Goal: Task Accomplishment & Management: Complete application form

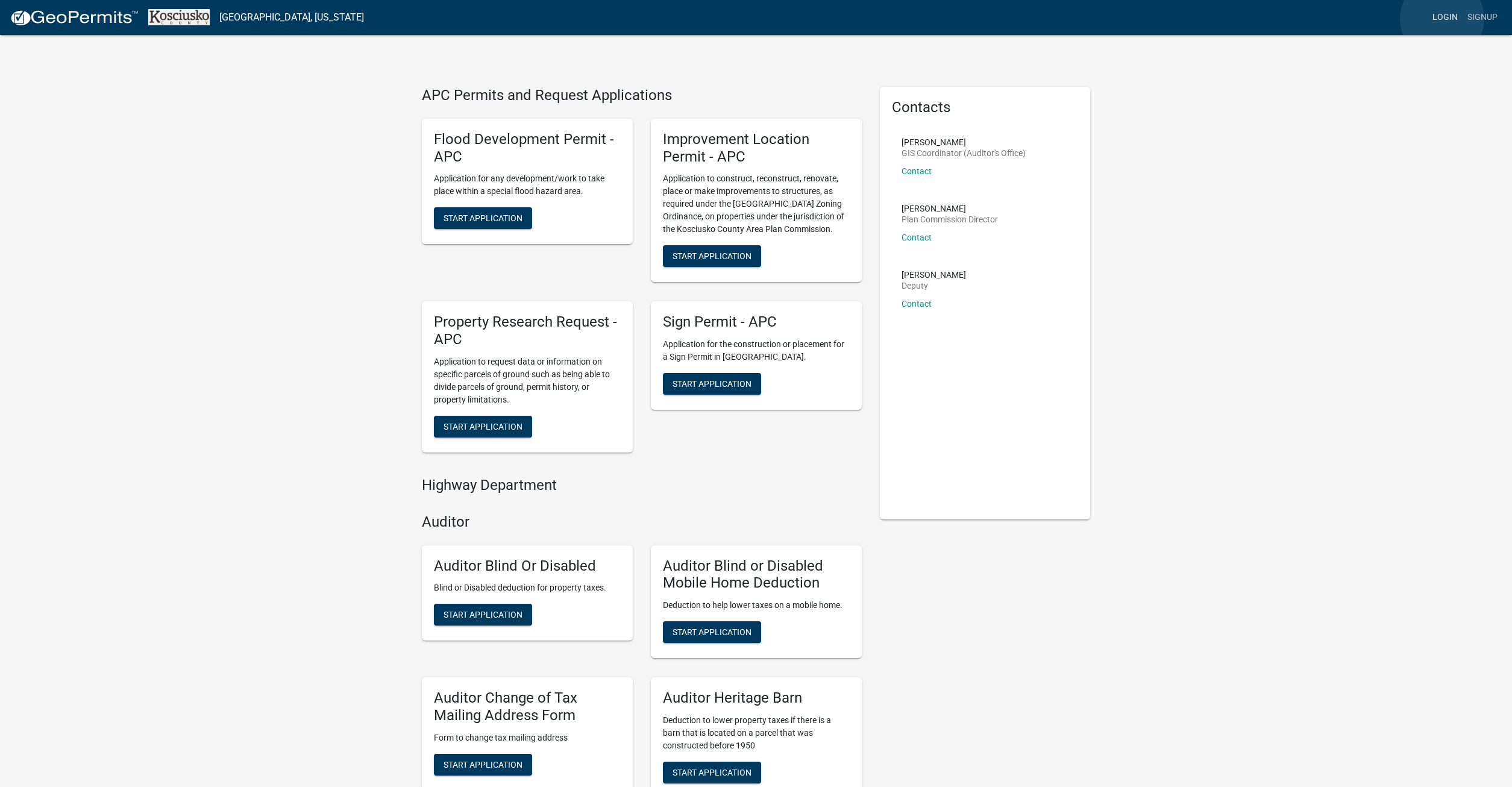
click at [1442, 19] on link "Login" at bounding box center [1445, 17] width 35 height 23
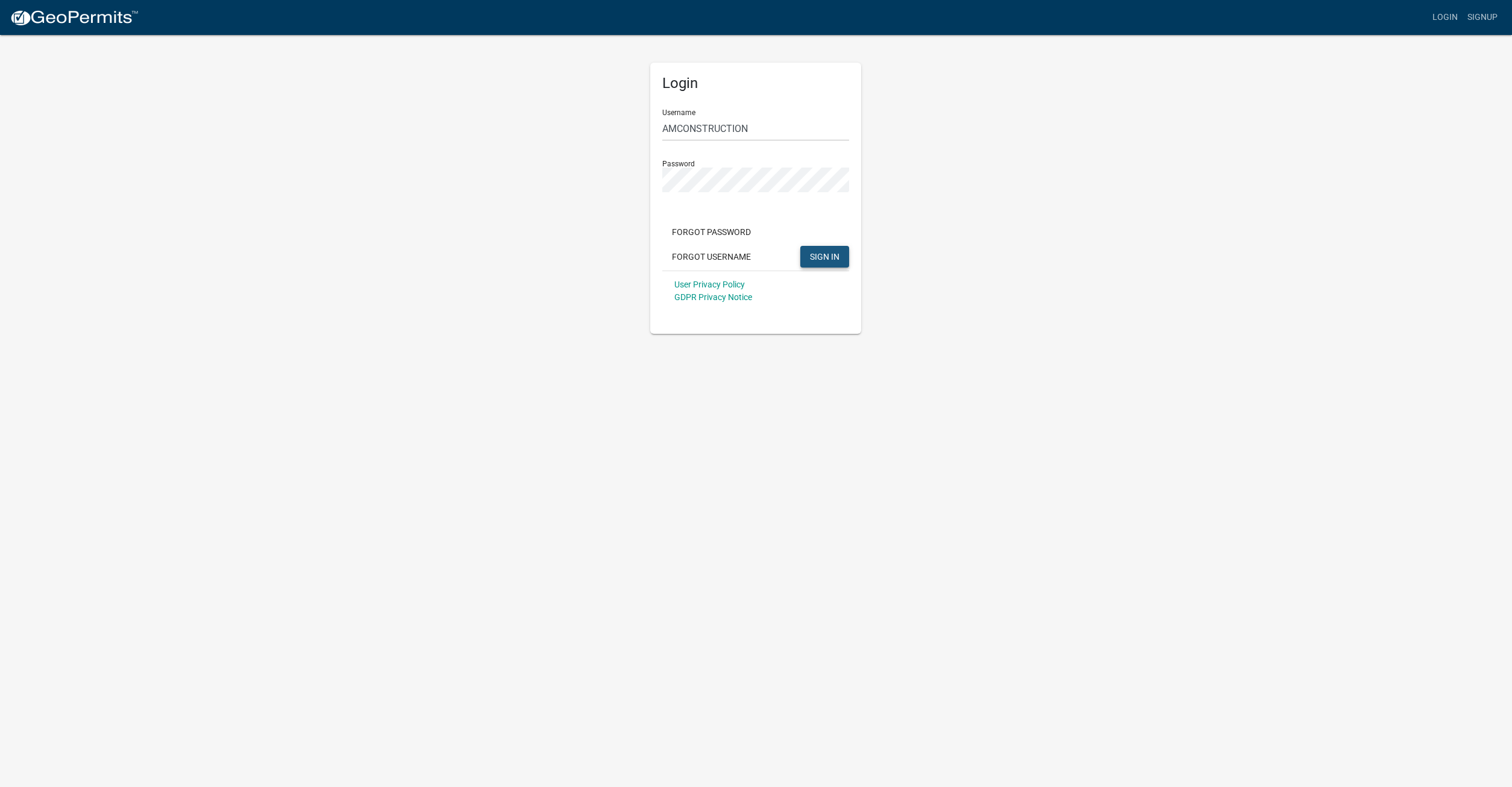
click at [819, 258] on span "SIGN IN" at bounding box center [824, 256] width 29 height 10
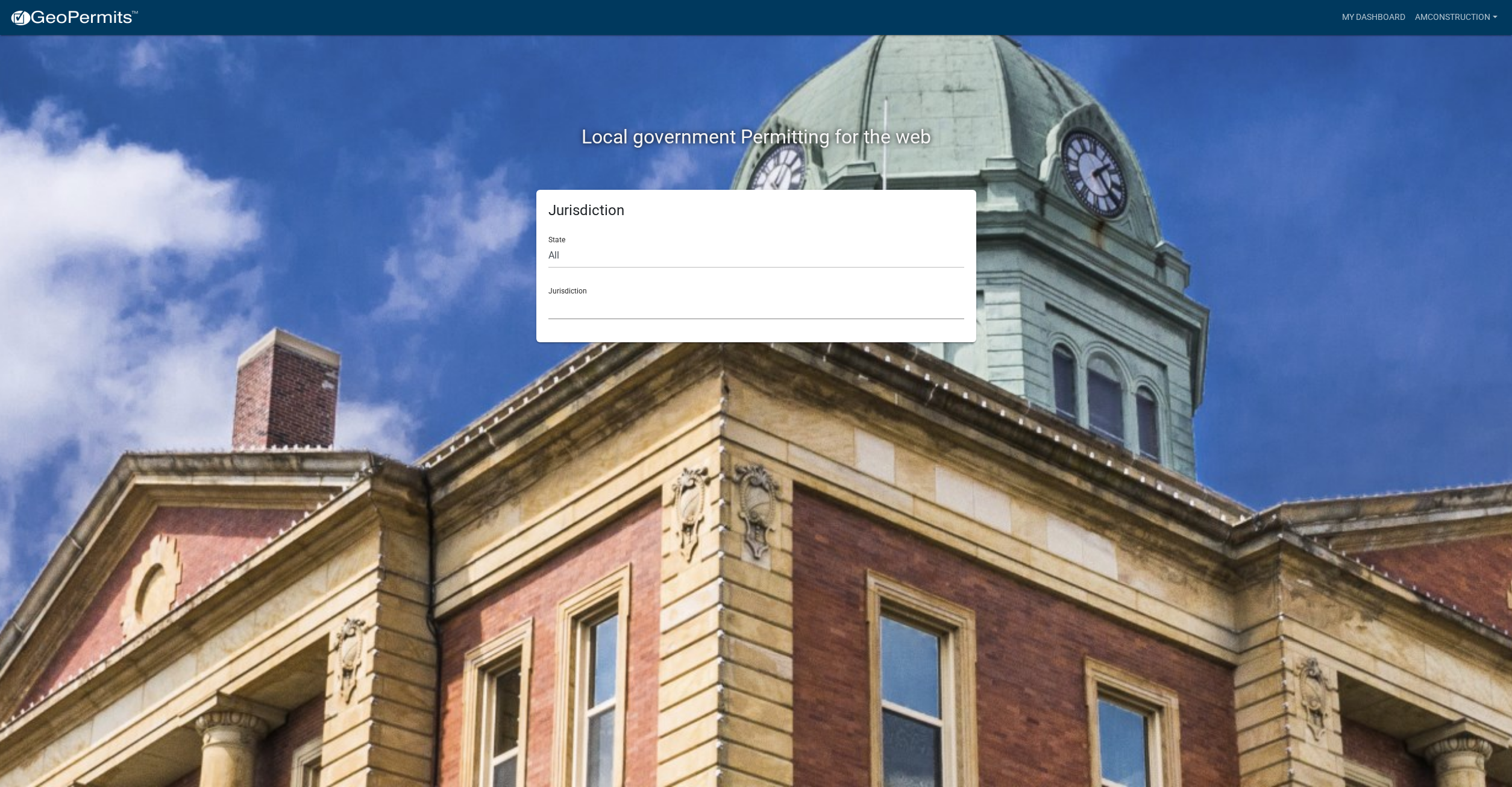
click at [548, 294] on select "[GEOGRAPHIC_DATA], [US_STATE] [GEOGRAPHIC_DATA], [US_STATE][PERSON_NAME][GEOGRA…" at bounding box center [756, 307] width 416 height 25
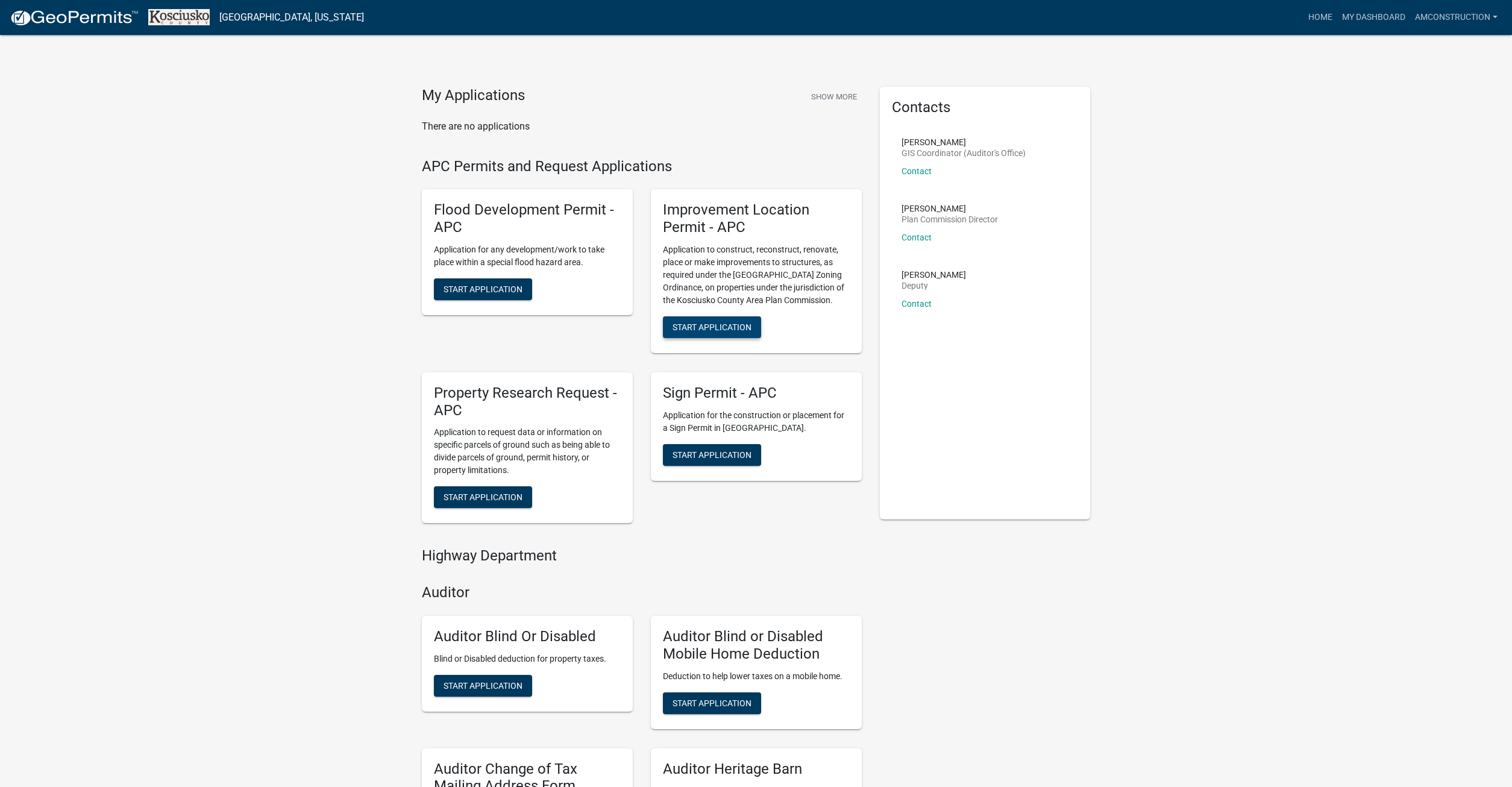
click at [703, 325] on span "Start Application" at bounding box center [712, 326] width 79 height 10
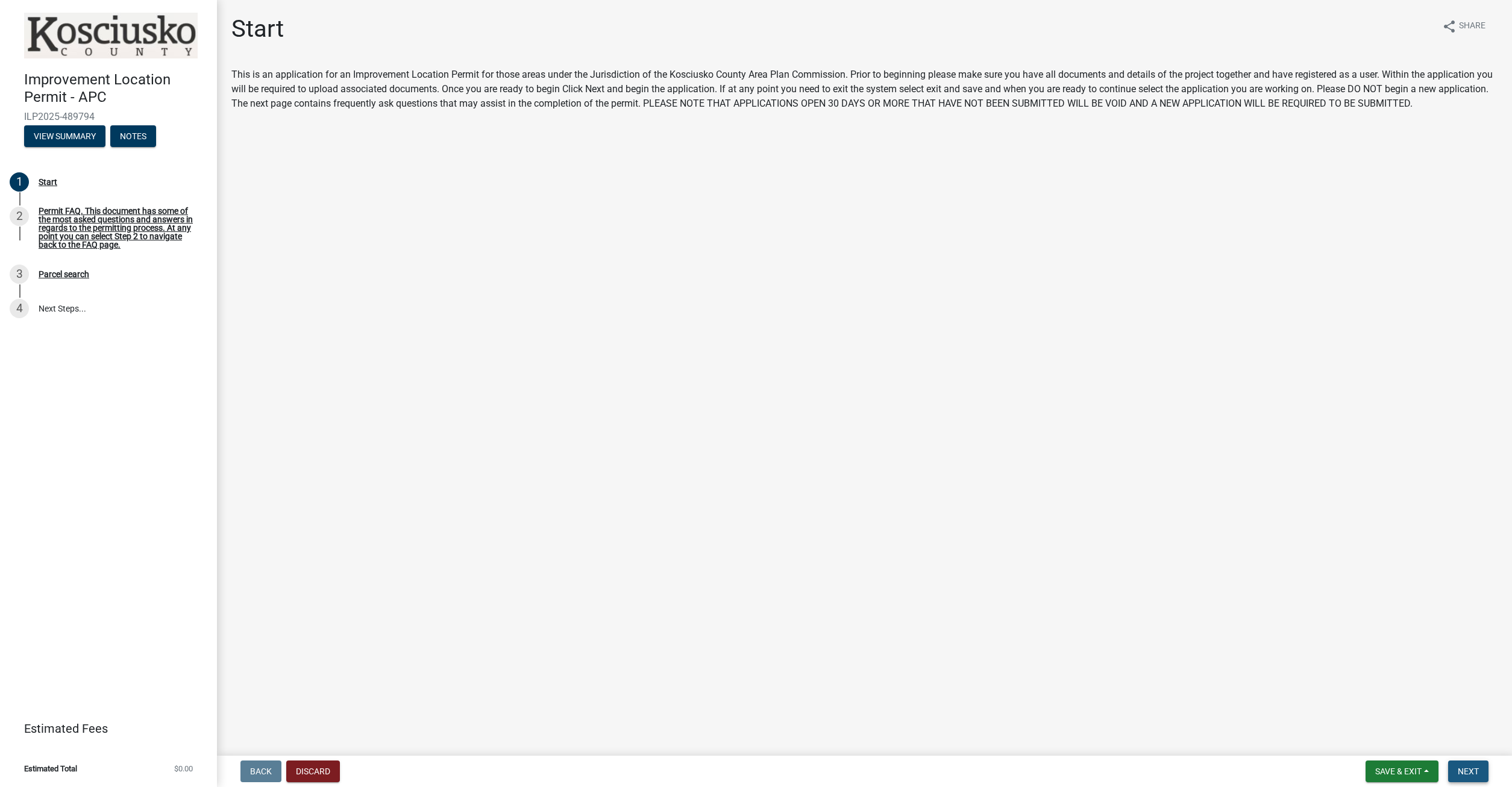
click at [1469, 768] on span "Next" at bounding box center [1468, 771] width 21 height 10
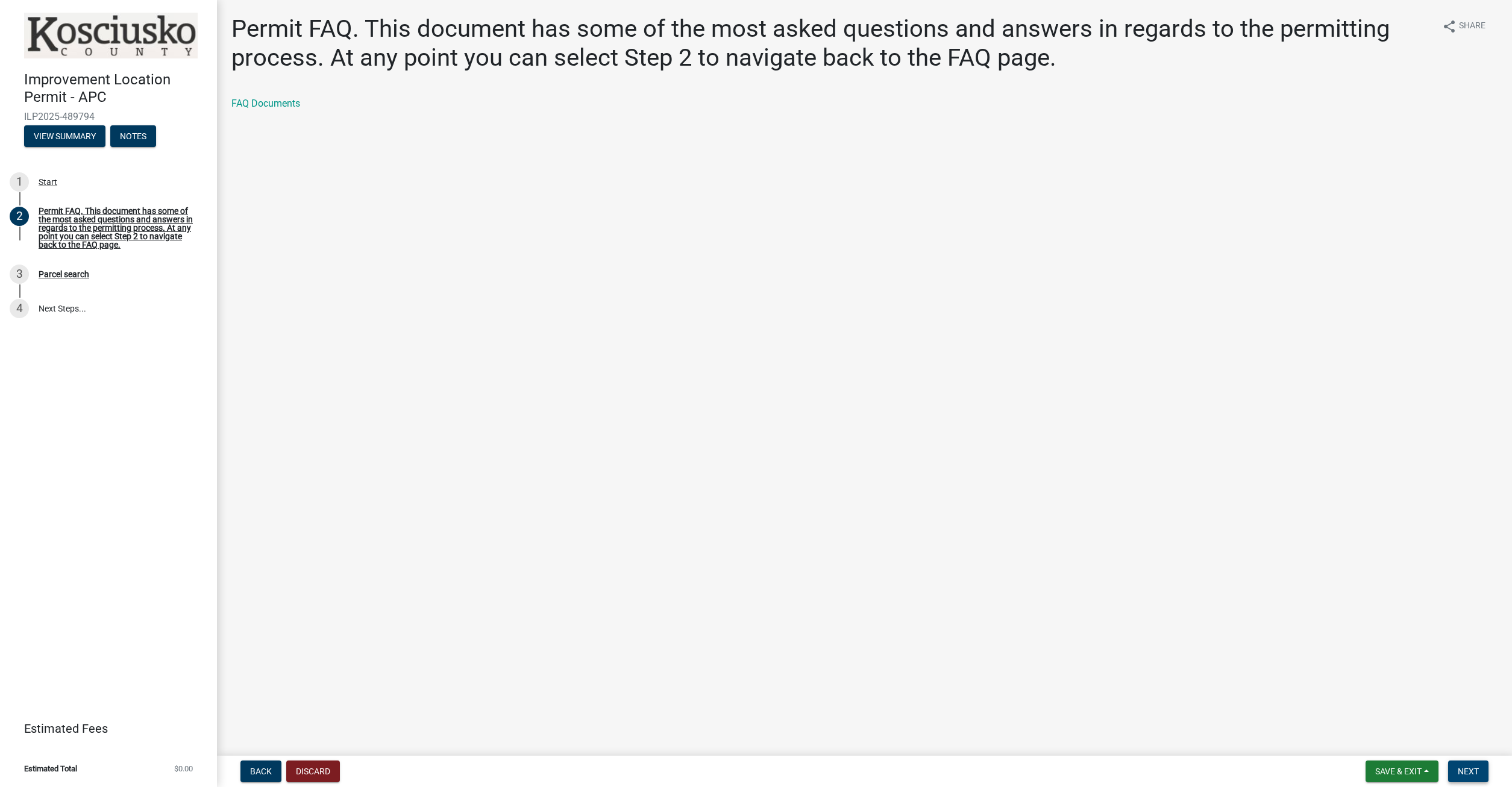
click at [1464, 767] on span "Next" at bounding box center [1468, 771] width 21 height 10
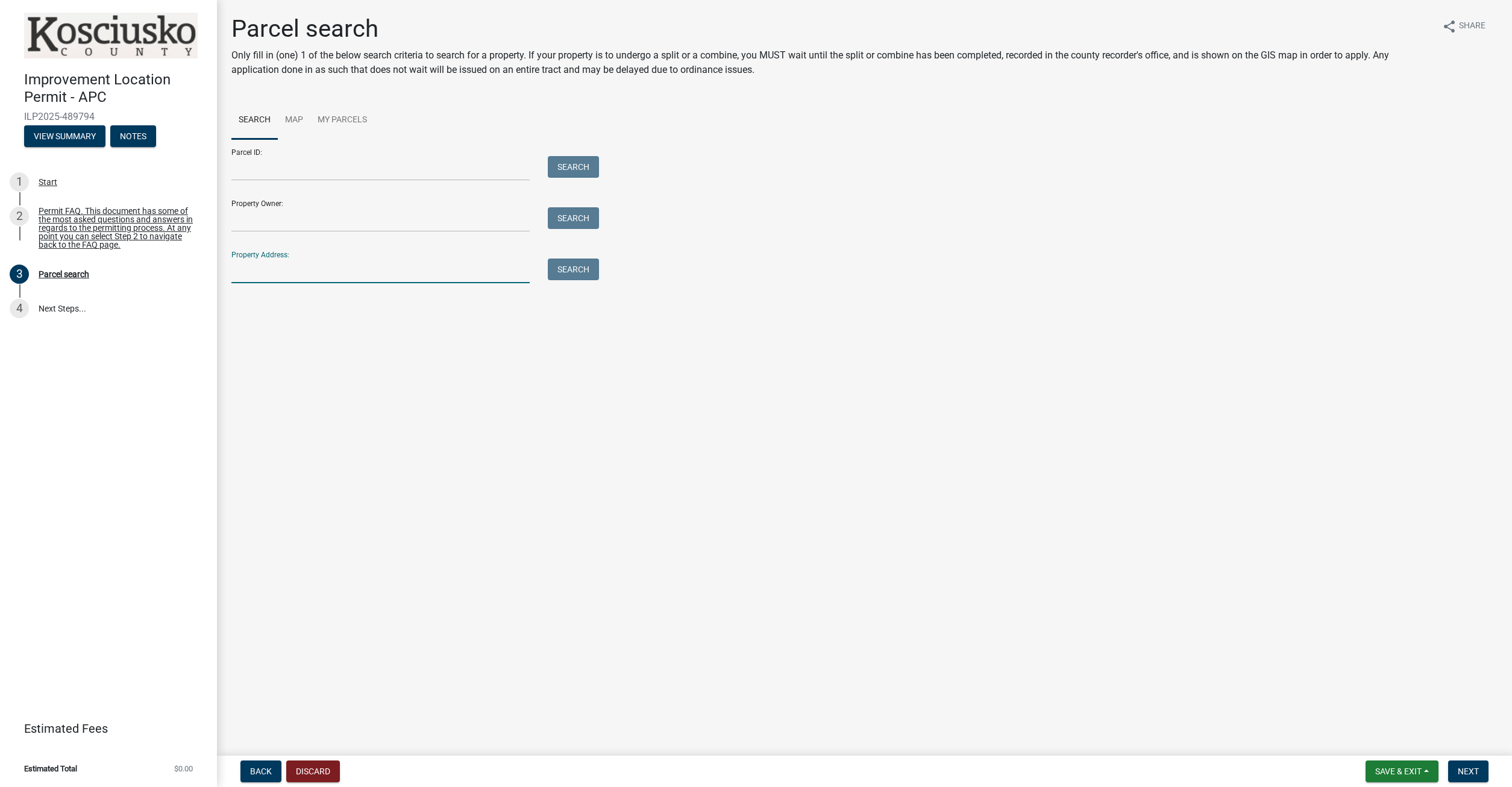
click at [274, 273] on input "Property Address:" at bounding box center [380, 271] width 298 height 25
type input "1690"
click at [574, 267] on button "Search" at bounding box center [573, 269] width 51 height 22
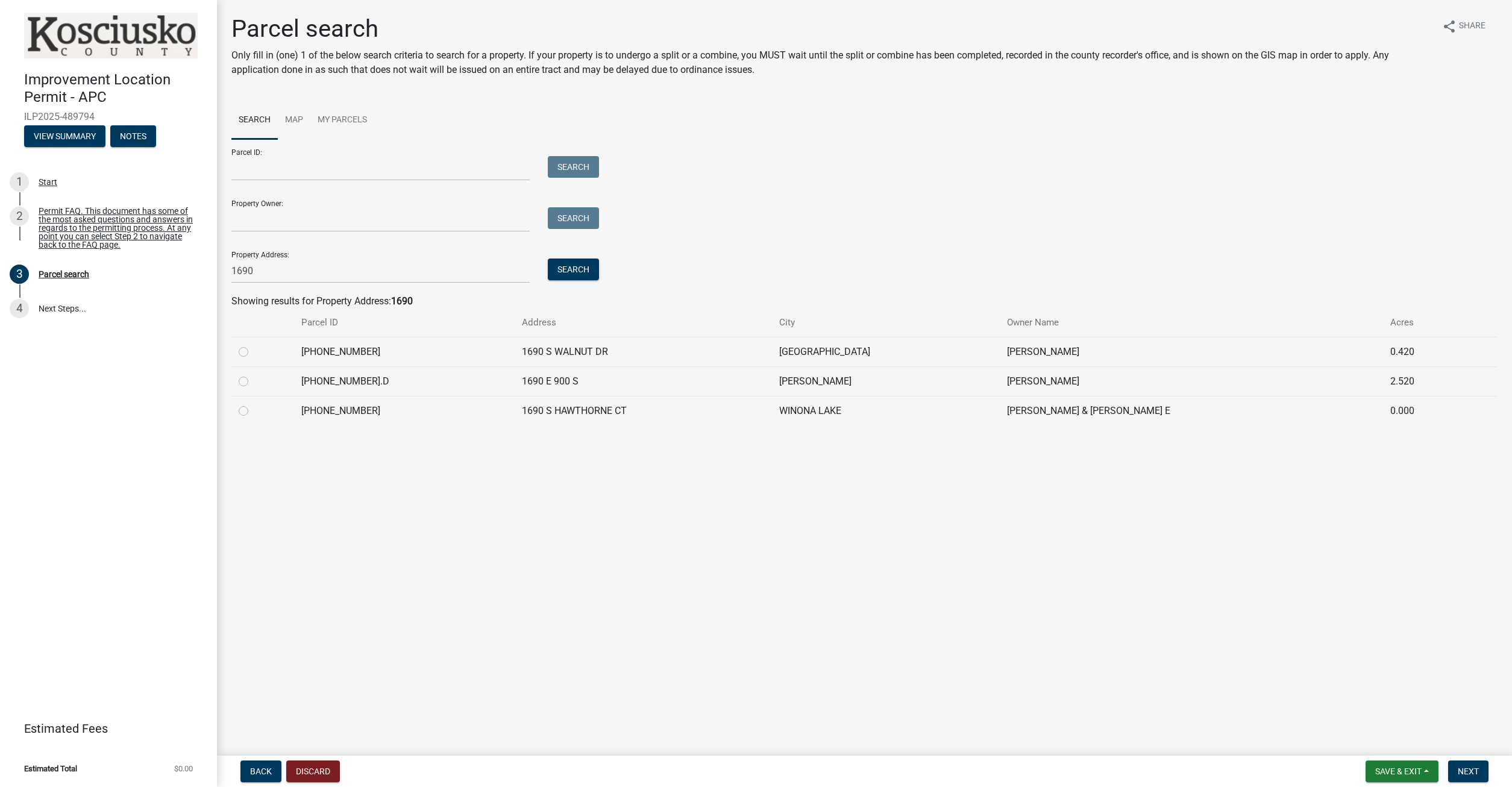
click at [253, 345] on label at bounding box center [253, 345] width 0 height 0
click at [253, 352] on input "radio" at bounding box center [257, 348] width 8 height 8
radio input "true"
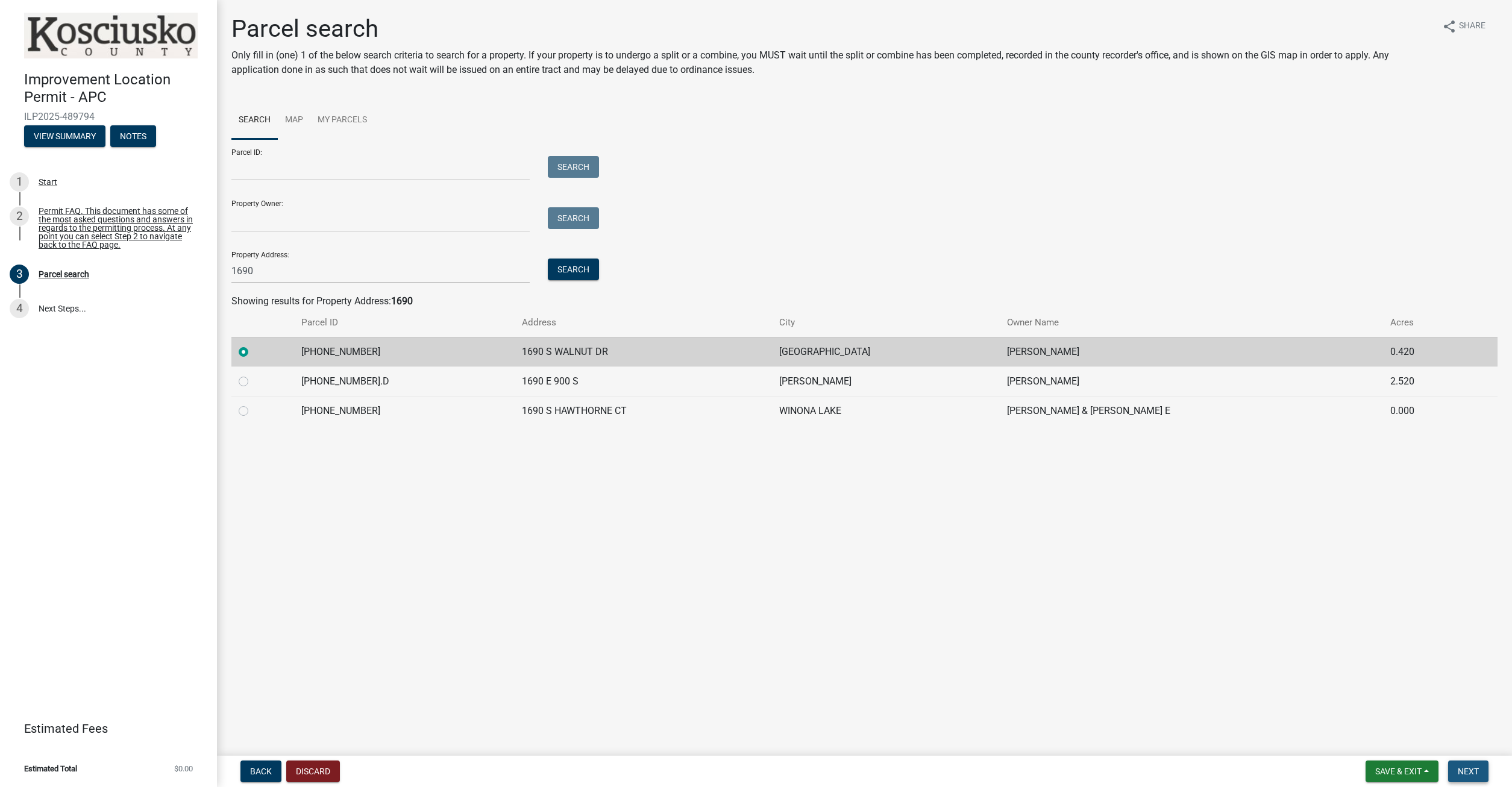
click at [1464, 770] on span "Next" at bounding box center [1468, 771] width 21 height 10
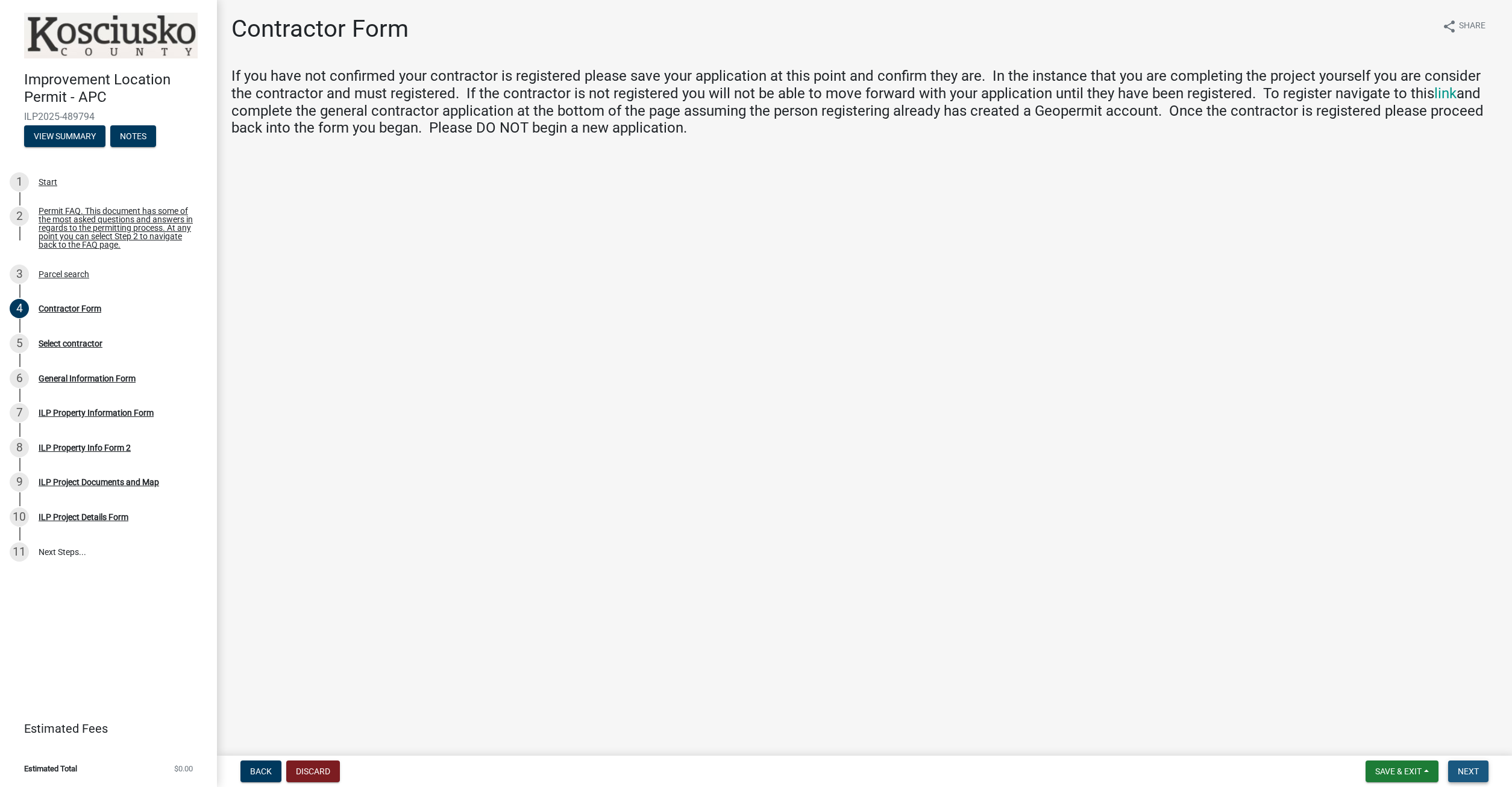
click at [1469, 769] on span "Next" at bounding box center [1468, 771] width 21 height 10
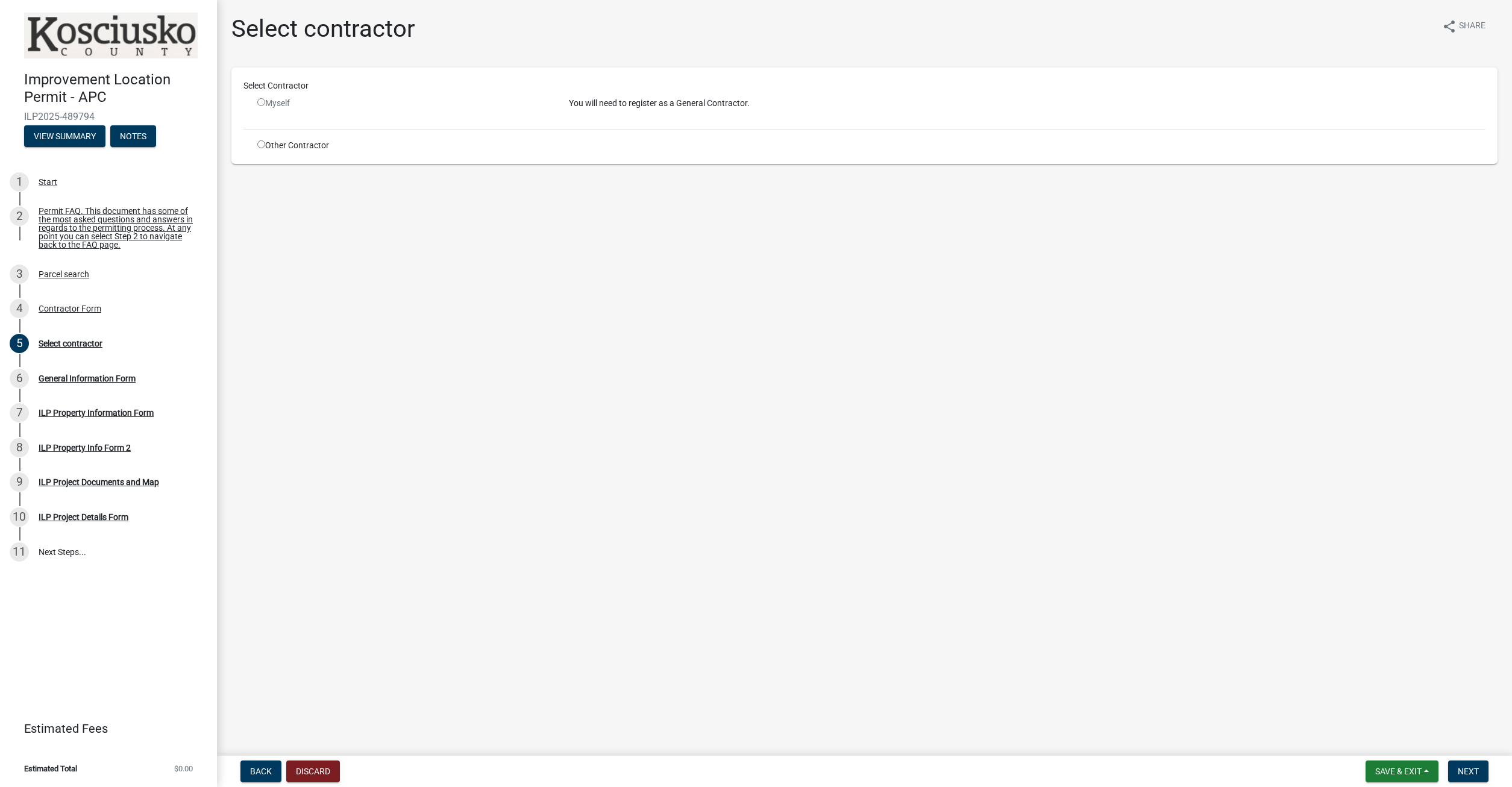
click at [265, 148] on input "radio" at bounding box center [261, 144] width 8 height 8
radio input "true"
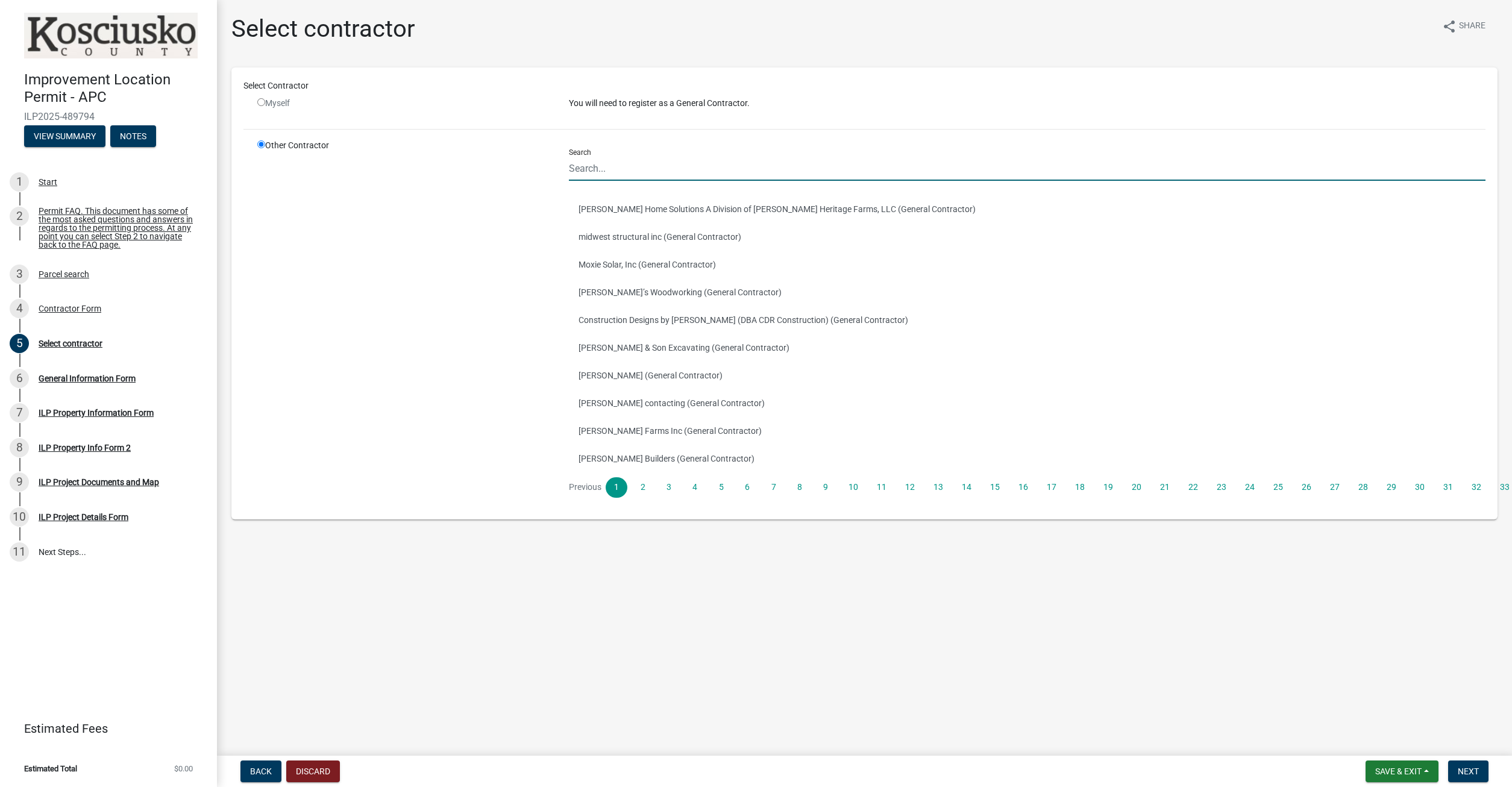
click at [617, 171] on input "Search" at bounding box center [1027, 168] width 917 height 25
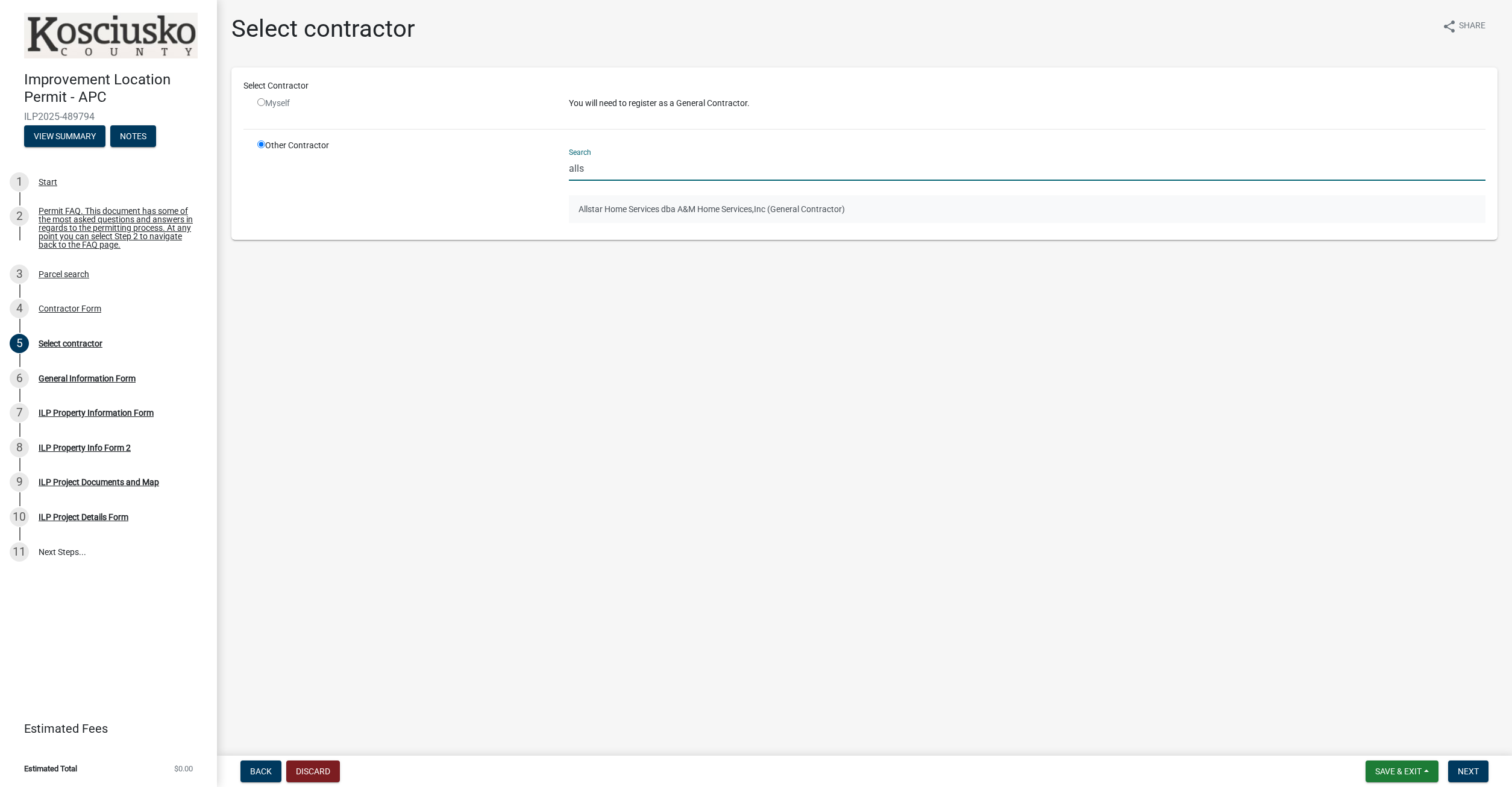
type input "alls"
click at [663, 214] on button "Allstar Home Services dba A&M Home Services,Inc (General Contractor)" at bounding box center [1027, 209] width 917 height 28
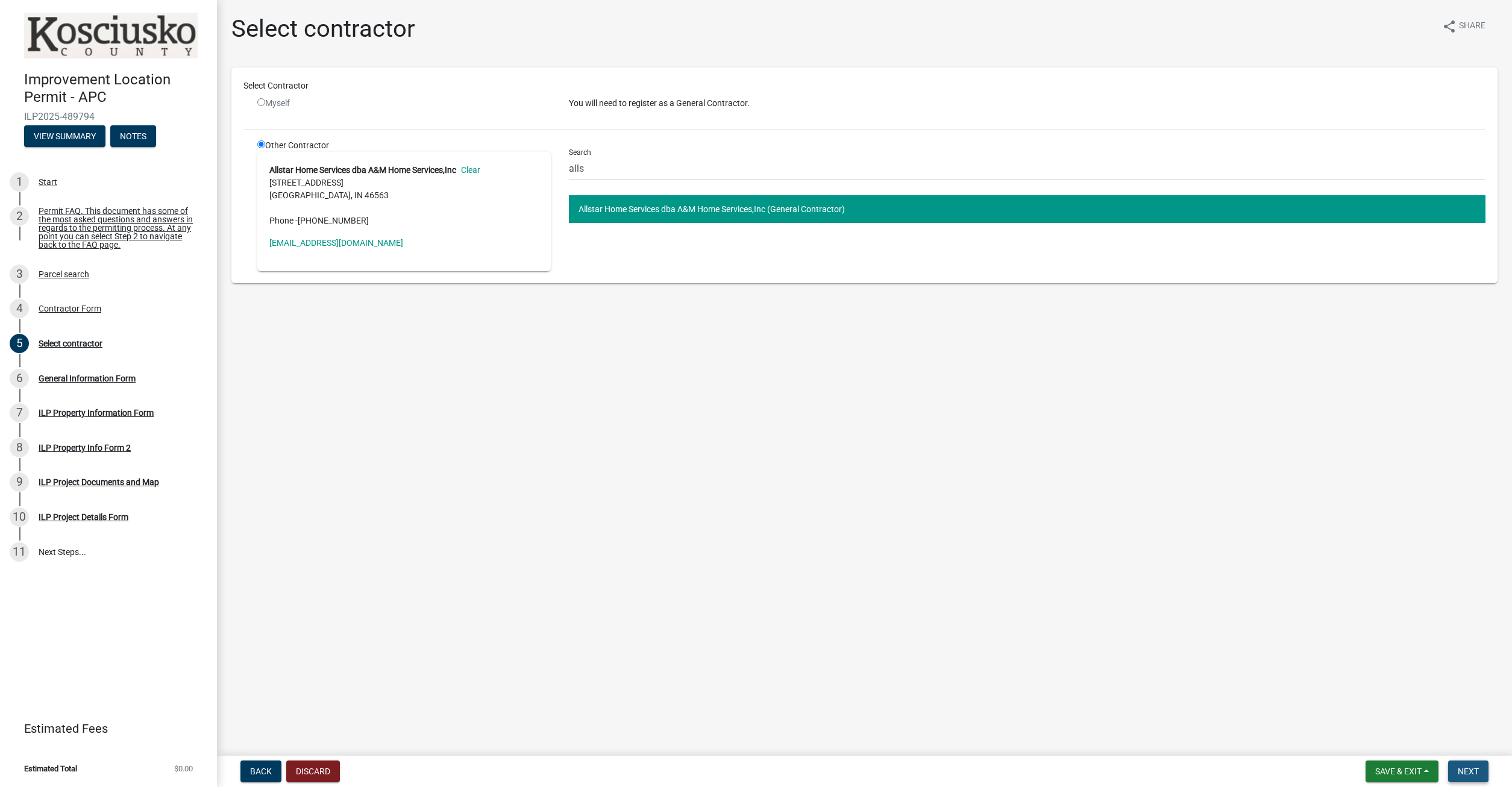
click at [1478, 770] on span "Next" at bounding box center [1468, 771] width 21 height 10
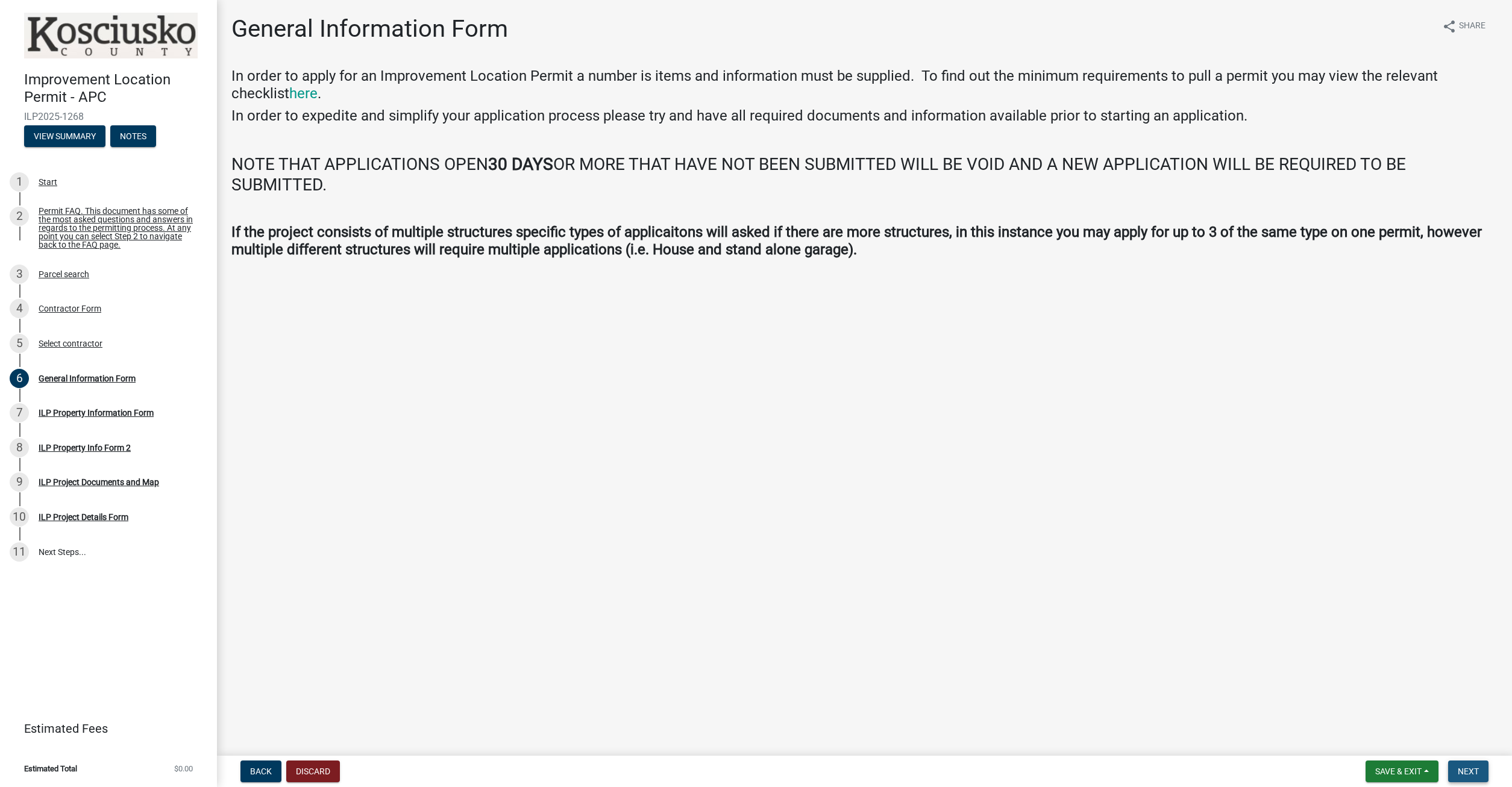
click at [1485, 773] on button "Next" at bounding box center [1467, 771] width 40 height 22
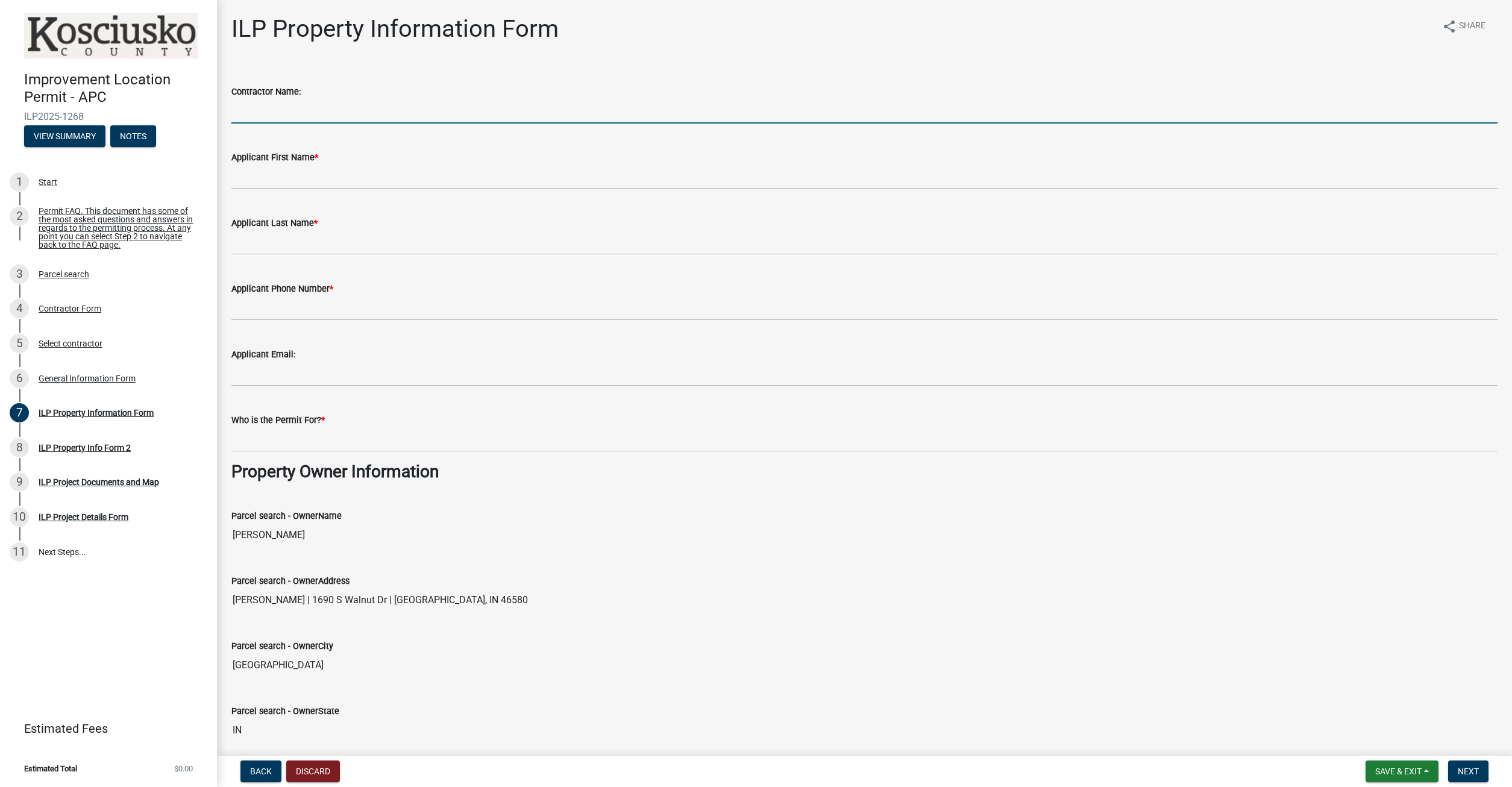
click at [379, 109] on input "Contractor Name:" at bounding box center [864, 111] width 1266 height 25
drag, startPoint x: 453, startPoint y: 112, endPoint x: 349, endPoint y: 114, distance: 104.0
click at [349, 114] on input "Allstar Home Services dba a&m hOME sERVICES" at bounding box center [864, 111] width 1266 height 25
type input "Allstar Home Services dba A&M Home Services"
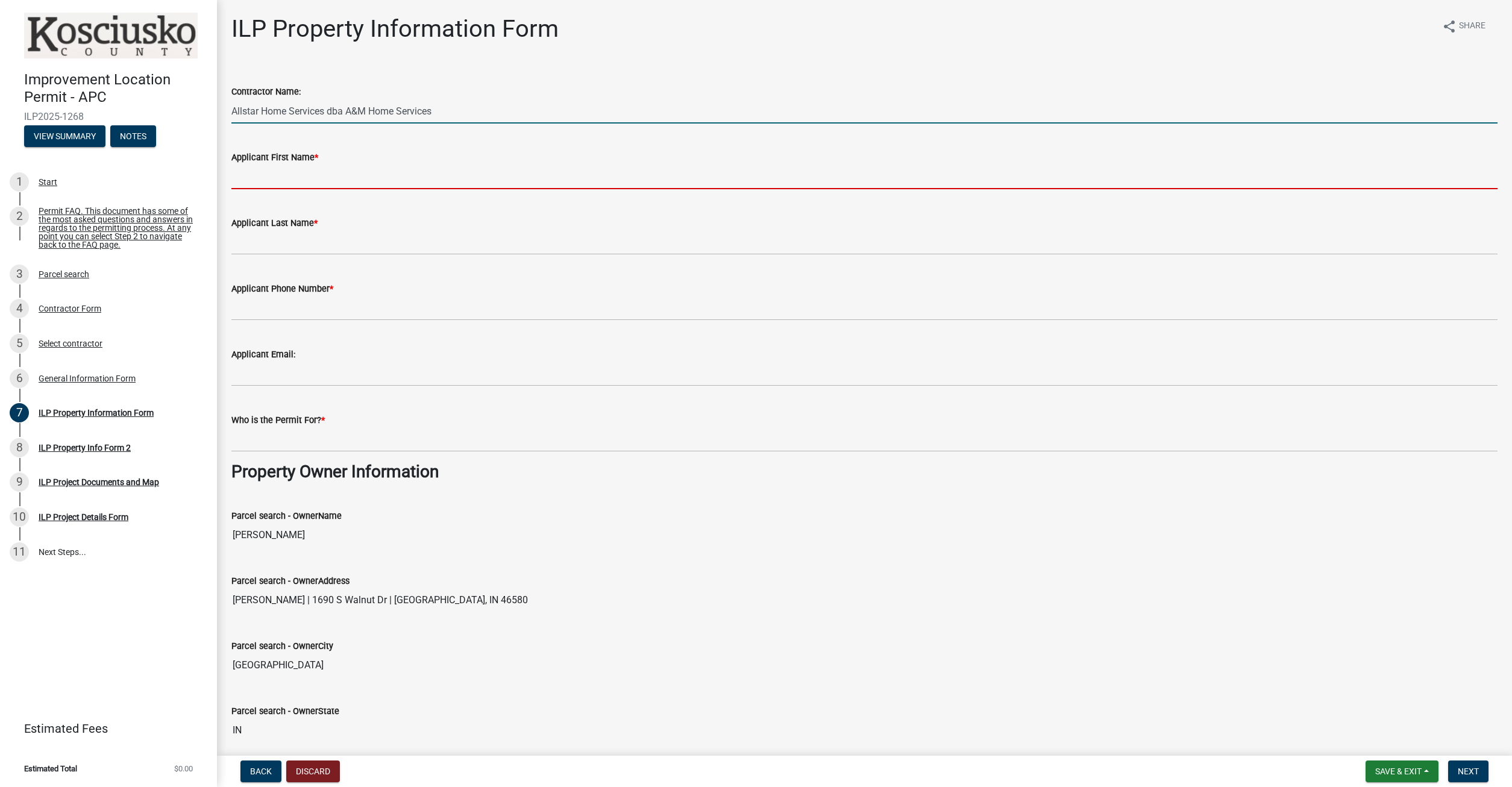
click at [354, 179] on input "Applicant First Name *" at bounding box center [864, 177] width 1266 height 25
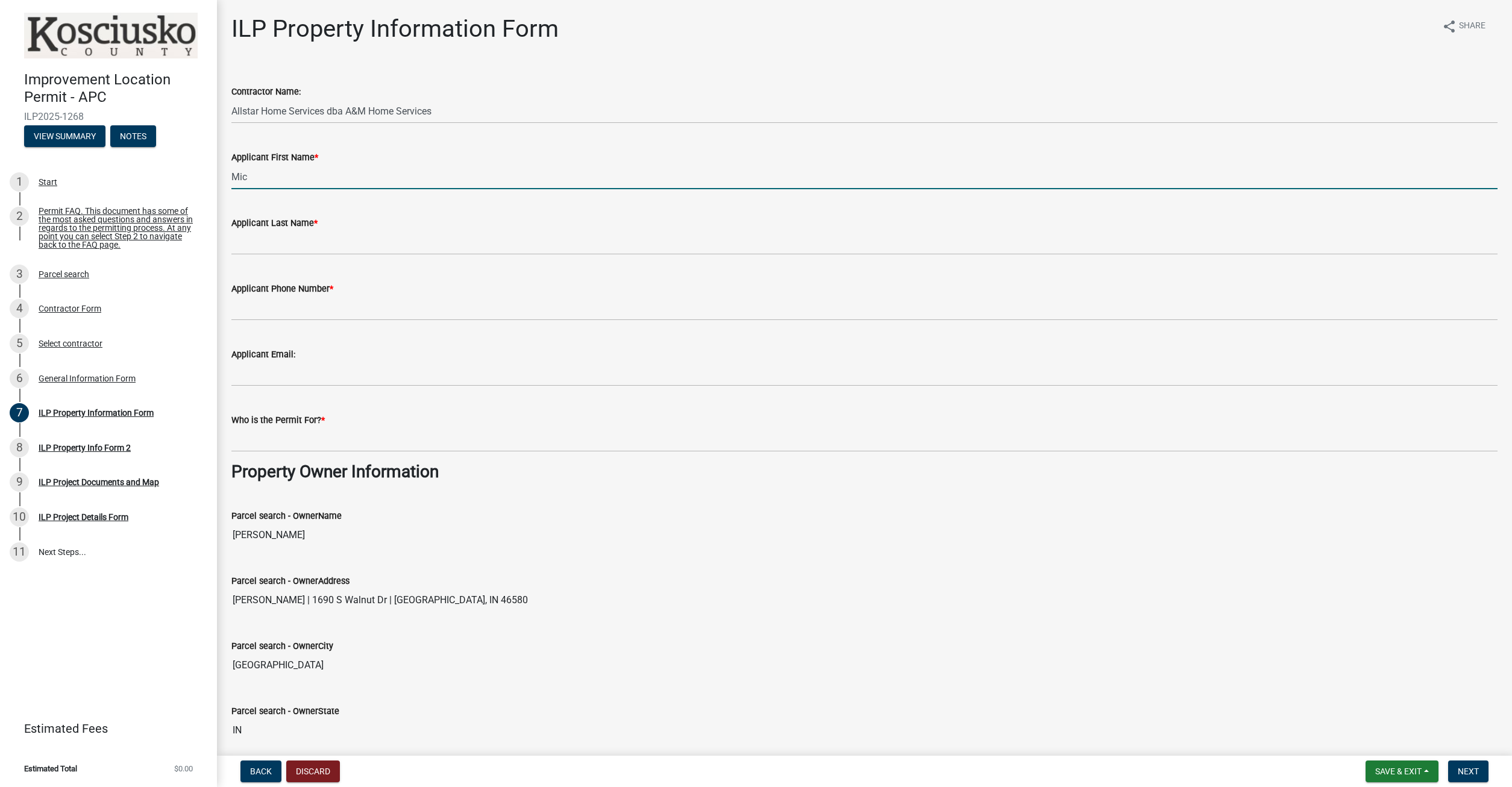
type input "[PERSON_NAME]"
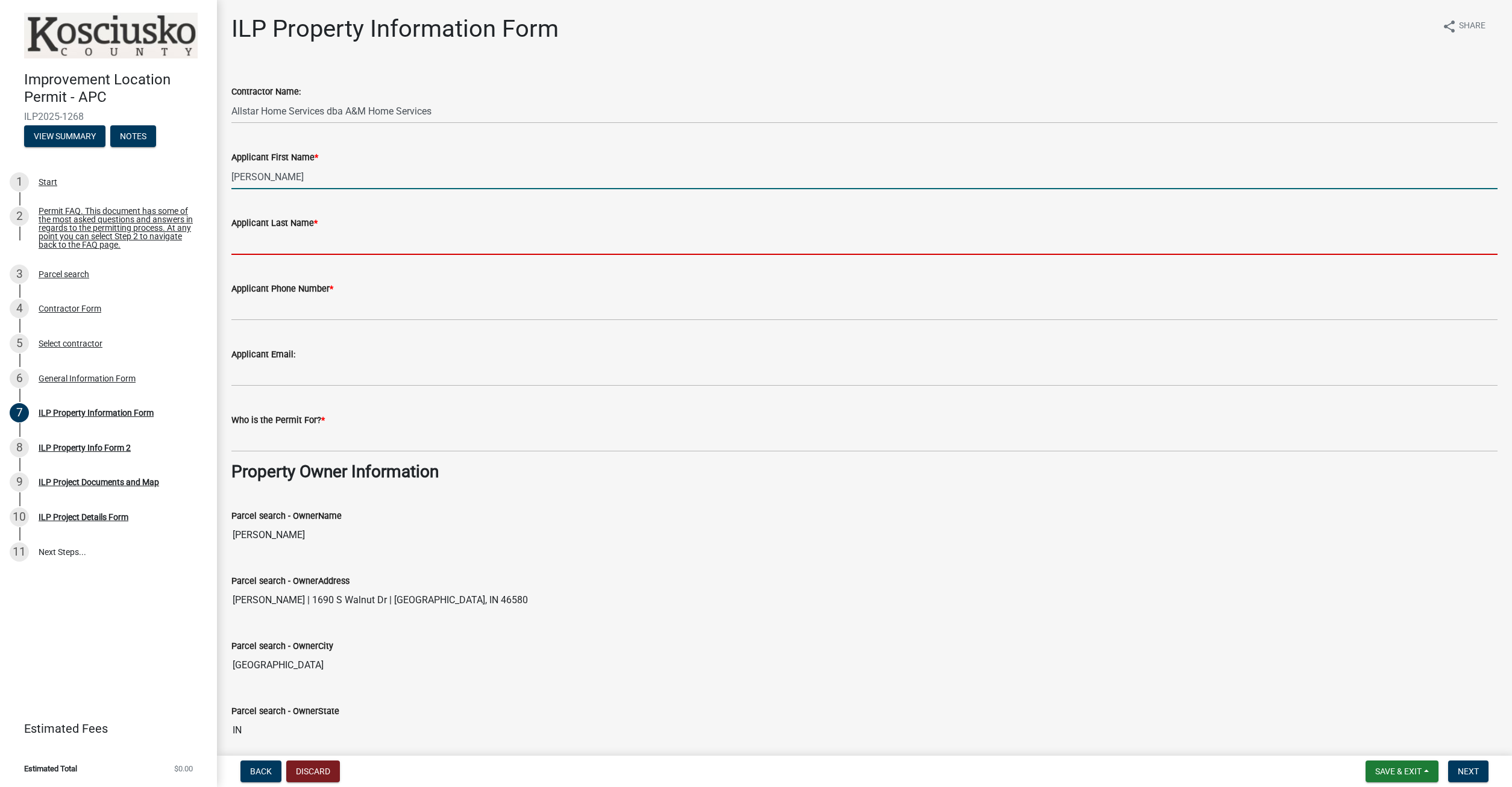
type input "[PERSON_NAME]"
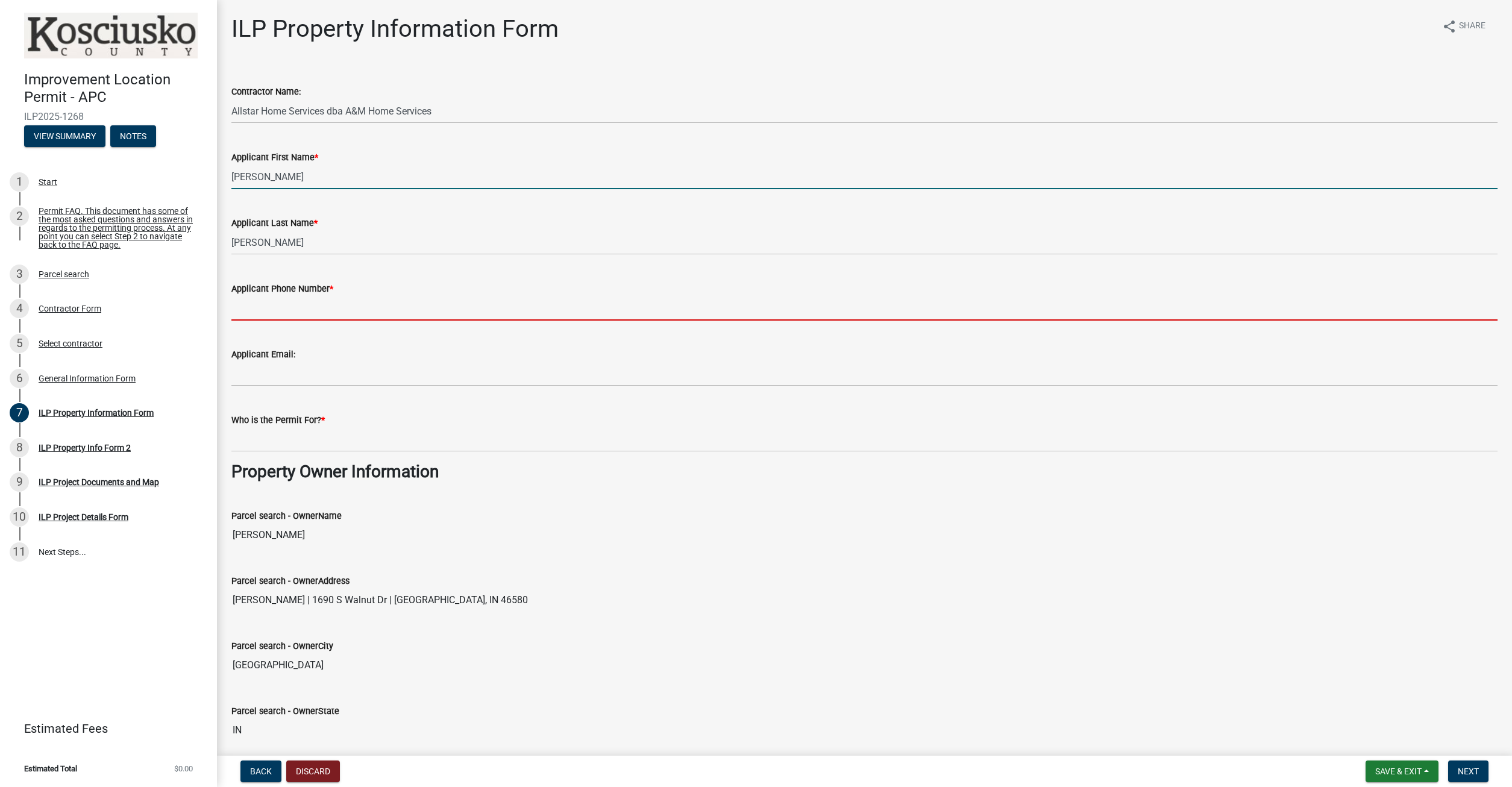
type input "5748551050"
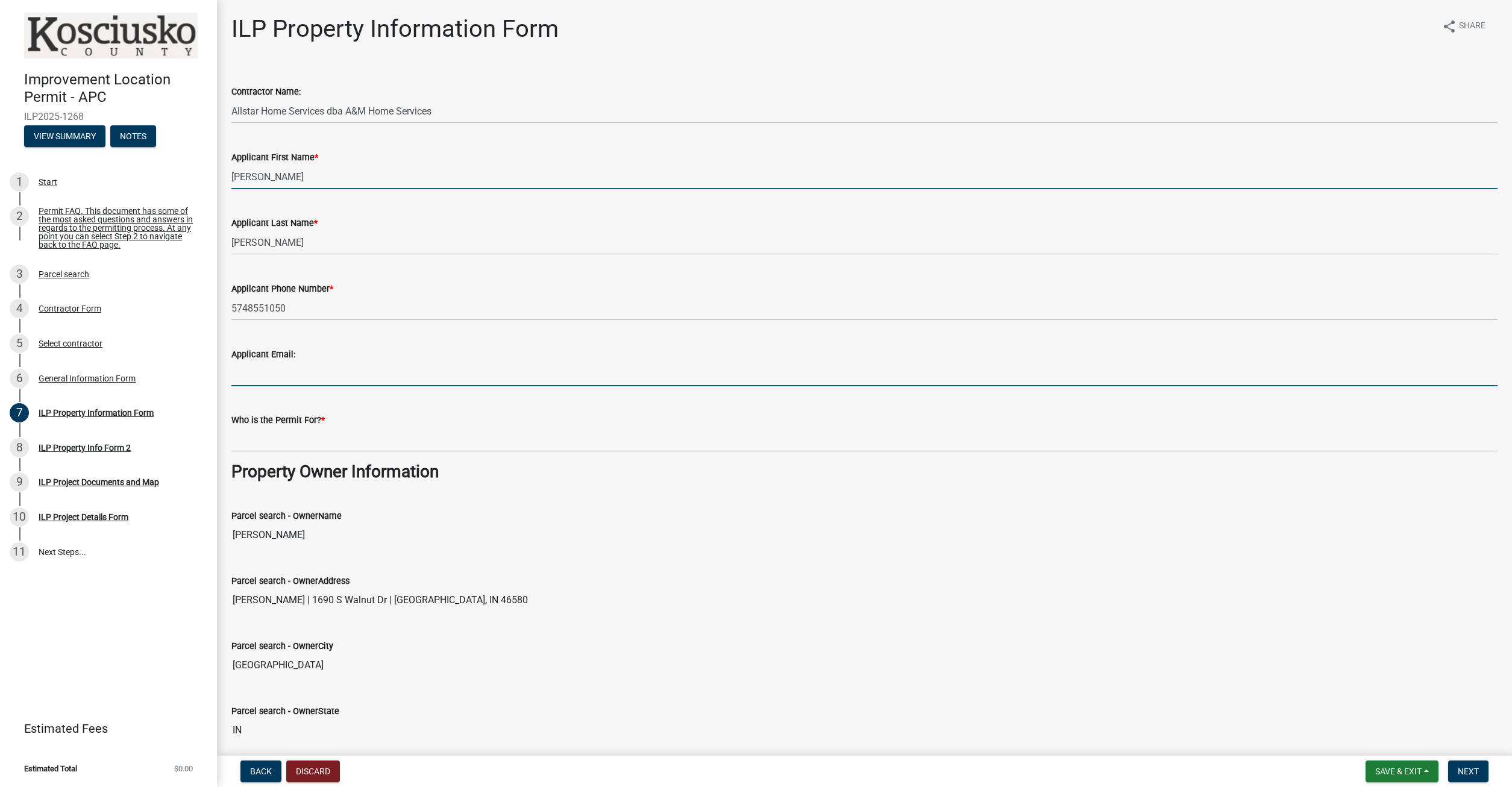
type input "[EMAIL_ADDRESS][DOMAIN_NAME]"
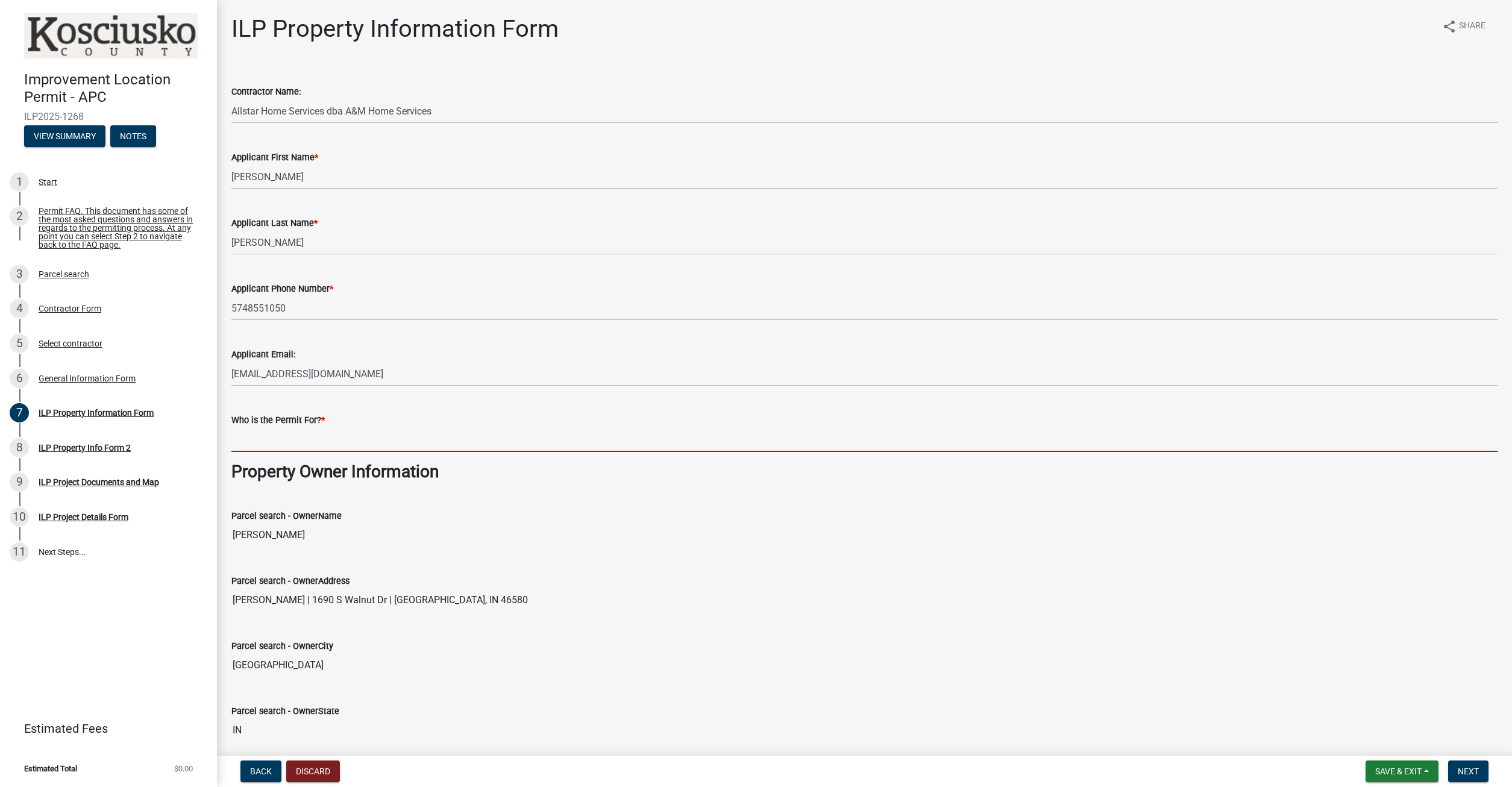
click at [331, 444] on input "Who is the Permit For? *" at bounding box center [864, 439] width 1266 height 25
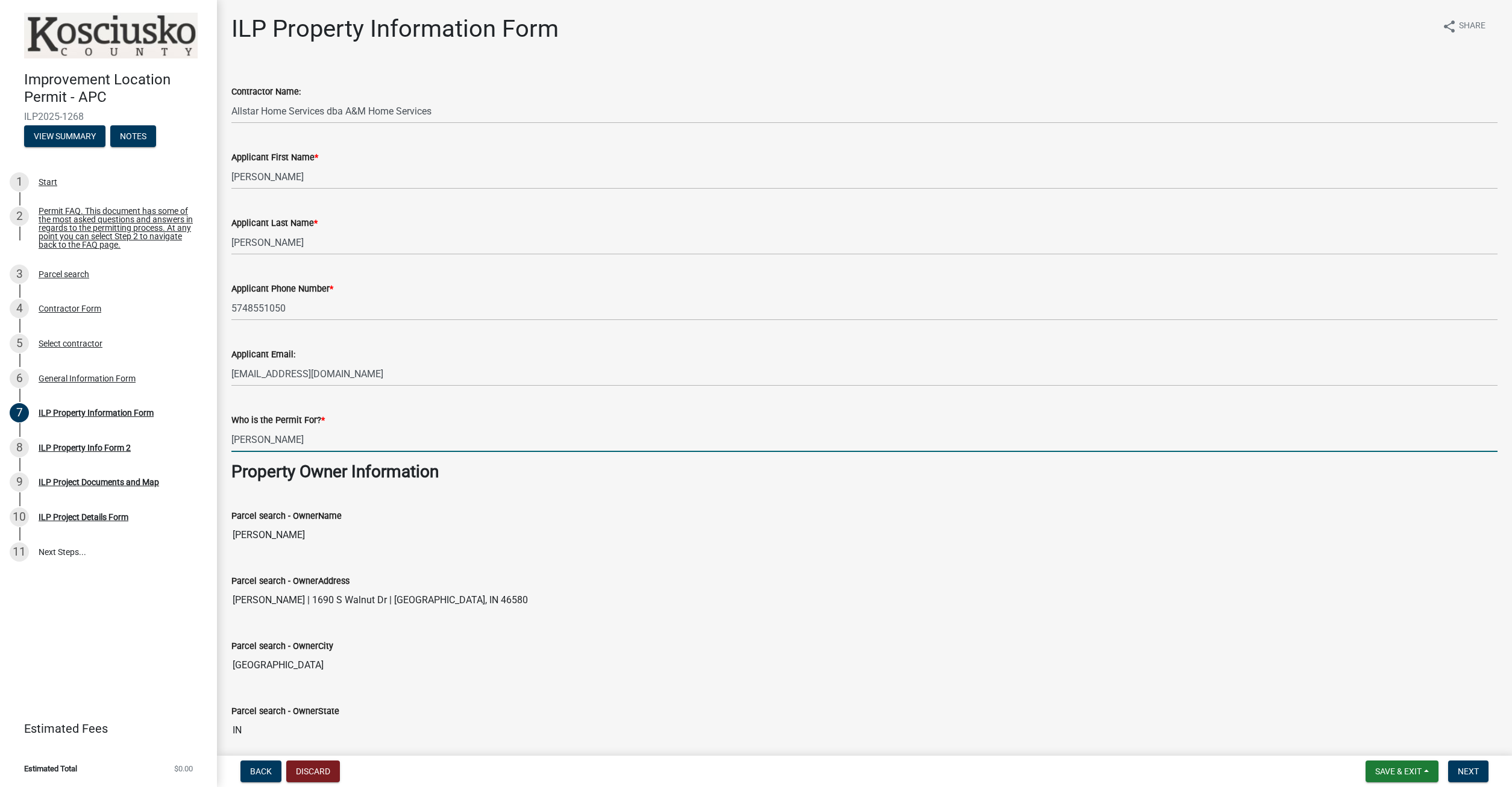
type input "[PERSON_NAME]"
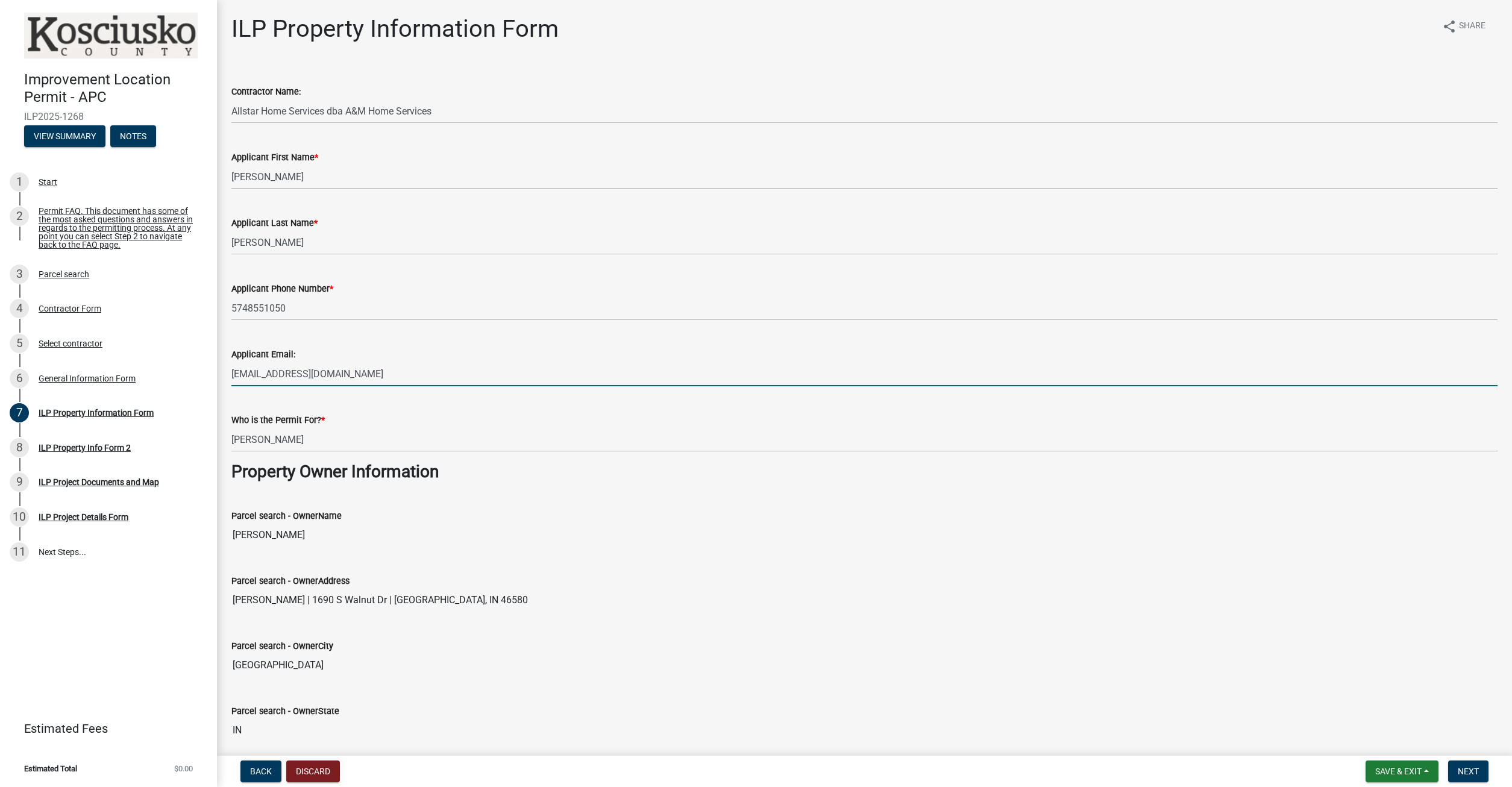
drag, startPoint x: 393, startPoint y: 376, endPoint x: 113, endPoint y: 370, distance: 280.1
click at [231, 370] on input "[EMAIL_ADDRESS][DOMAIN_NAME]" at bounding box center [864, 374] width 1266 height 25
type input "[PERSON_NAME]"
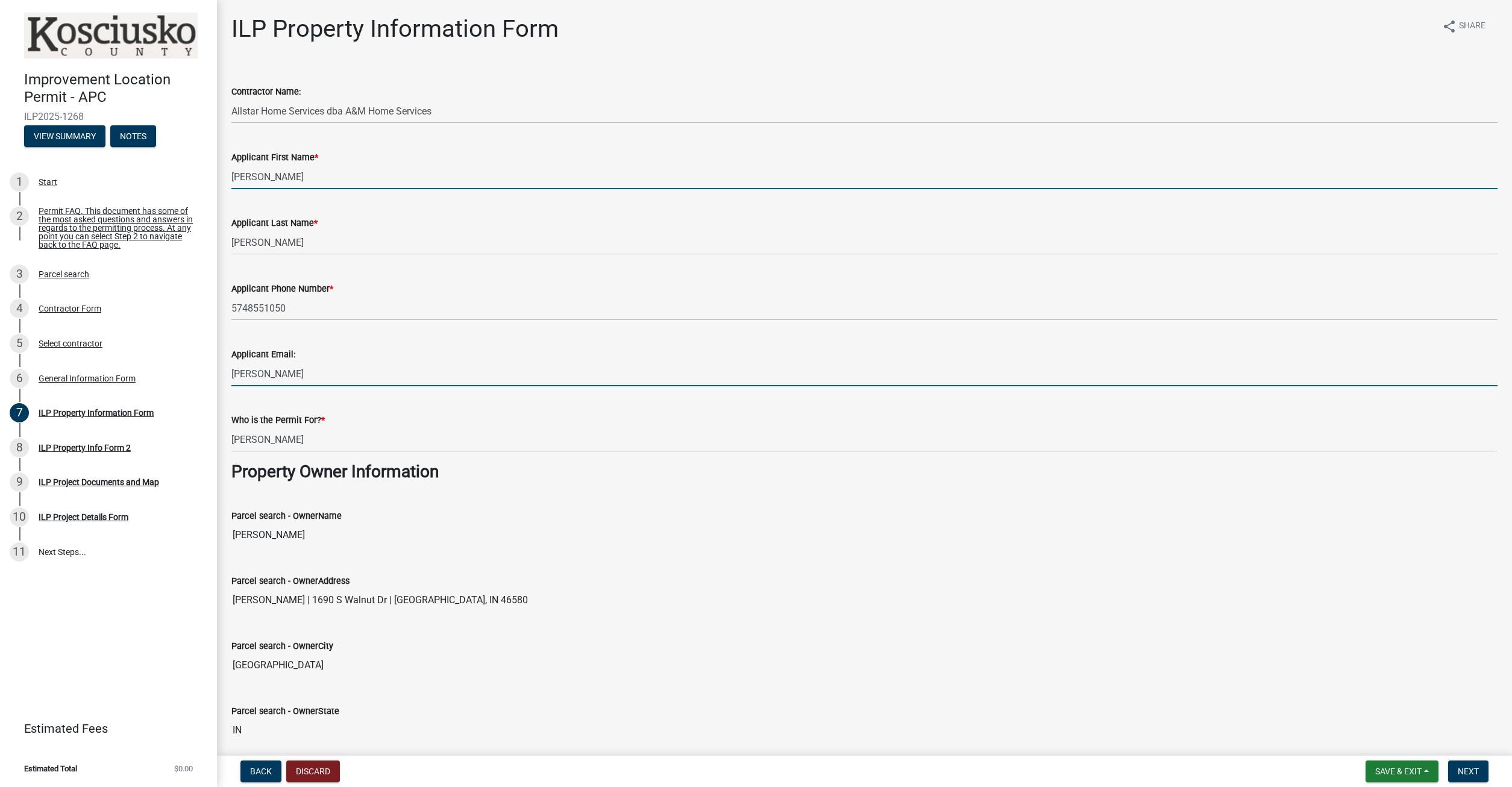
type input "[PERSON_NAME]"
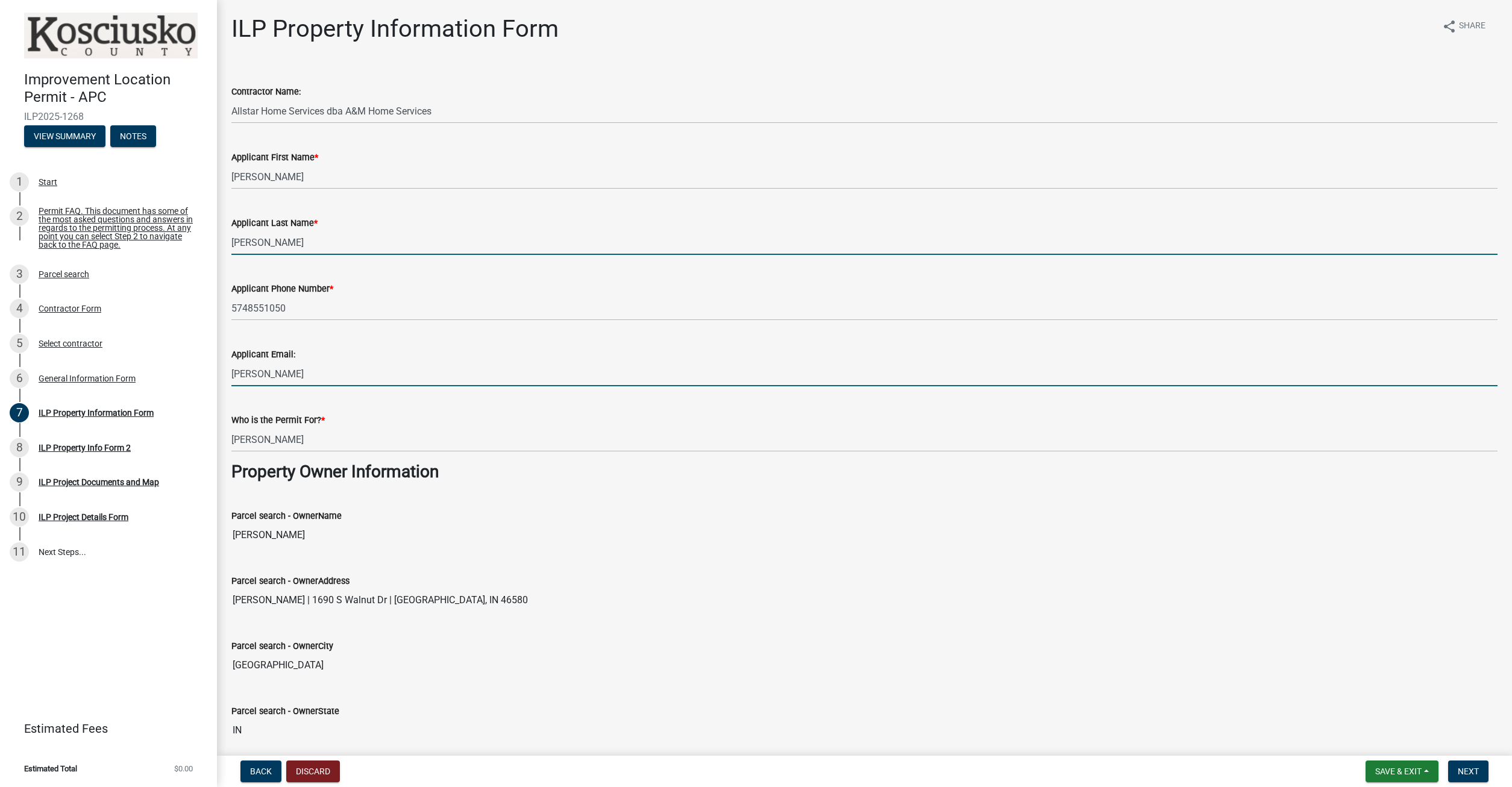
type input "[PERSON_NAME]"
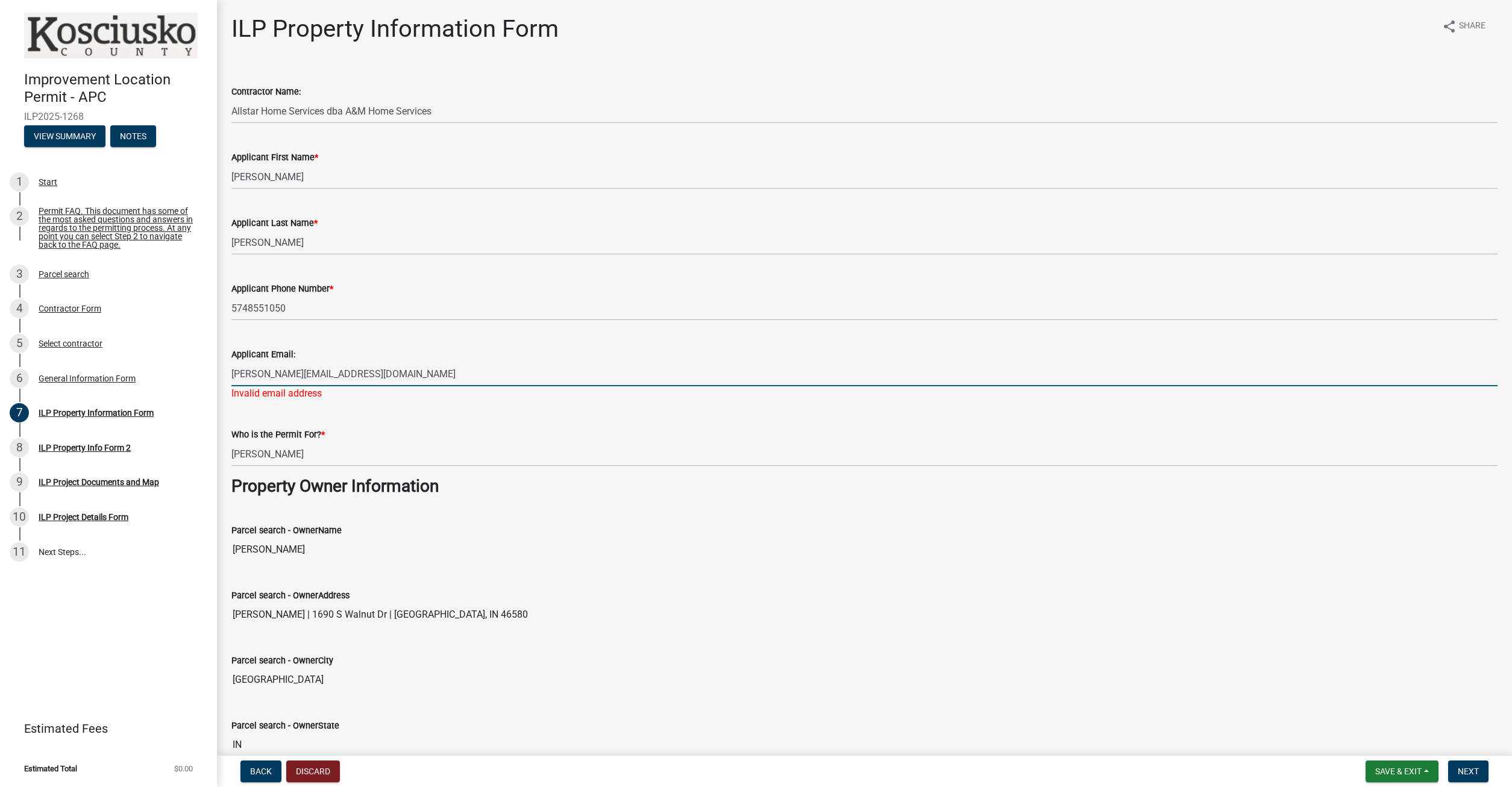
type input "[PERSON_NAME][EMAIL_ADDRESS][DOMAIN_NAME]"
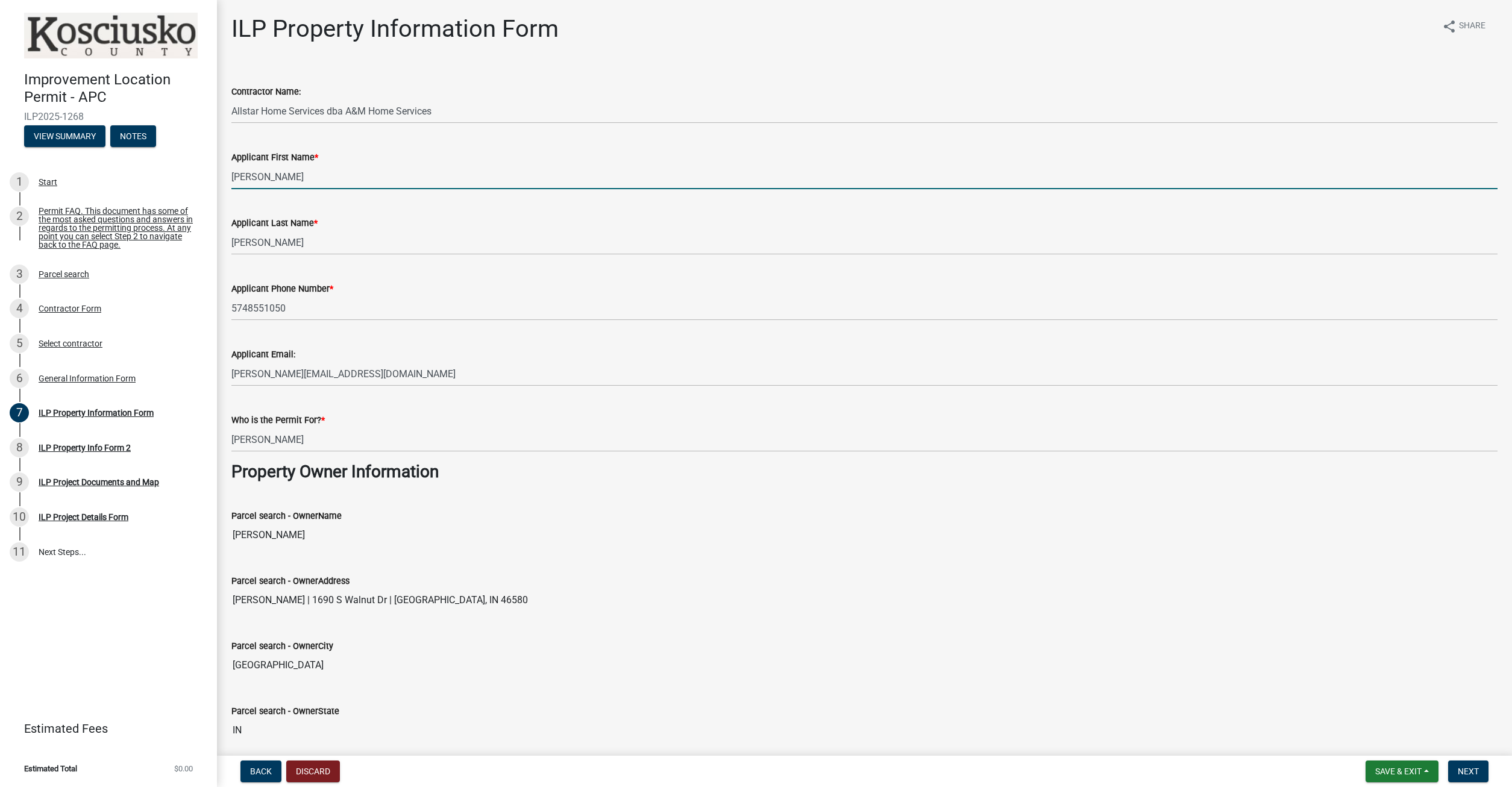
drag, startPoint x: 284, startPoint y: 176, endPoint x: 162, endPoint y: 168, distance: 122.3
click at [231, 168] on input "[PERSON_NAME]" at bounding box center [864, 177] width 1266 height 25
type input "[PERSON_NAME]"
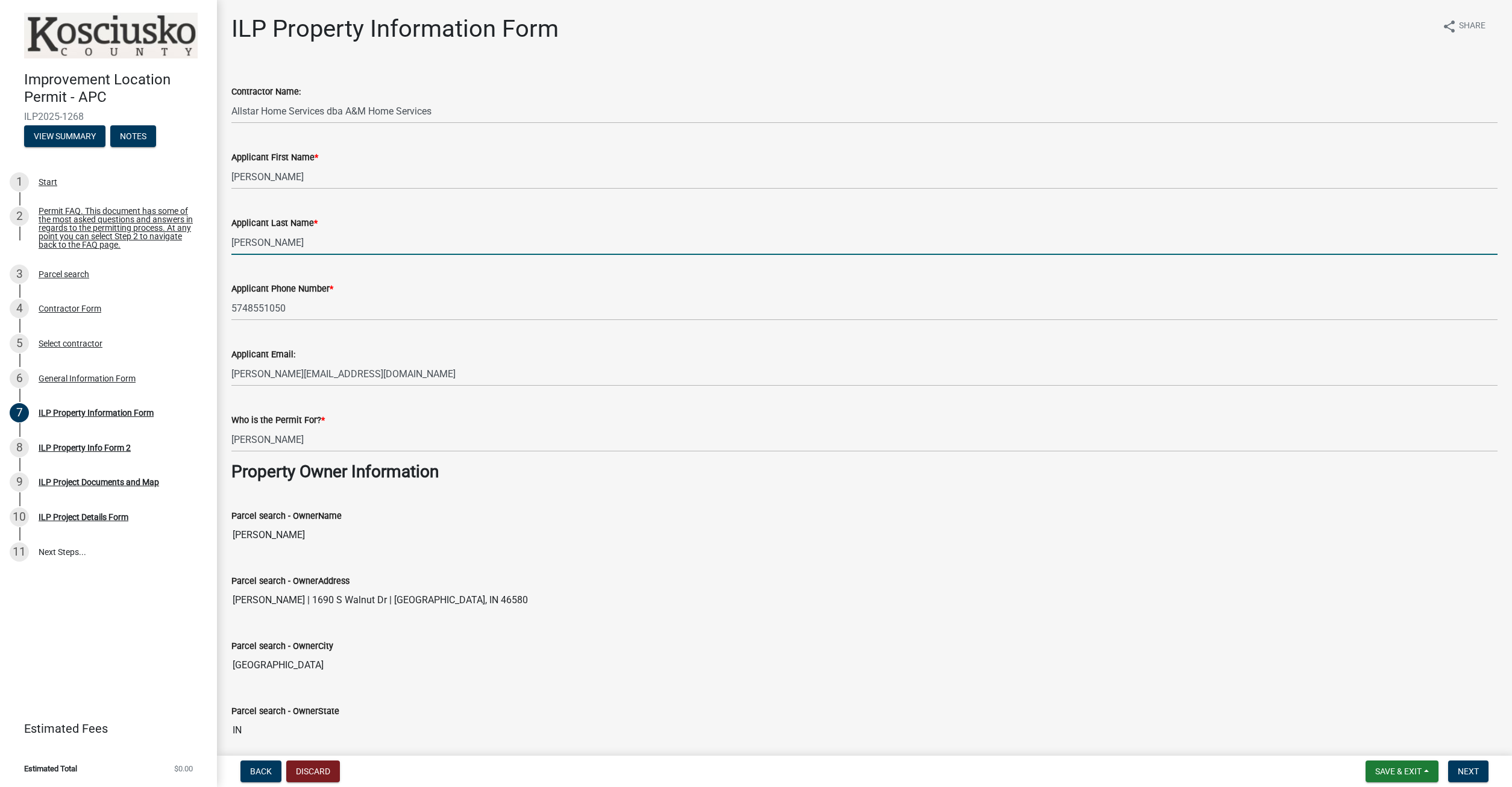
drag, startPoint x: 288, startPoint y: 247, endPoint x: 183, endPoint y: 236, distance: 105.6
click at [231, 236] on input "[PERSON_NAME]" at bounding box center [864, 242] width 1266 height 25
type input "[PERSON_NAME]"
click at [215, 243] on link "2 Permit FAQ. This document has some of the most asked questions and answers in…" at bounding box center [108, 228] width 217 height 58
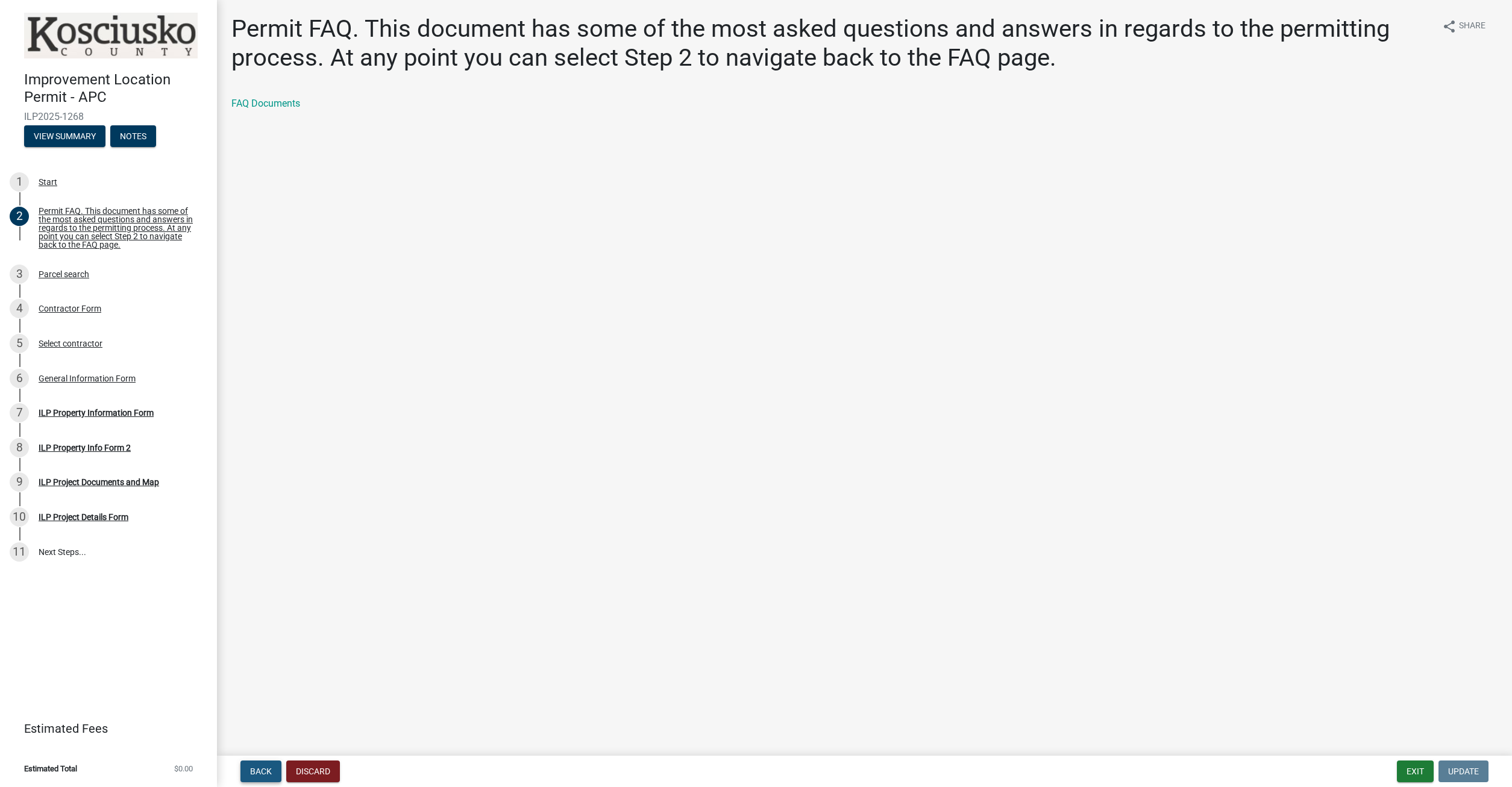
click at [261, 767] on span "Back" at bounding box center [261, 771] width 22 height 10
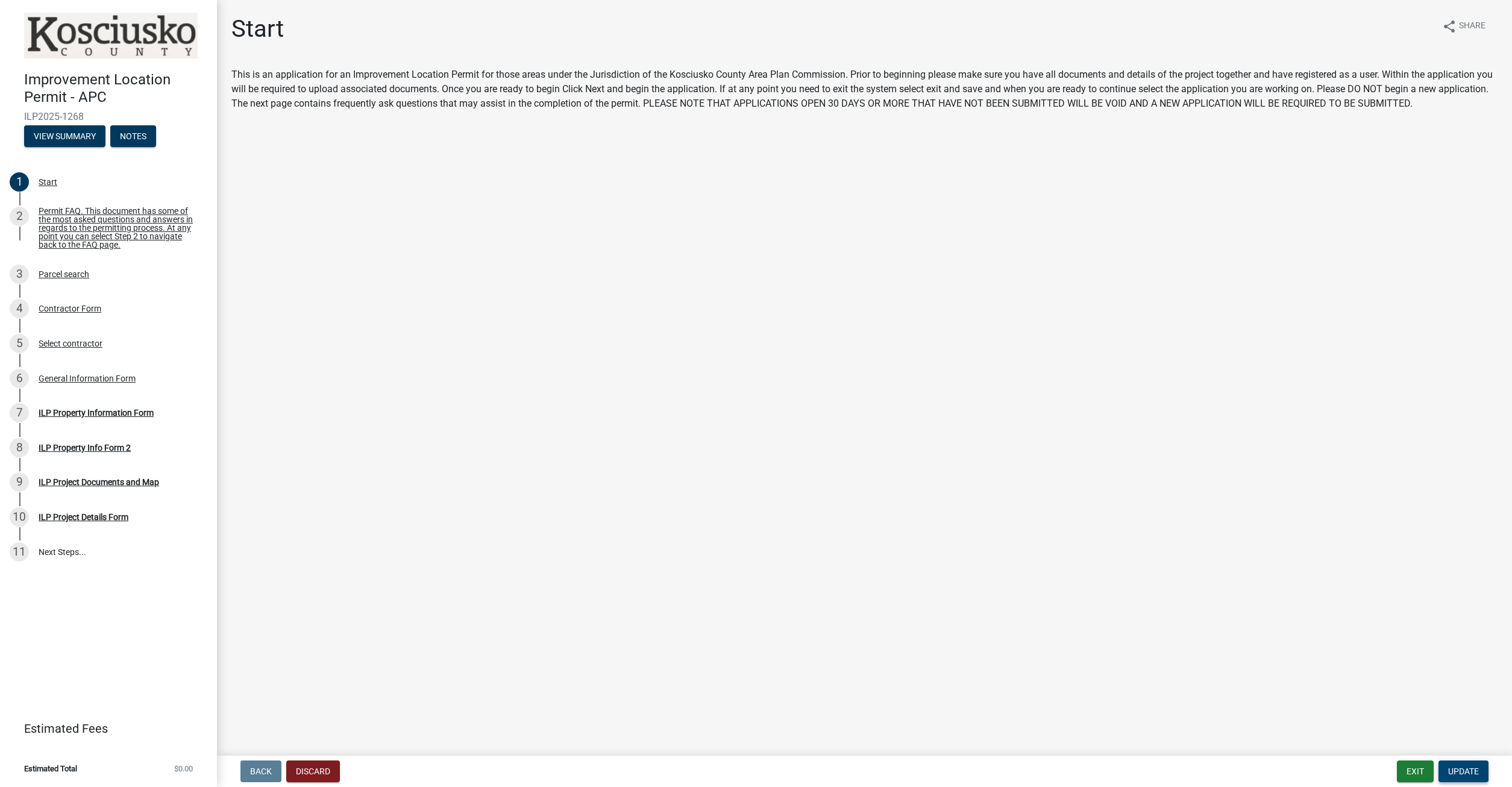
click at [1459, 767] on span "Update" at bounding box center [1463, 771] width 31 height 10
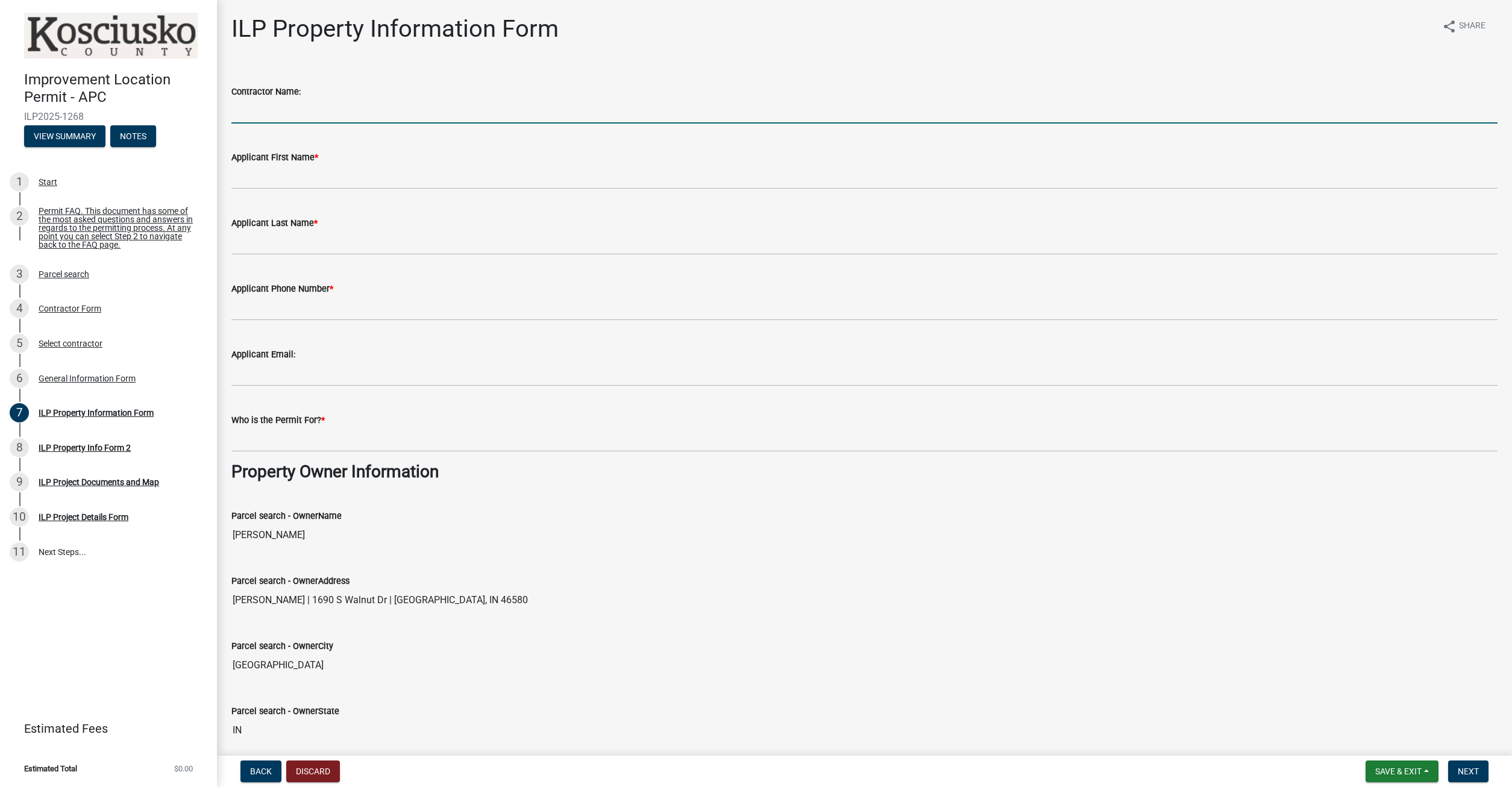
click at [264, 113] on input "Contractor Name:" at bounding box center [864, 111] width 1266 height 25
click at [398, 111] on input "Allstar Home Services dba A&M Home ervices" at bounding box center [864, 111] width 1266 height 25
type input "Allstar Home Services dba A&M Home Services"
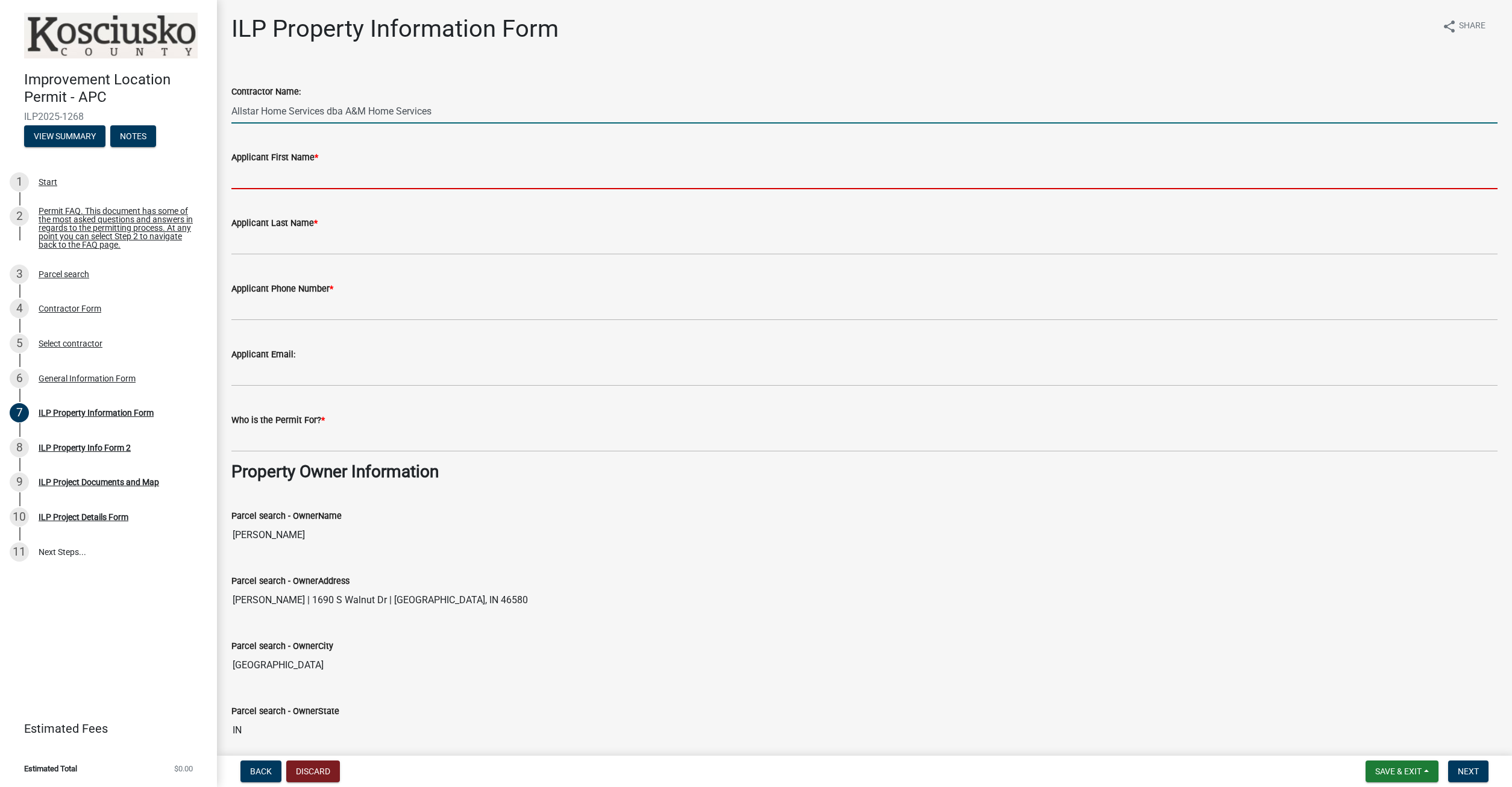
click at [344, 174] on input "Applicant First Name *" at bounding box center [864, 177] width 1266 height 25
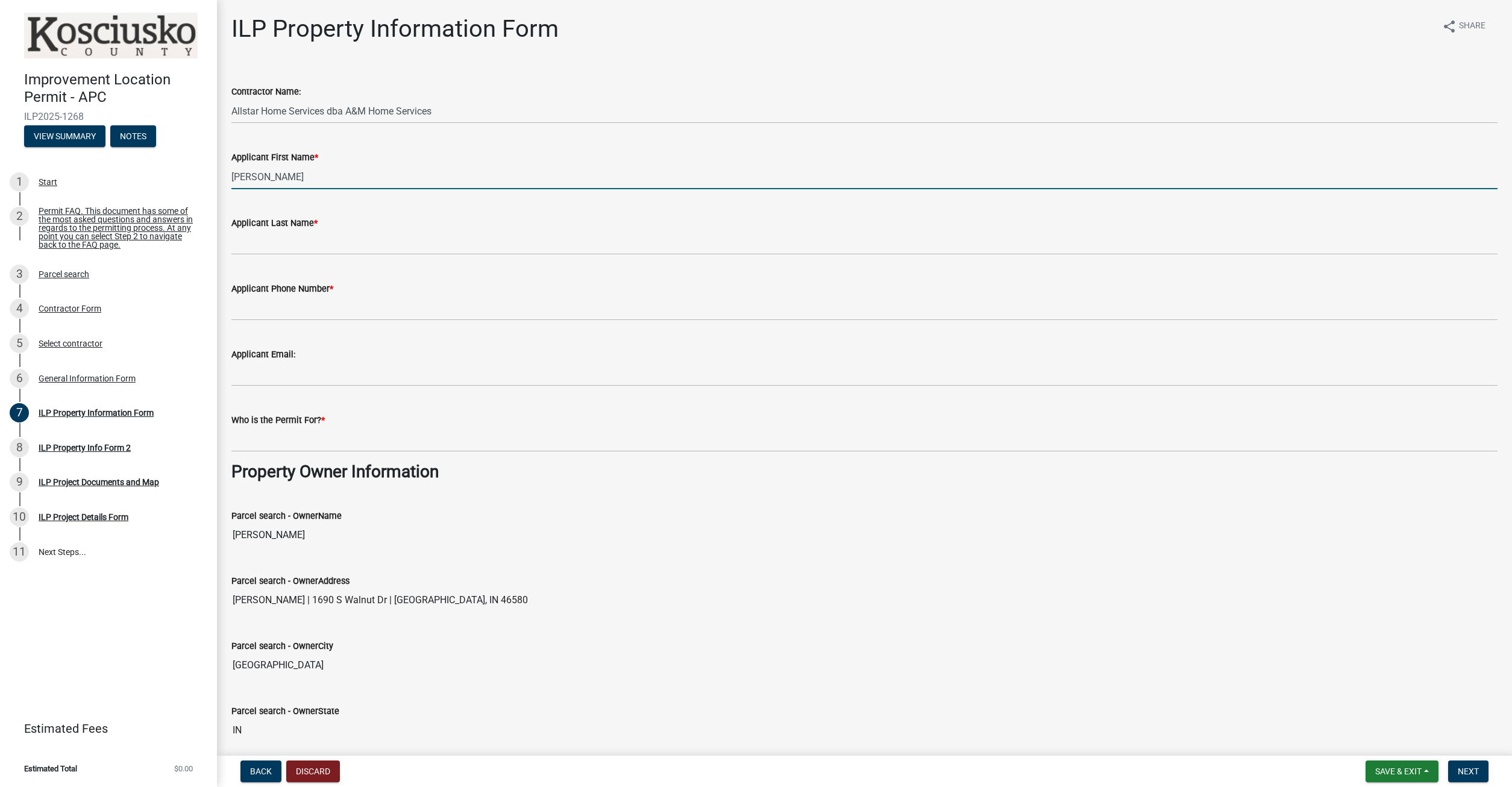
type input "[PERSON_NAME]"
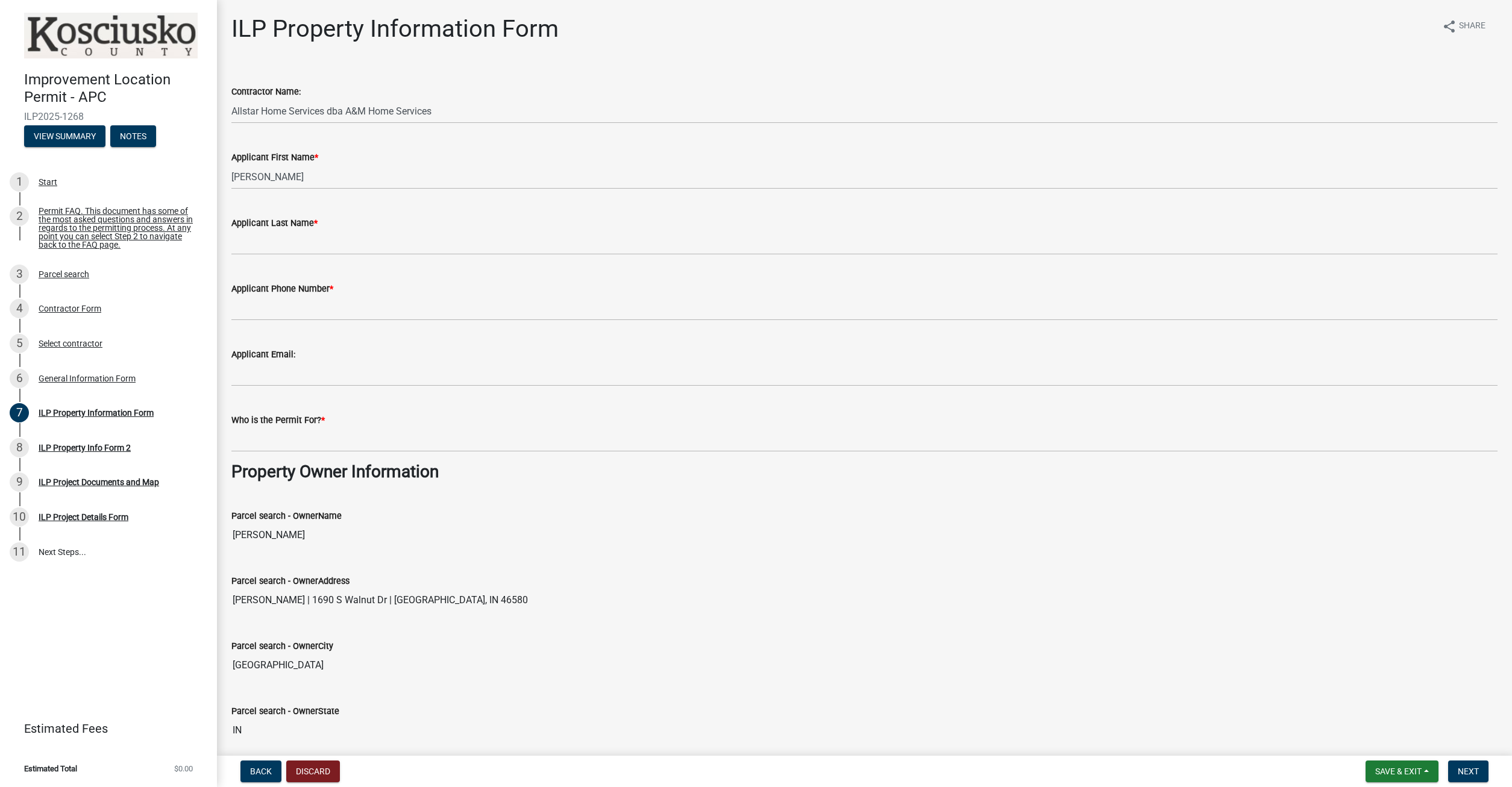
click at [220, 188] on div "ILP Property Information Form share Share Contractor Name: Allstar Home Service…" at bounding box center [864, 706] width 1295 height 1382
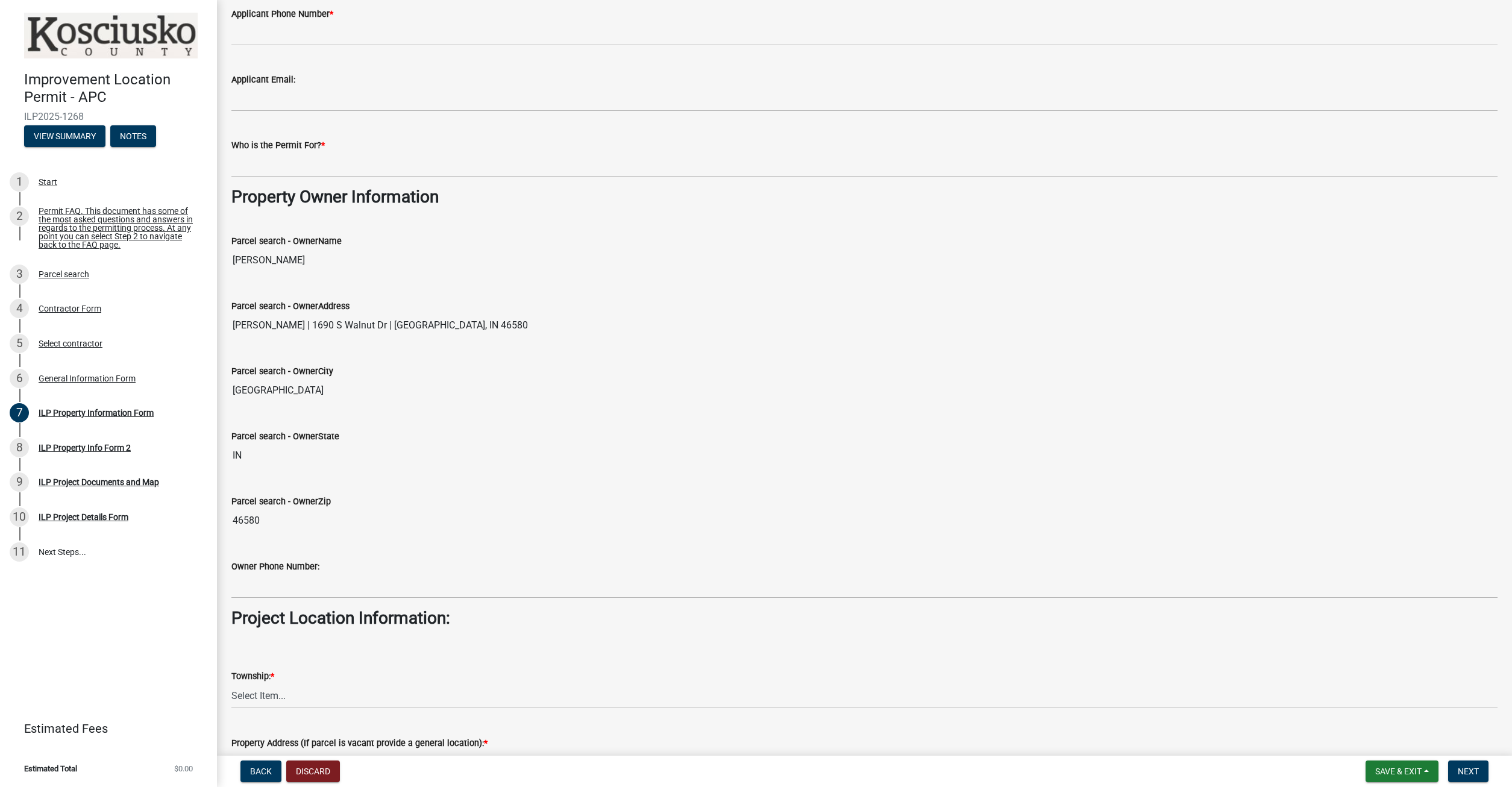
scroll to position [412, 0]
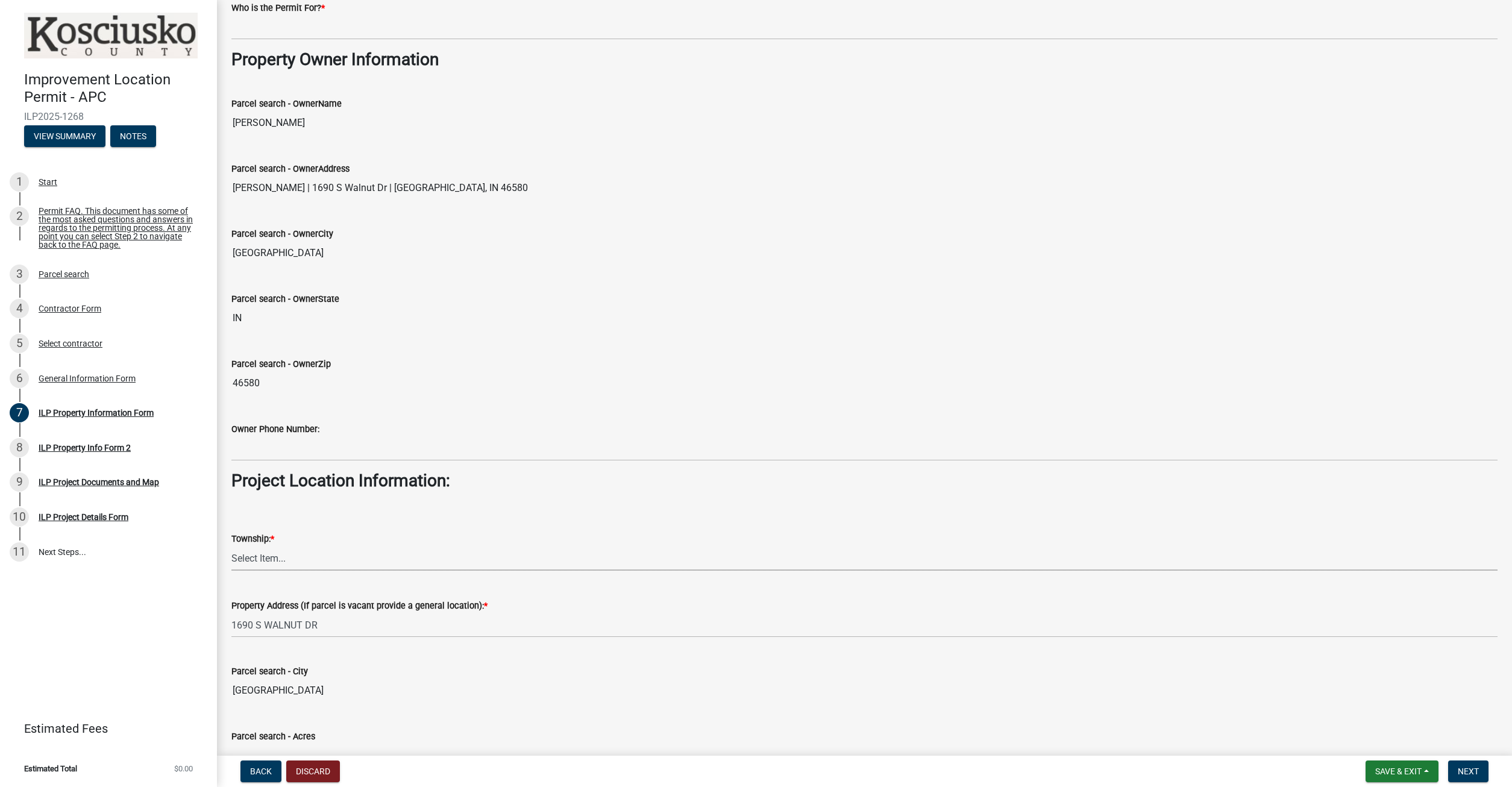
click at [231, 546] on select "Select Item... [PERSON_NAME] - Elkhart Co Clay Etna [GEOGRAPHIC_DATA][PERSON_NA…" at bounding box center [864, 559] width 1266 height 25
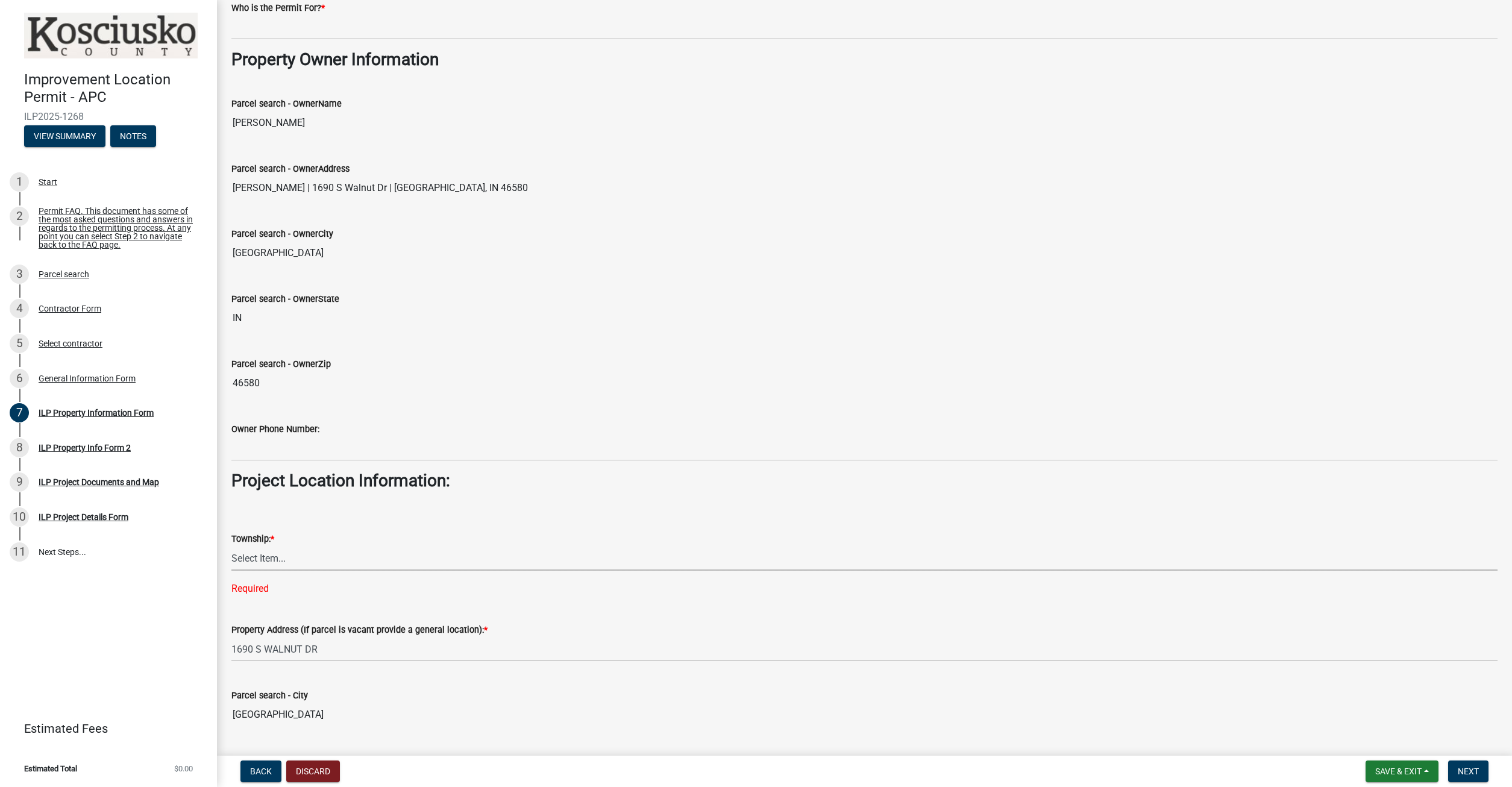
click at [231, 546] on select "Select Item... [PERSON_NAME] - Elkhart Co Clay Etna [GEOGRAPHIC_DATA][PERSON_NA…" at bounding box center [864, 559] width 1266 height 25
click option "[PERSON_NAME]" at bounding box center [0, 0] width 0 height 0
select select "adf60358-013e-4c9f-9dad-09561f394e7b"
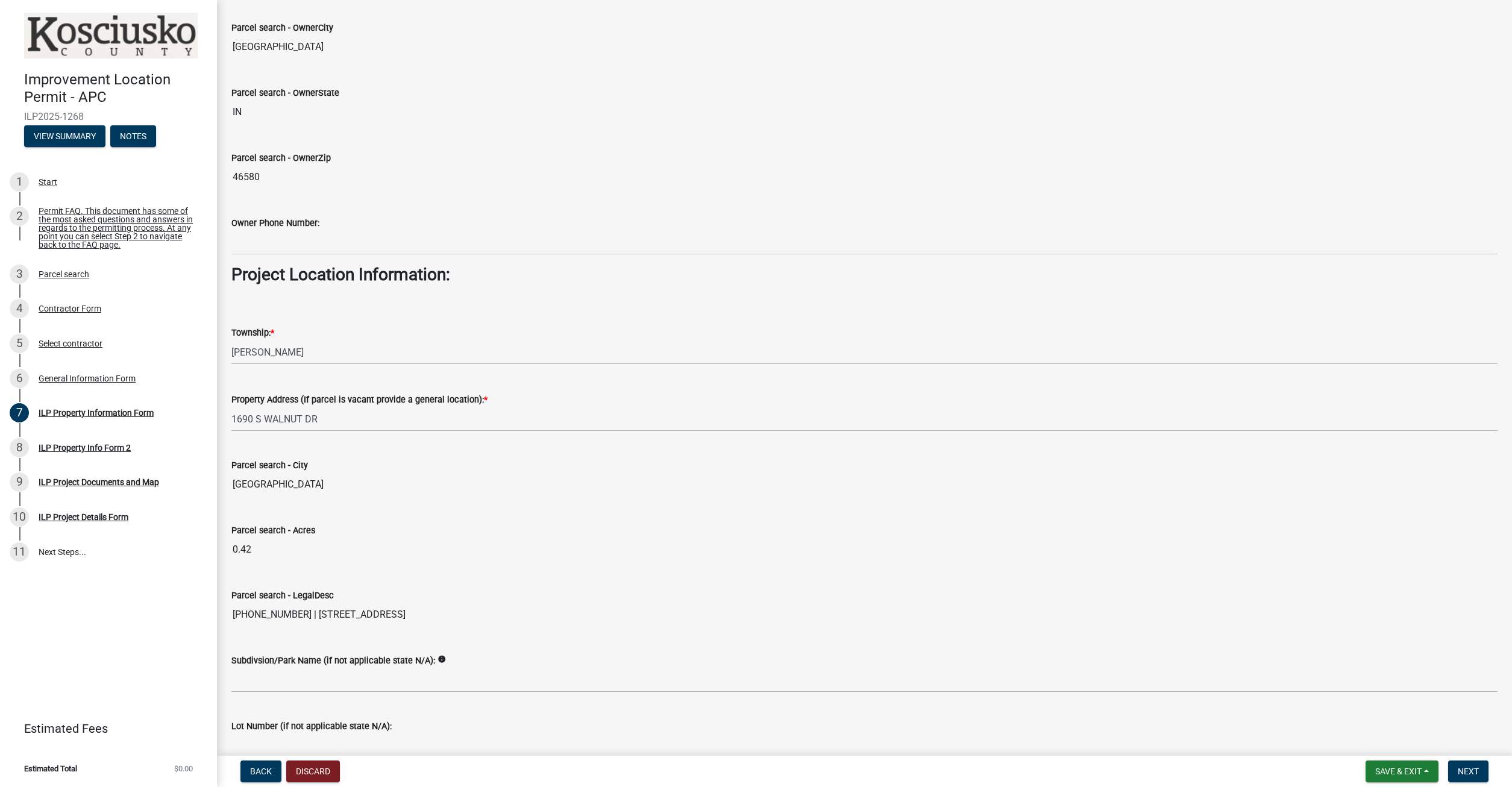
scroll to position [682, 0]
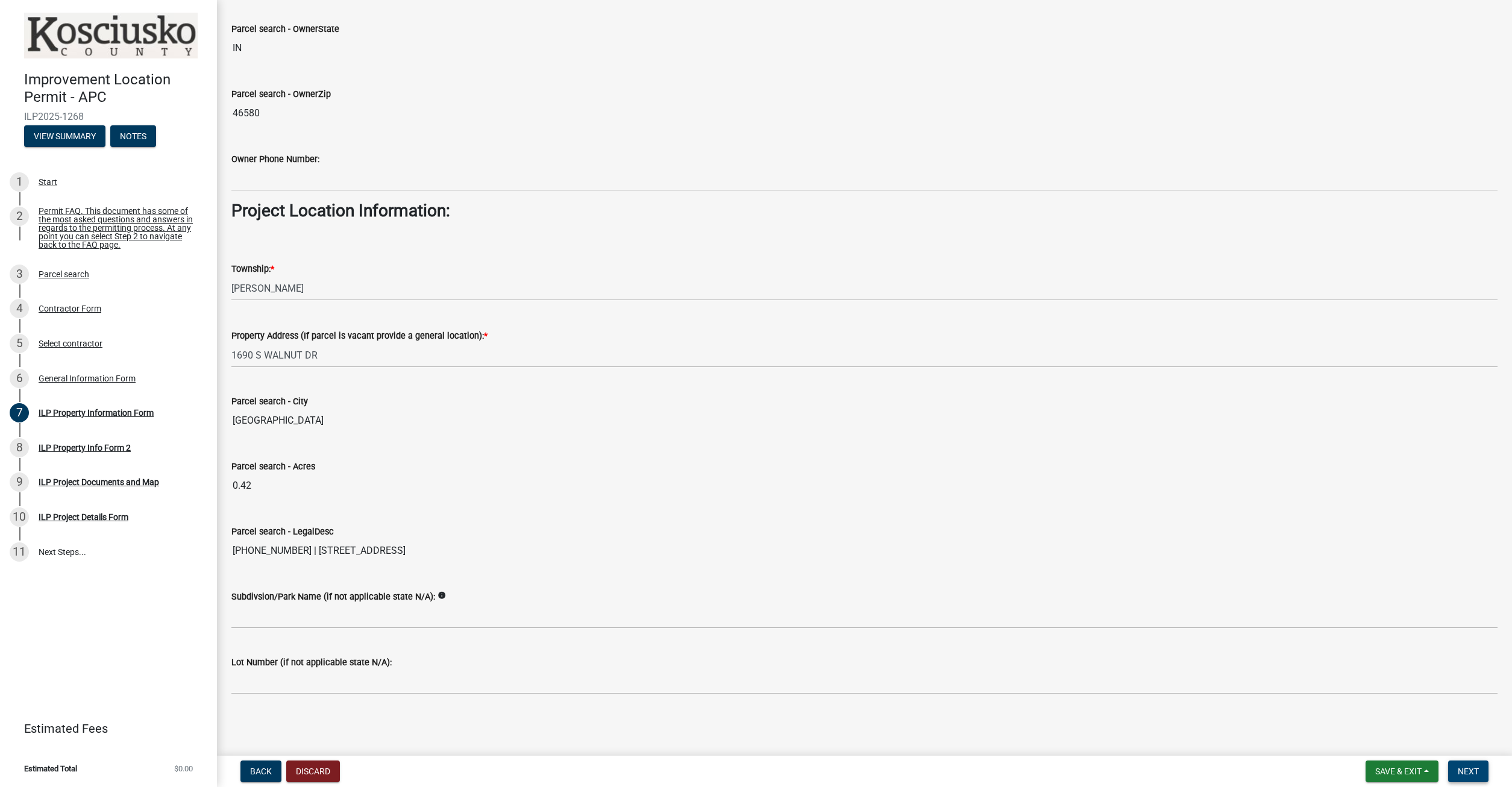
click at [1470, 768] on span "Next" at bounding box center [1468, 771] width 21 height 10
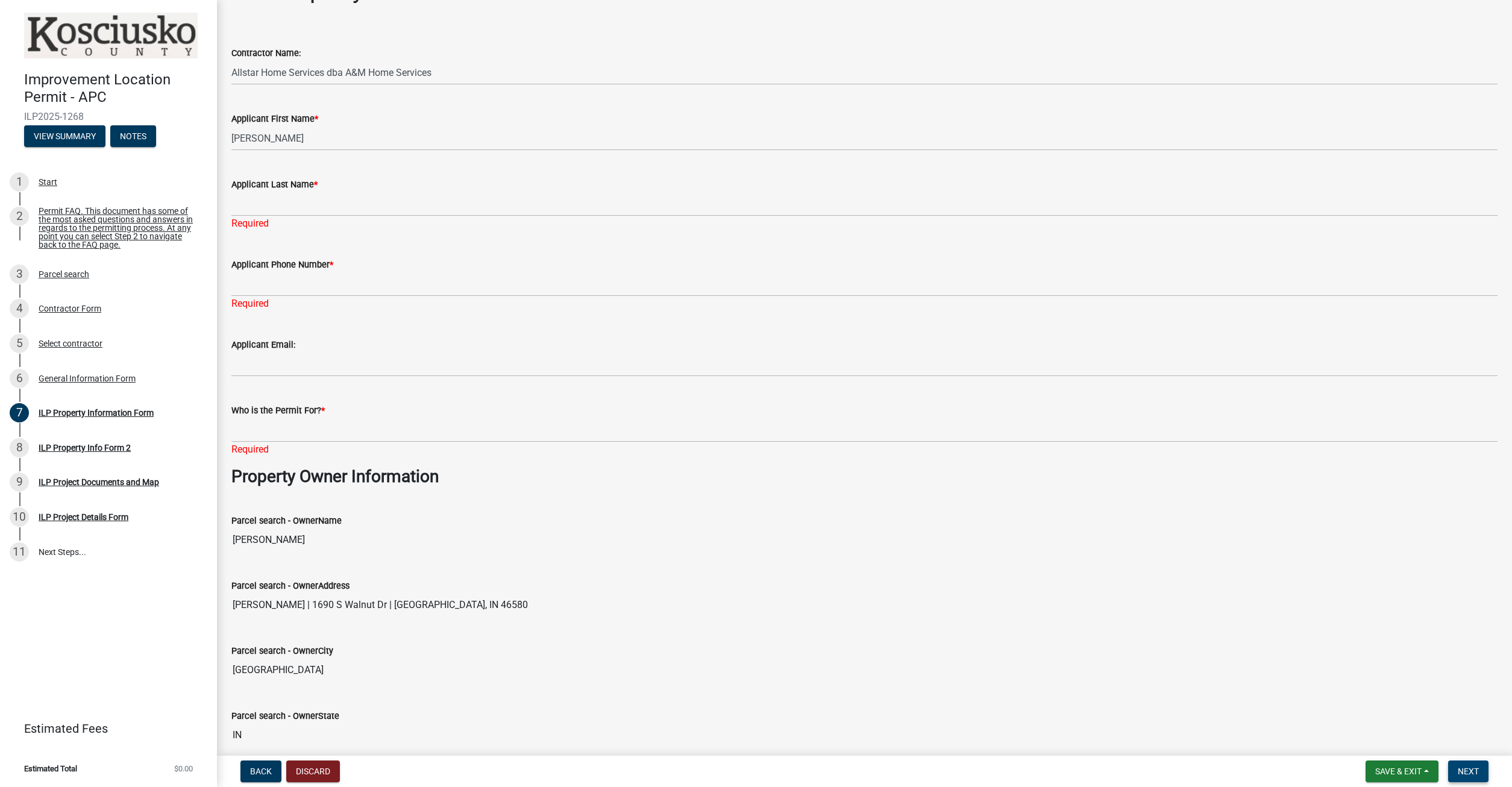
scroll to position [0, 0]
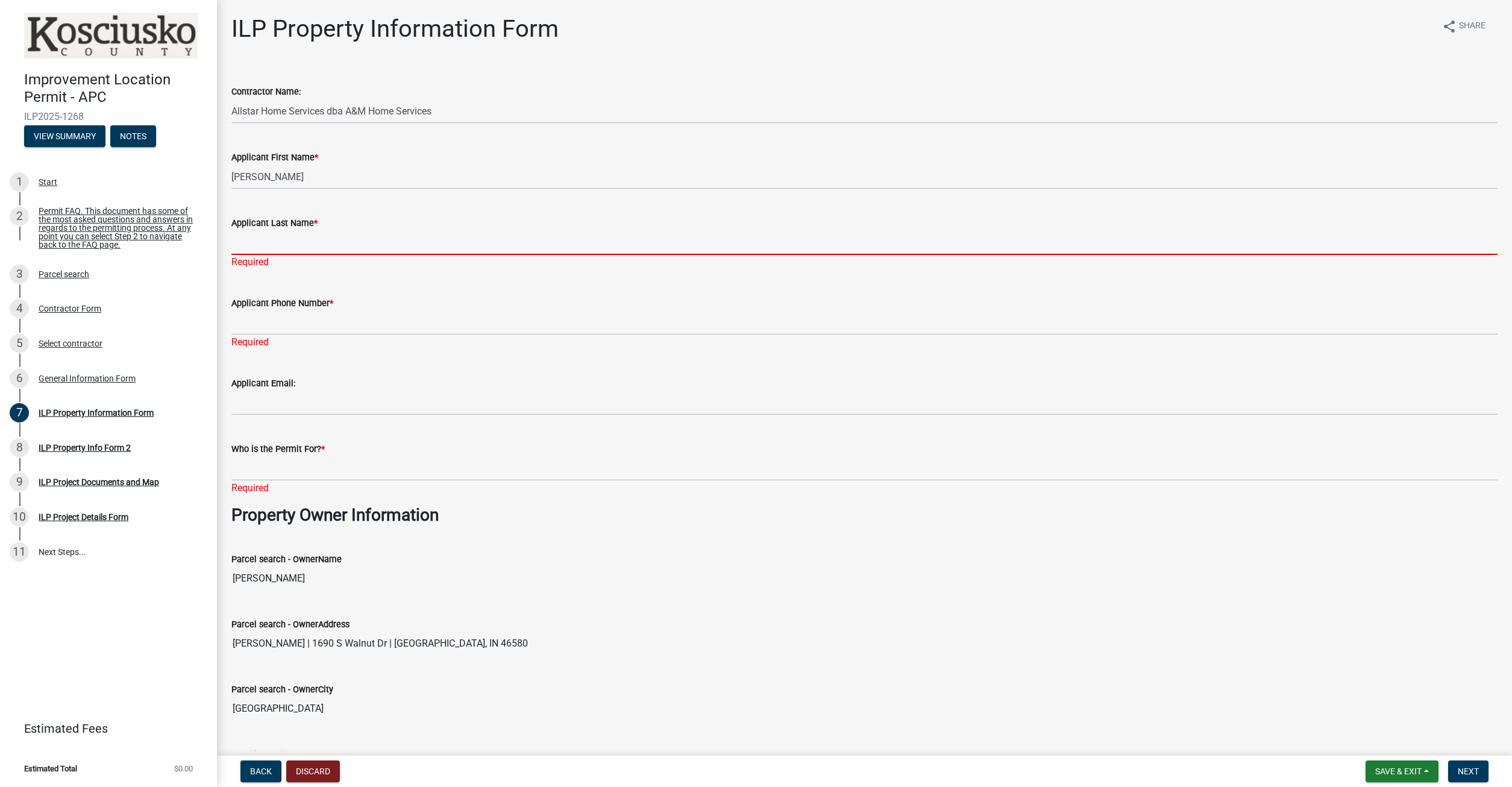
click at [315, 239] on input "Applicant Last Name *" at bounding box center [864, 242] width 1266 height 25
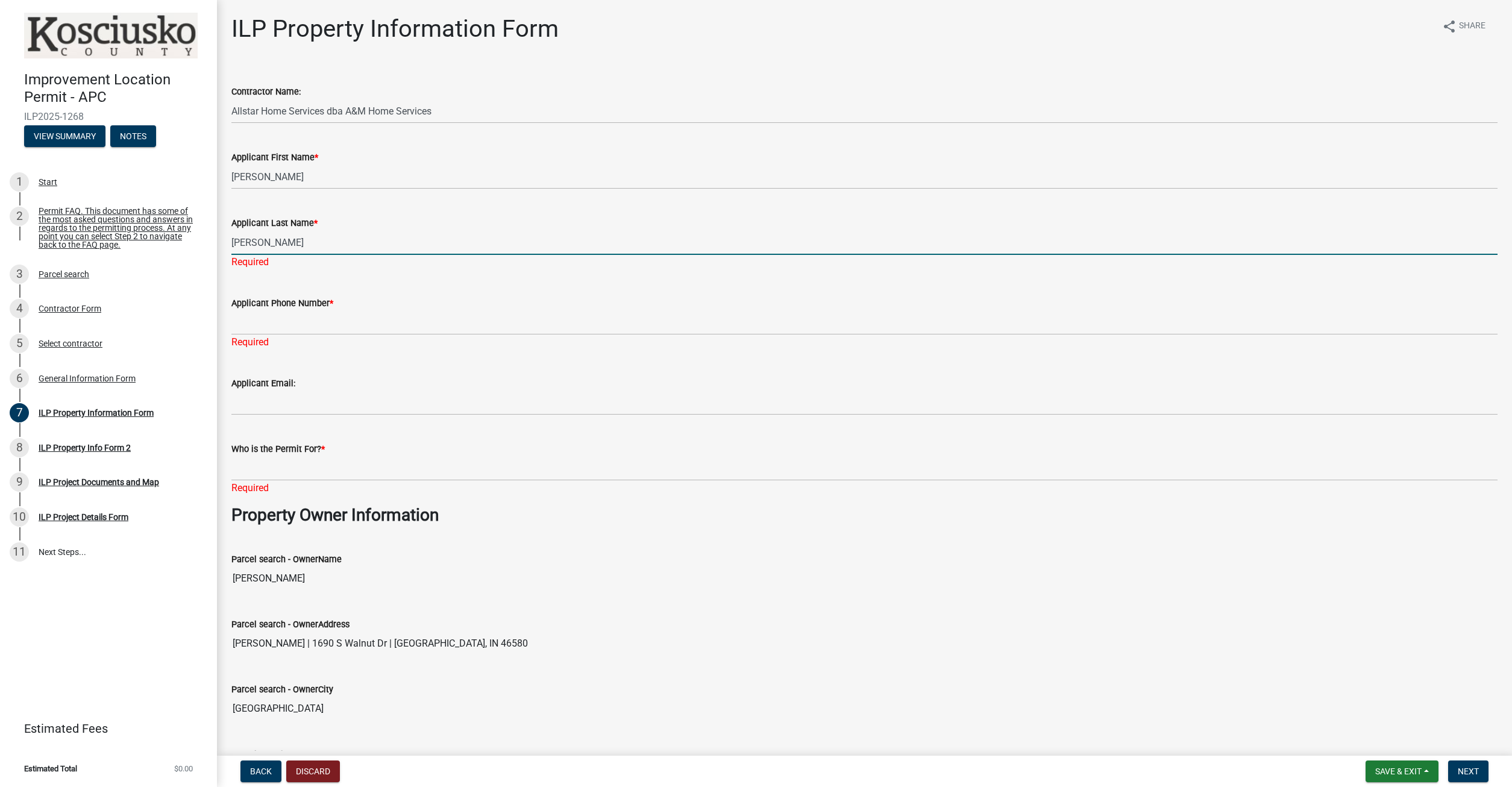
type input "[PERSON_NAME]"
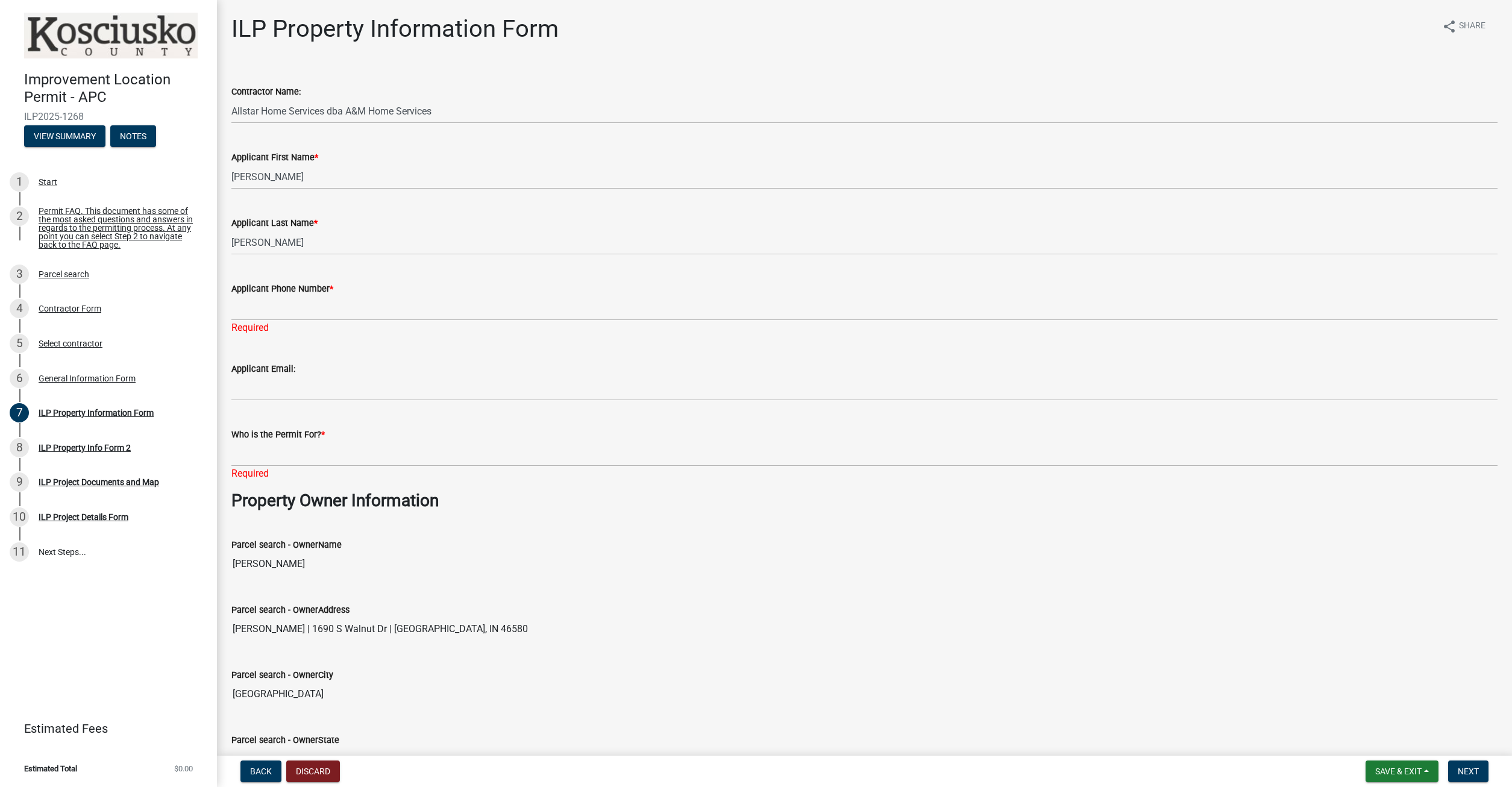
click at [223, 240] on div "Applicant Last Name * [PERSON_NAME]" at bounding box center [865, 227] width 1284 height 56
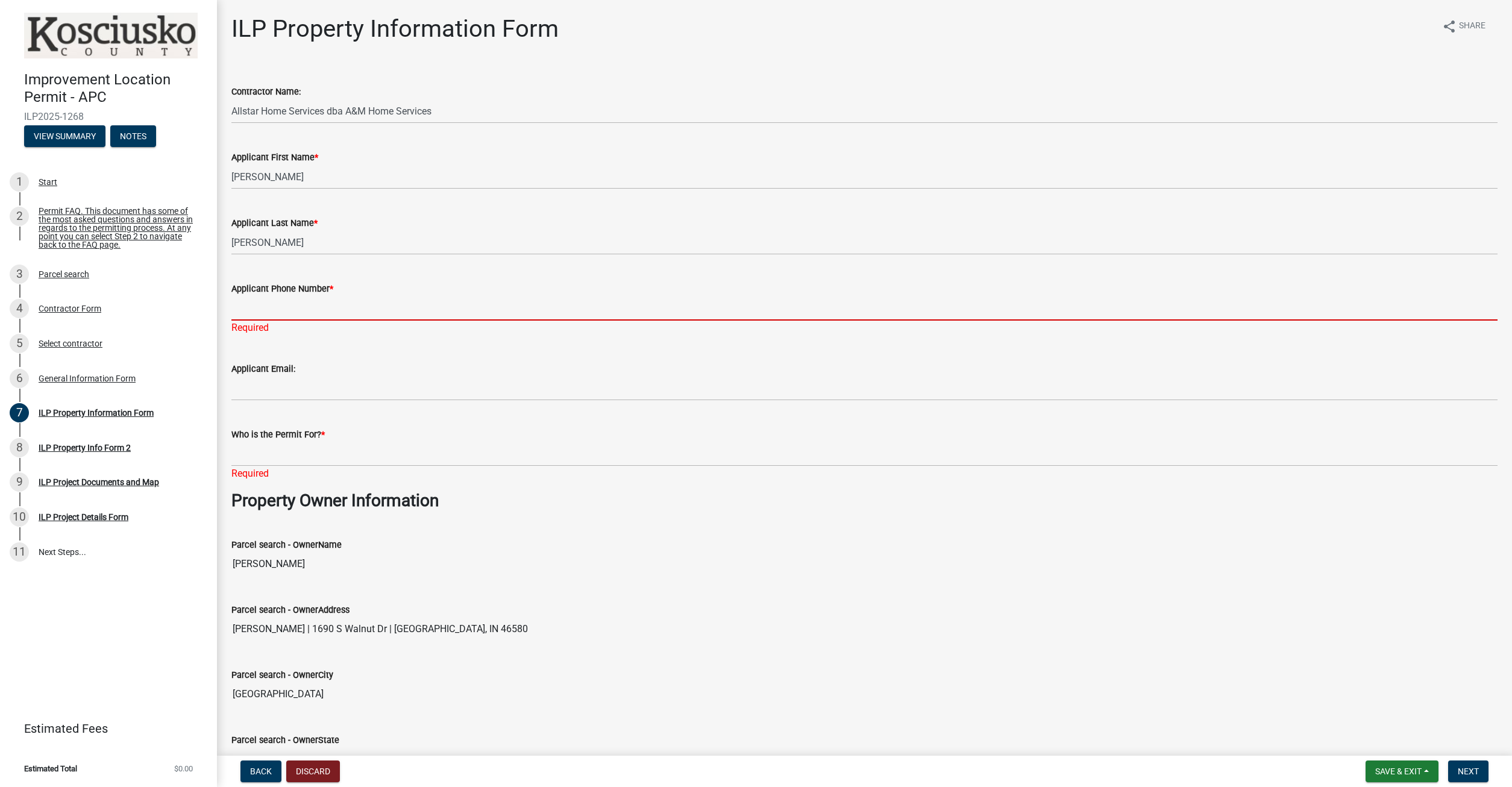
click at [248, 298] on input "Applicant Phone Number *" at bounding box center [864, 308] width 1266 height 25
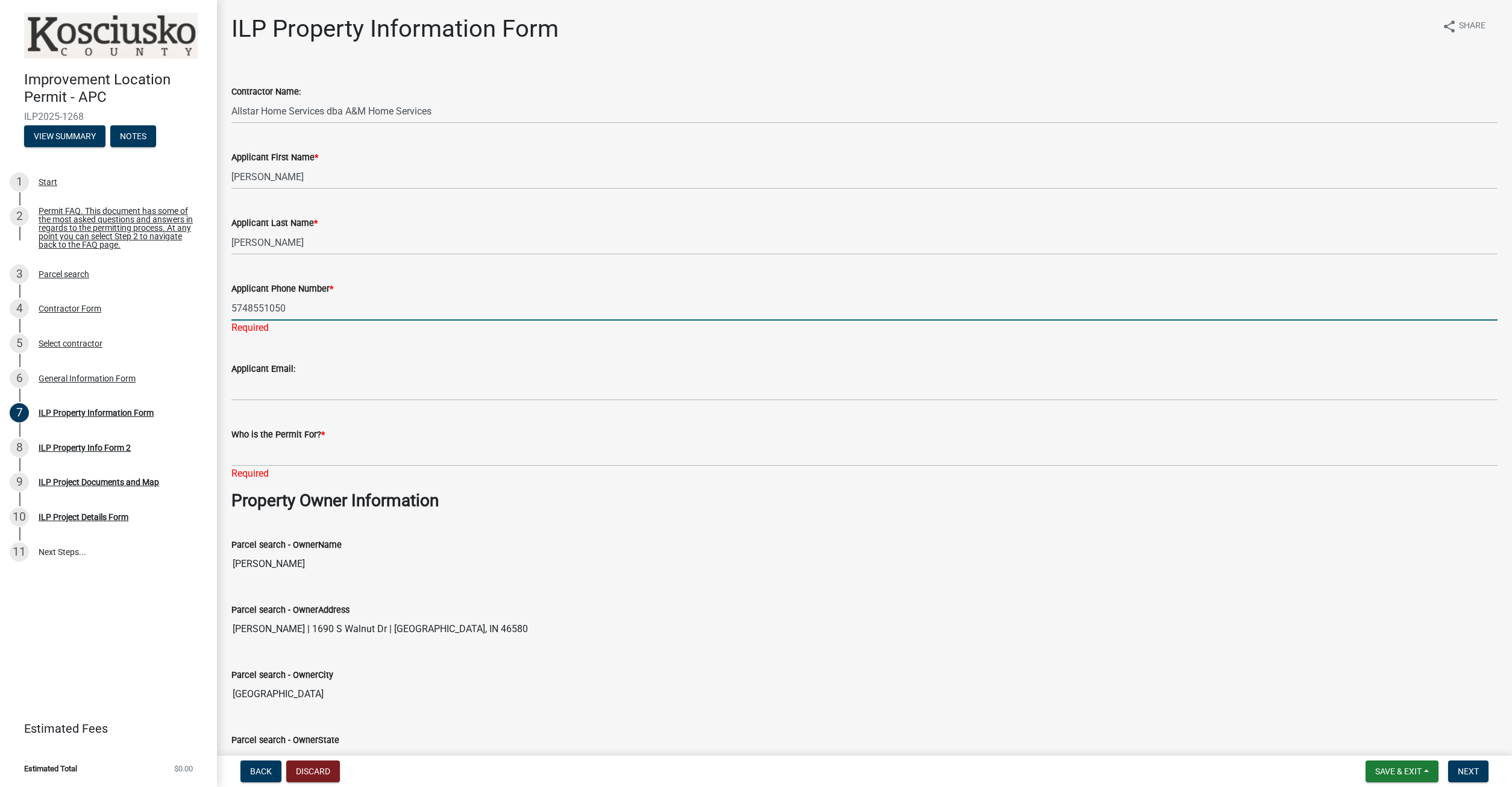
type input "5748551050"
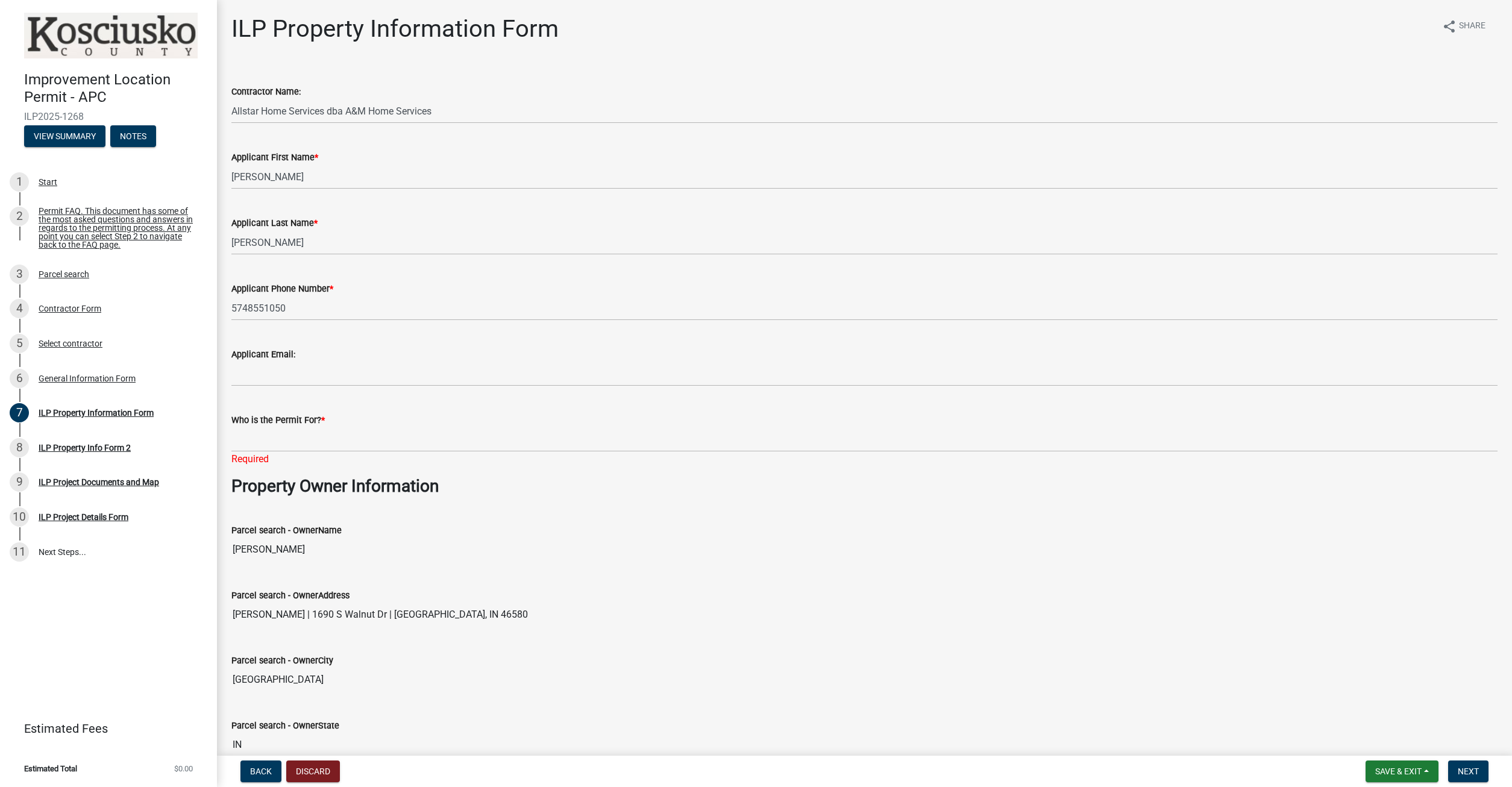
click at [460, 425] on div "Who is the Permit For? * Required" at bounding box center [864, 431] width 1266 height 70
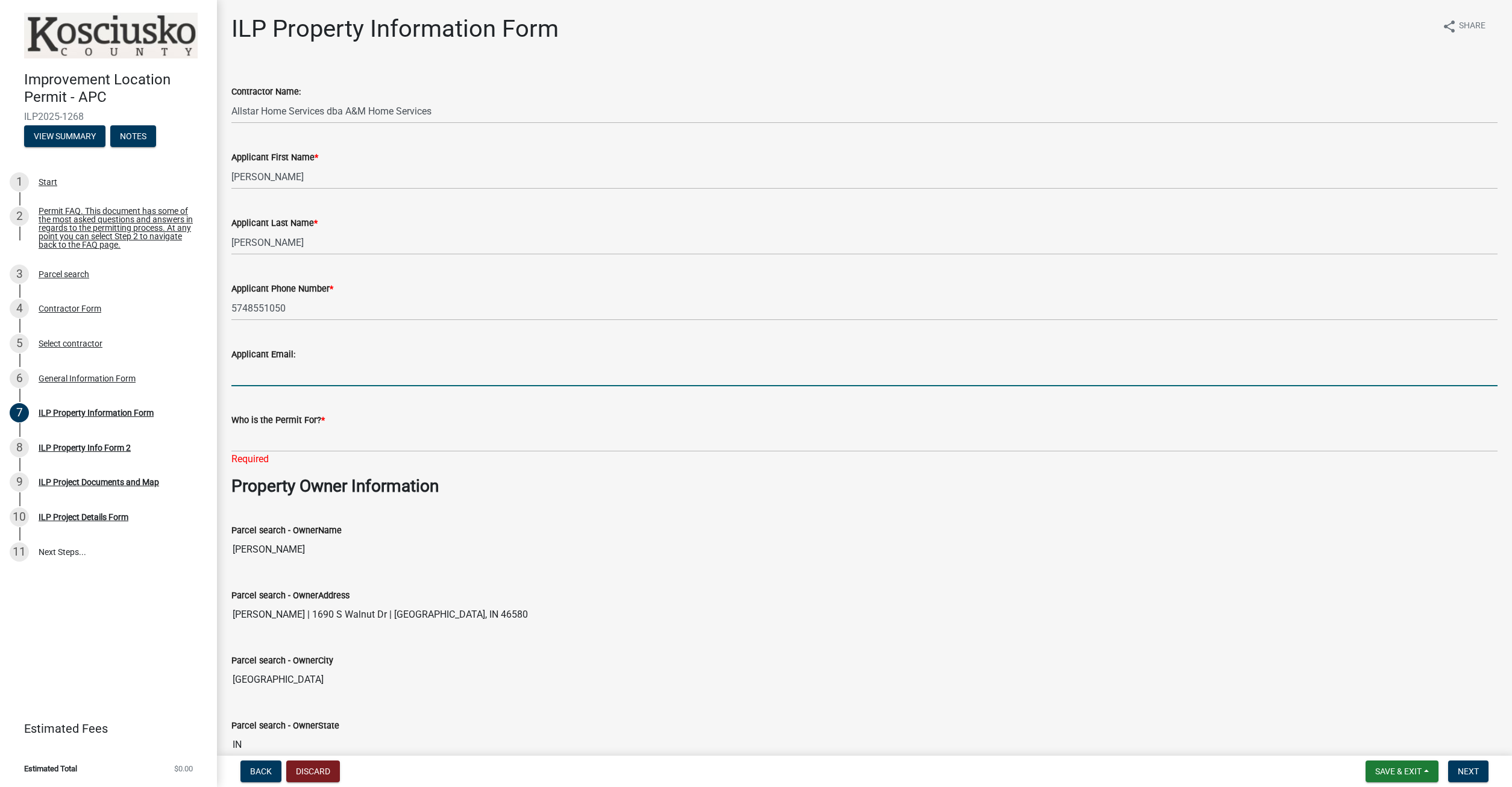
click at [366, 382] on input "Applicant Email:" at bounding box center [864, 374] width 1266 height 25
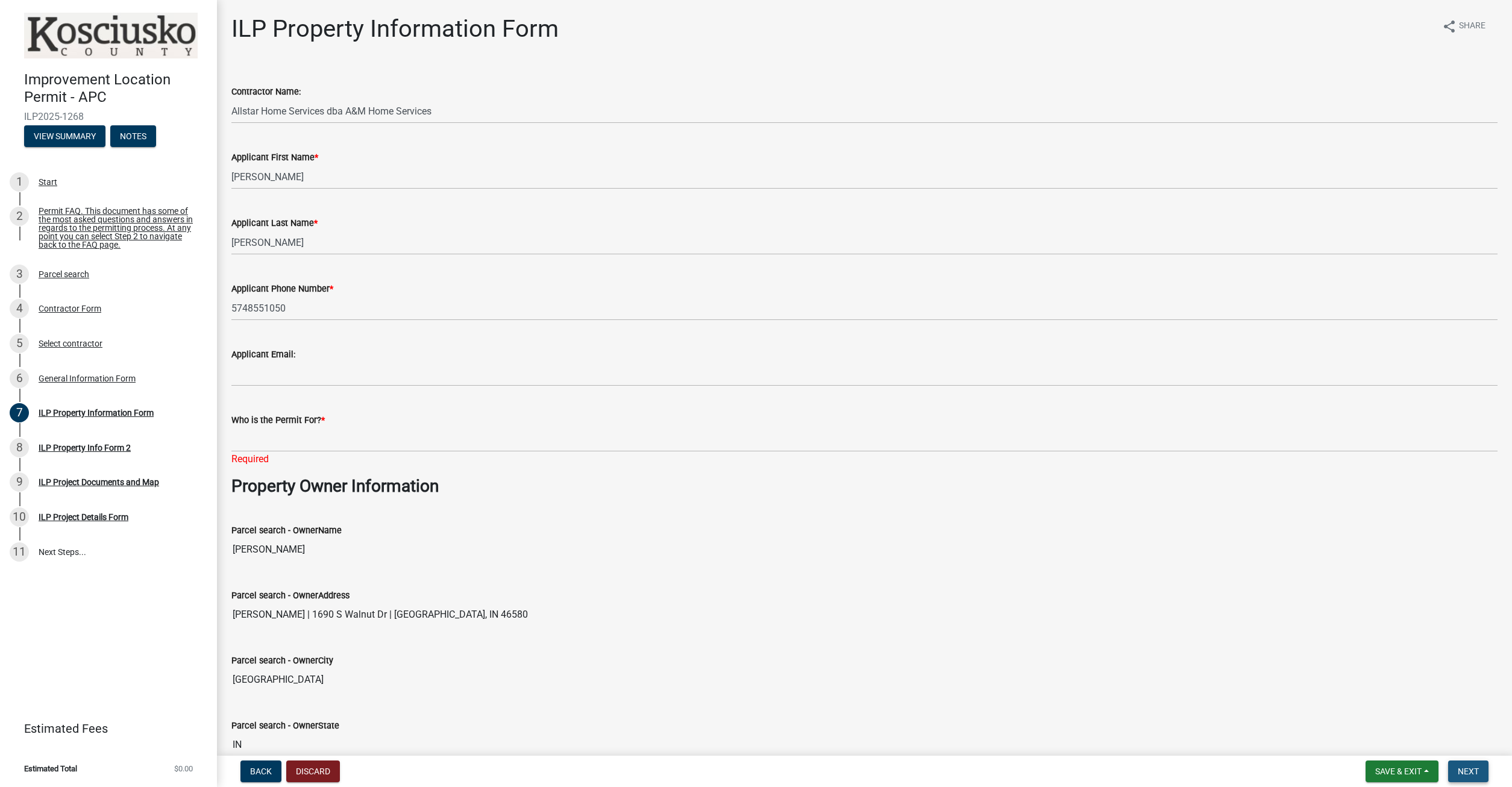
click at [1482, 769] on button "Next" at bounding box center [1467, 771] width 40 height 22
click at [382, 355] on div "Applicant Email:" at bounding box center [864, 354] width 1266 height 15
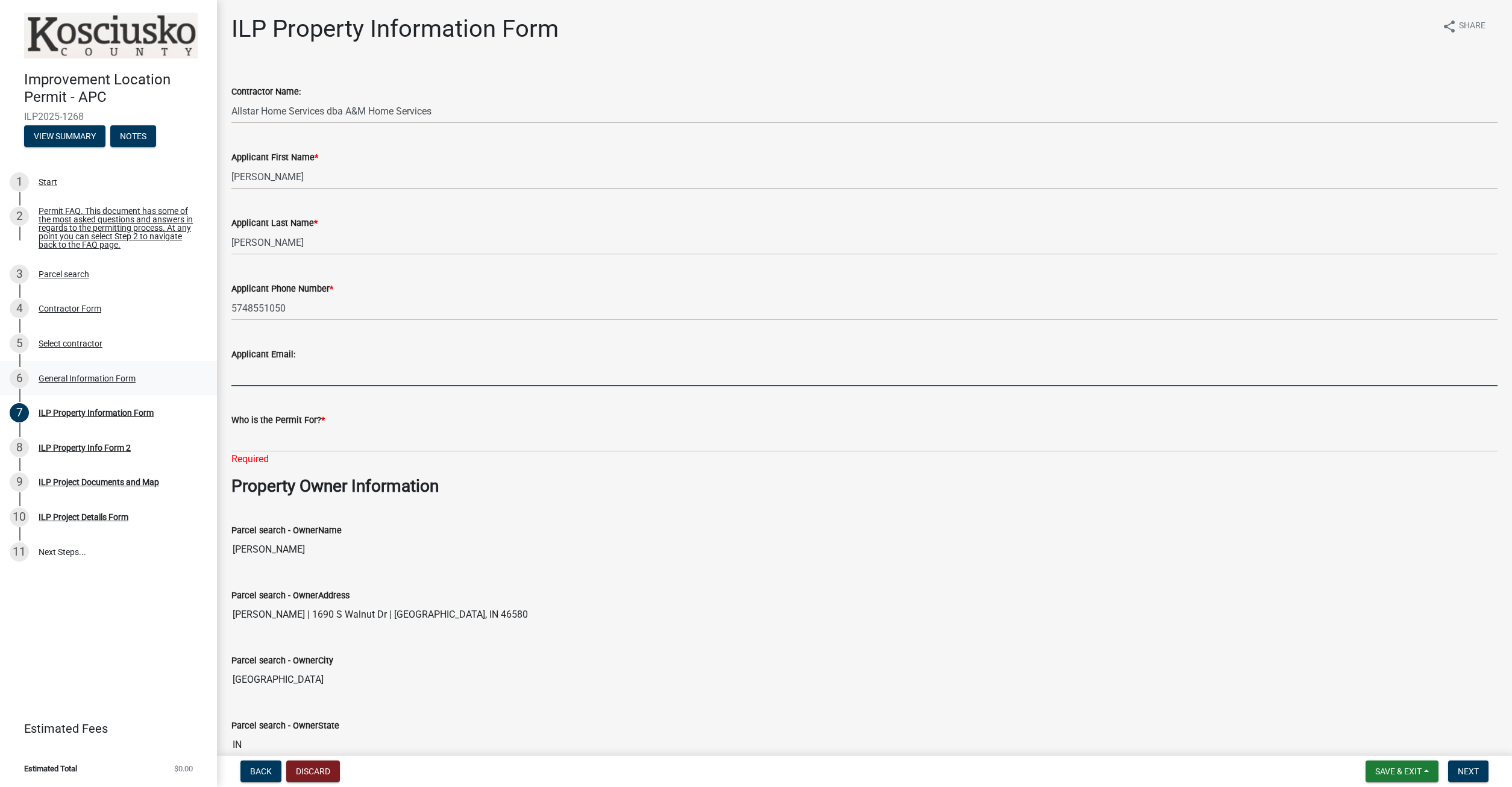
drag, startPoint x: 366, startPoint y: 377, endPoint x: 176, endPoint y: 362, distance: 190.6
click at [217, 362] on main "ILP Property Information Form share Share Contractor Name: Allstar Home Service…" at bounding box center [864, 375] width 1295 height 750
click at [338, 376] on input "Applicant Email:" at bounding box center [864, 374] width 1266 height 25
drag, startPoint x: 333, startPoint y: 378, endPoint x: 159, endPoint y: 354, distance: 175.6
click at [217, 354] on main "ILP Property Information Form share Share Contractor Name: Allstar Home Service…" at bounding box center [864, 375] width 1295 height 750
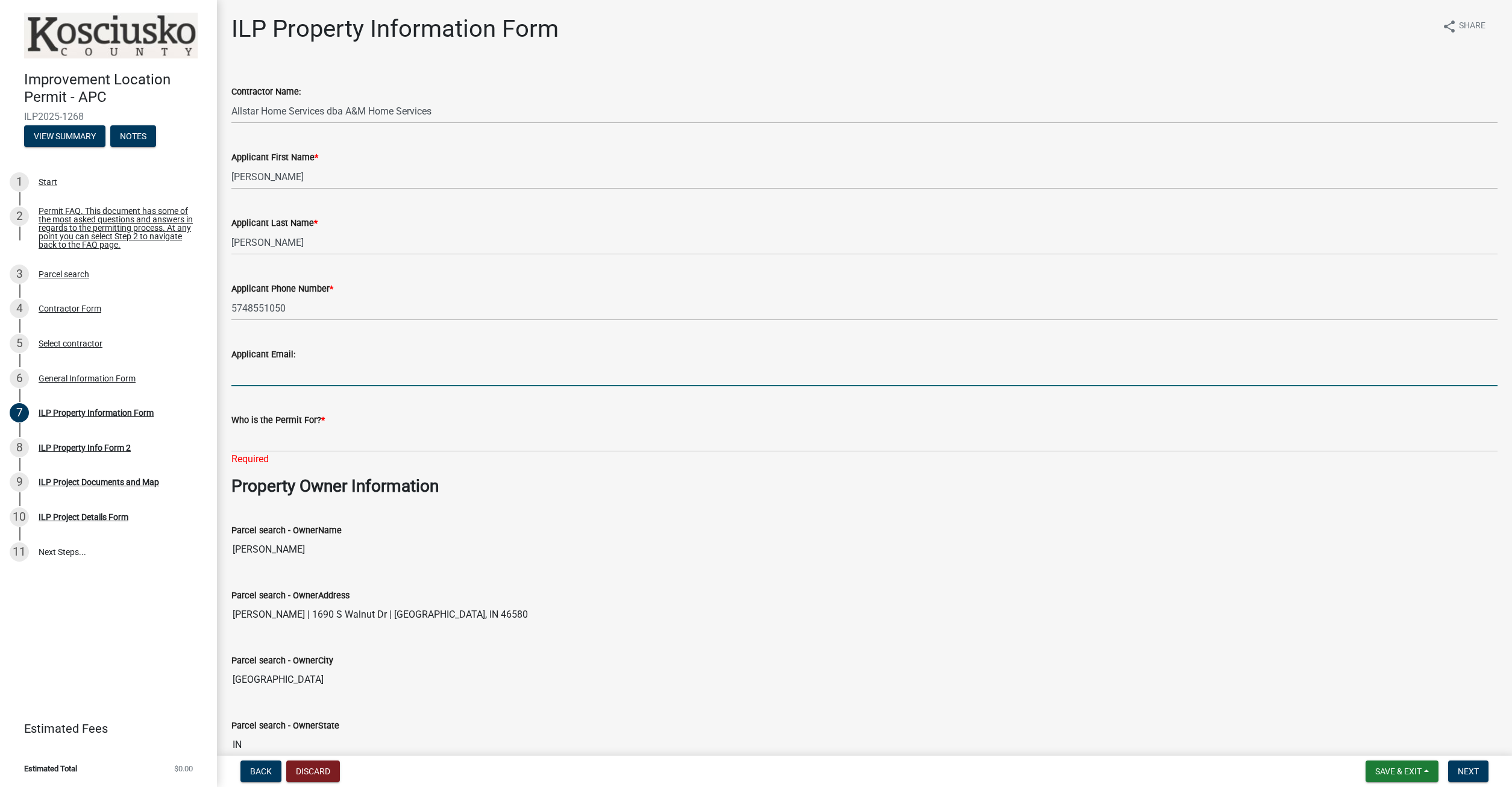
click at [279, 370] on input "Applicant Email:" at bounding box center [864, 374] width 1266 height 25
drag, startPoint x: 252, startPoint y: 373, endPoint x: 243, endPoint y: 378, distance: 10.3
click at [237, 378] on input "Applicant Email:" at bounding box center [864, 374] width 1266 height 25
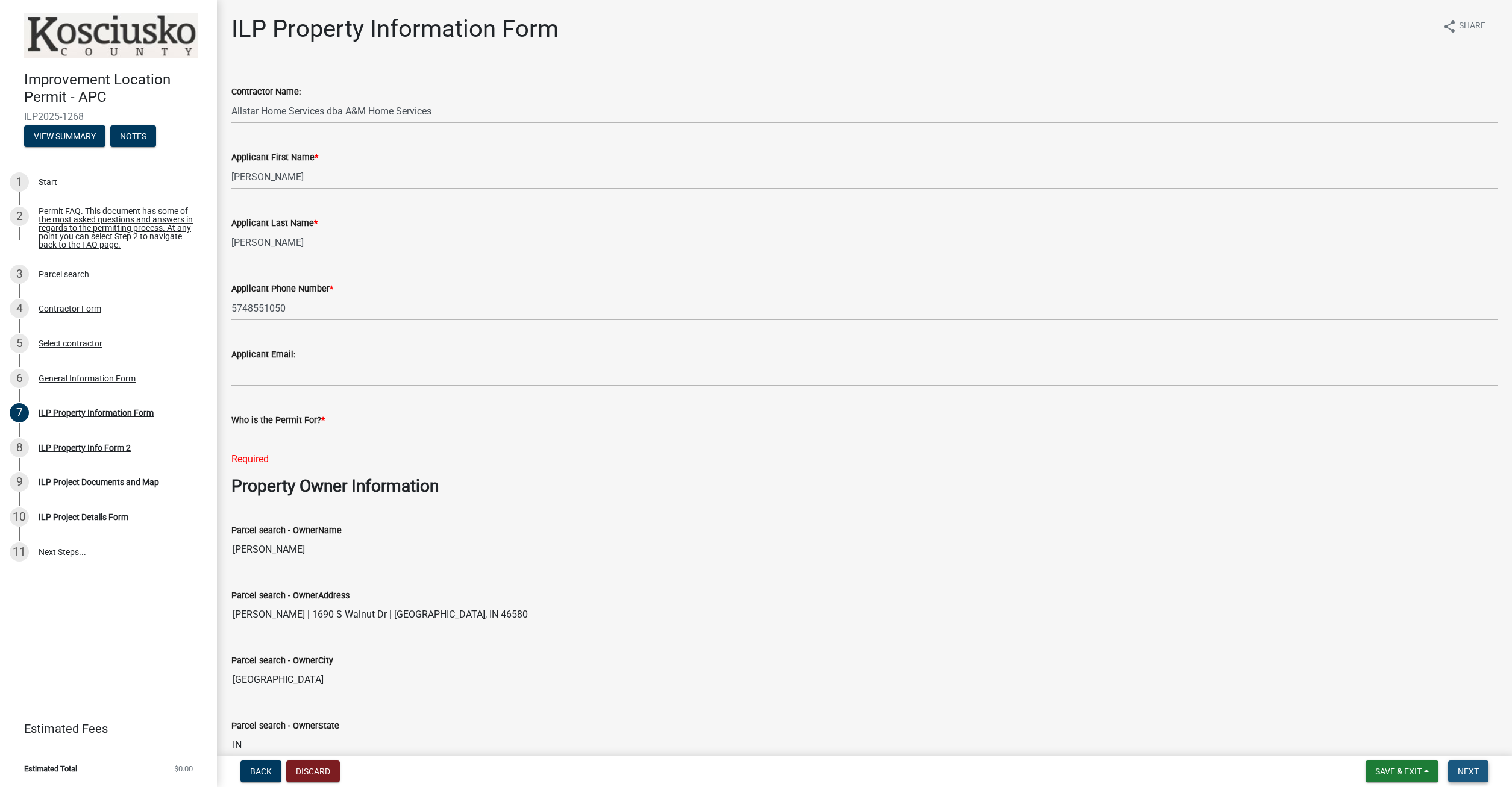
click at [1471, 772] on span "Next" at bounding box center [1468, 771] width 21 height 10
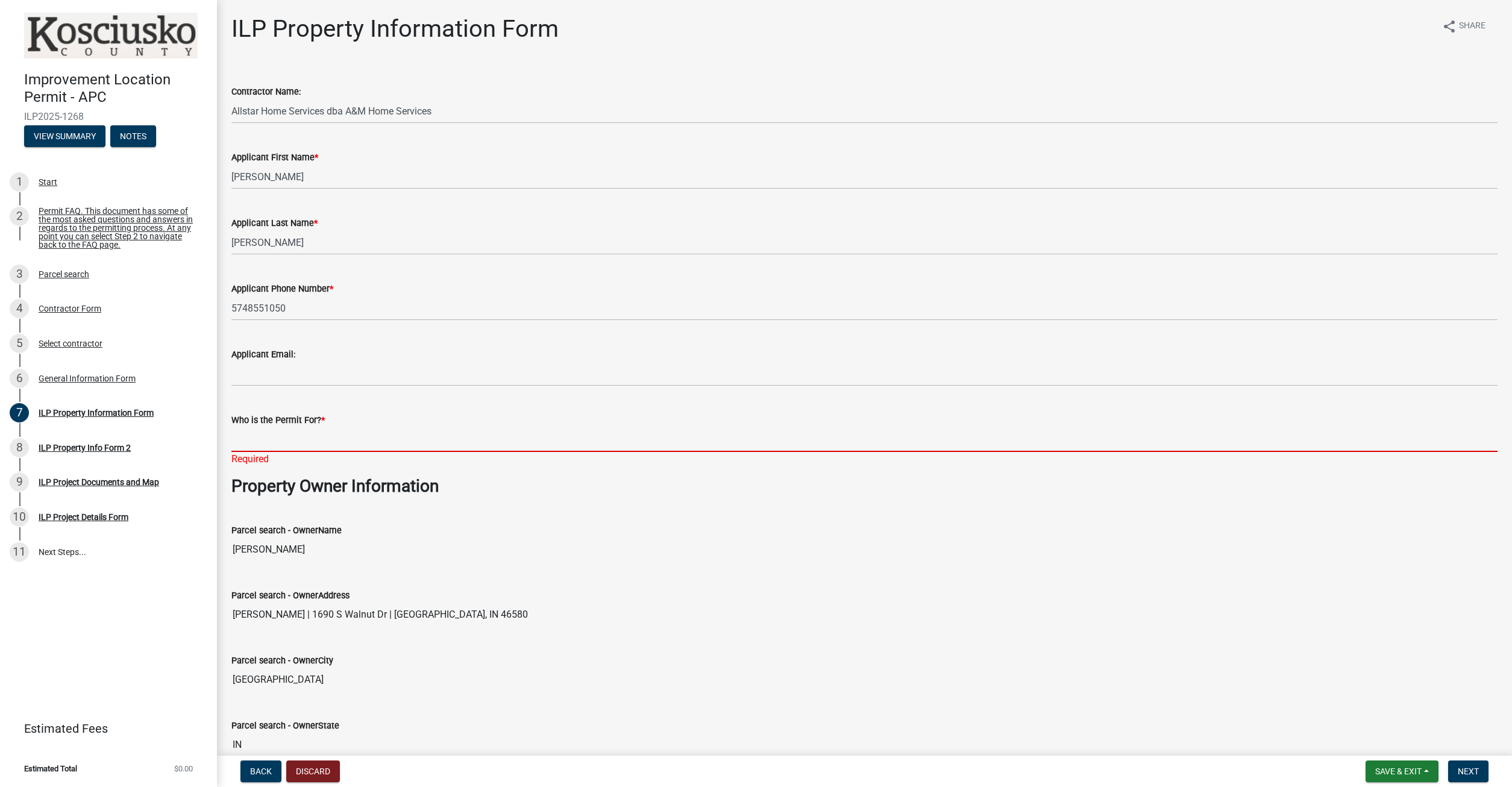
click at [288, 433] on input "Who is the Permit For? *" at bounding box center [864, 439] width 1266 height 25
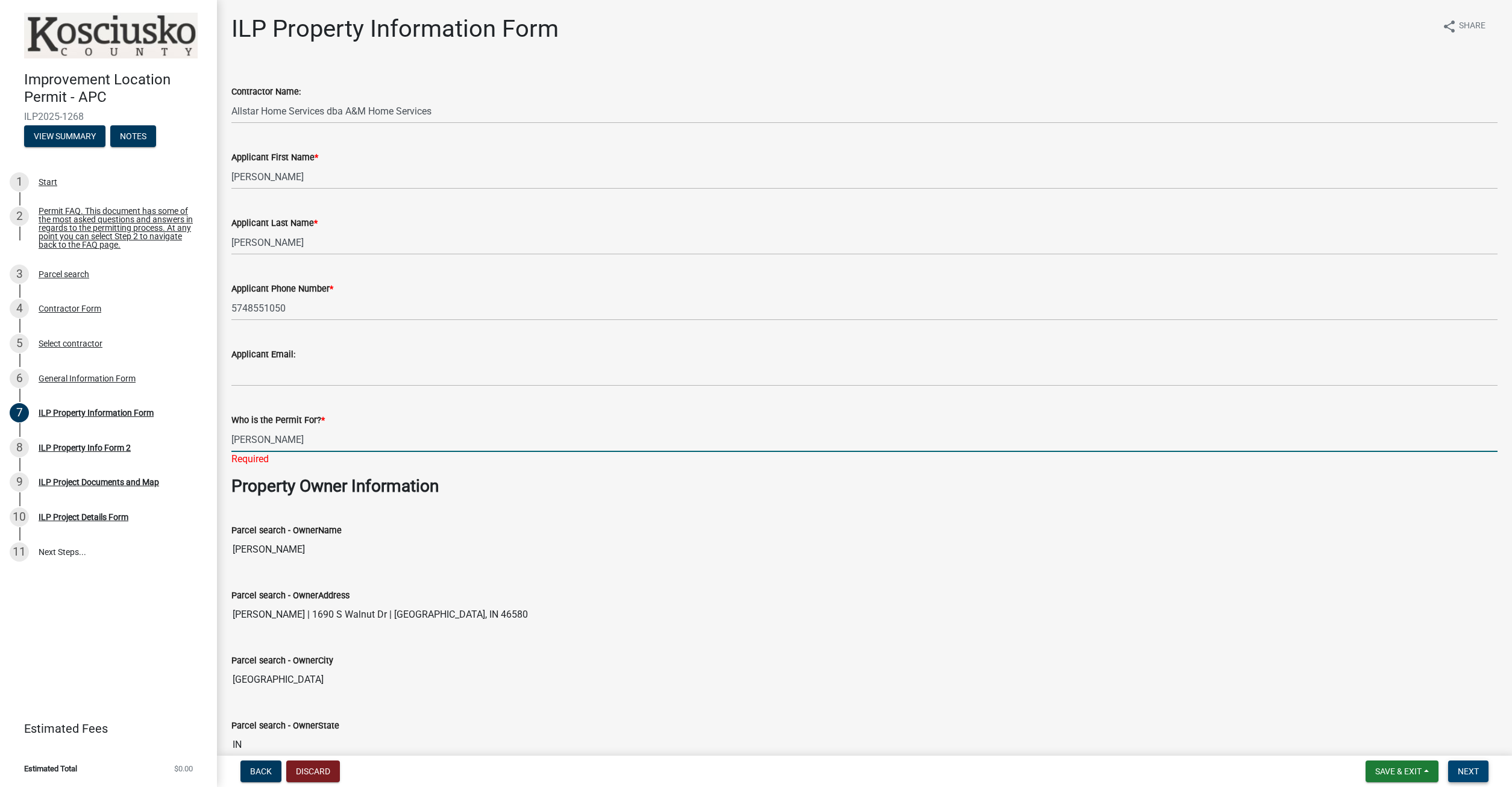
type input "[PERSON_NAME]"
click at [1470, 766] on button "Next" at bounding box center [1467, 771] width 40 height 22
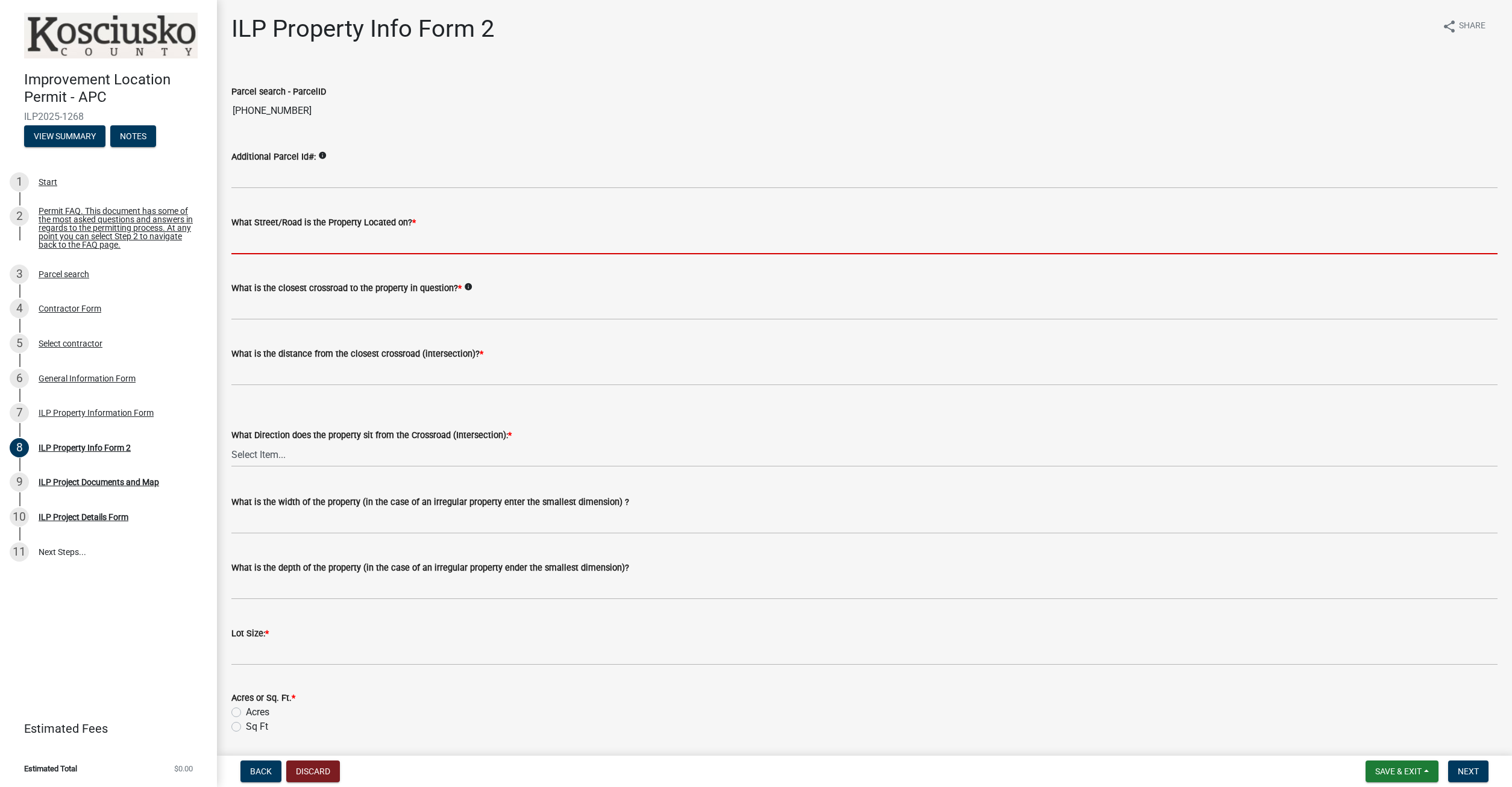
click at [365, 247] on input "What Street/Road is the Property Located on? *" at bounding box center [864, 242] width 1266 height 25
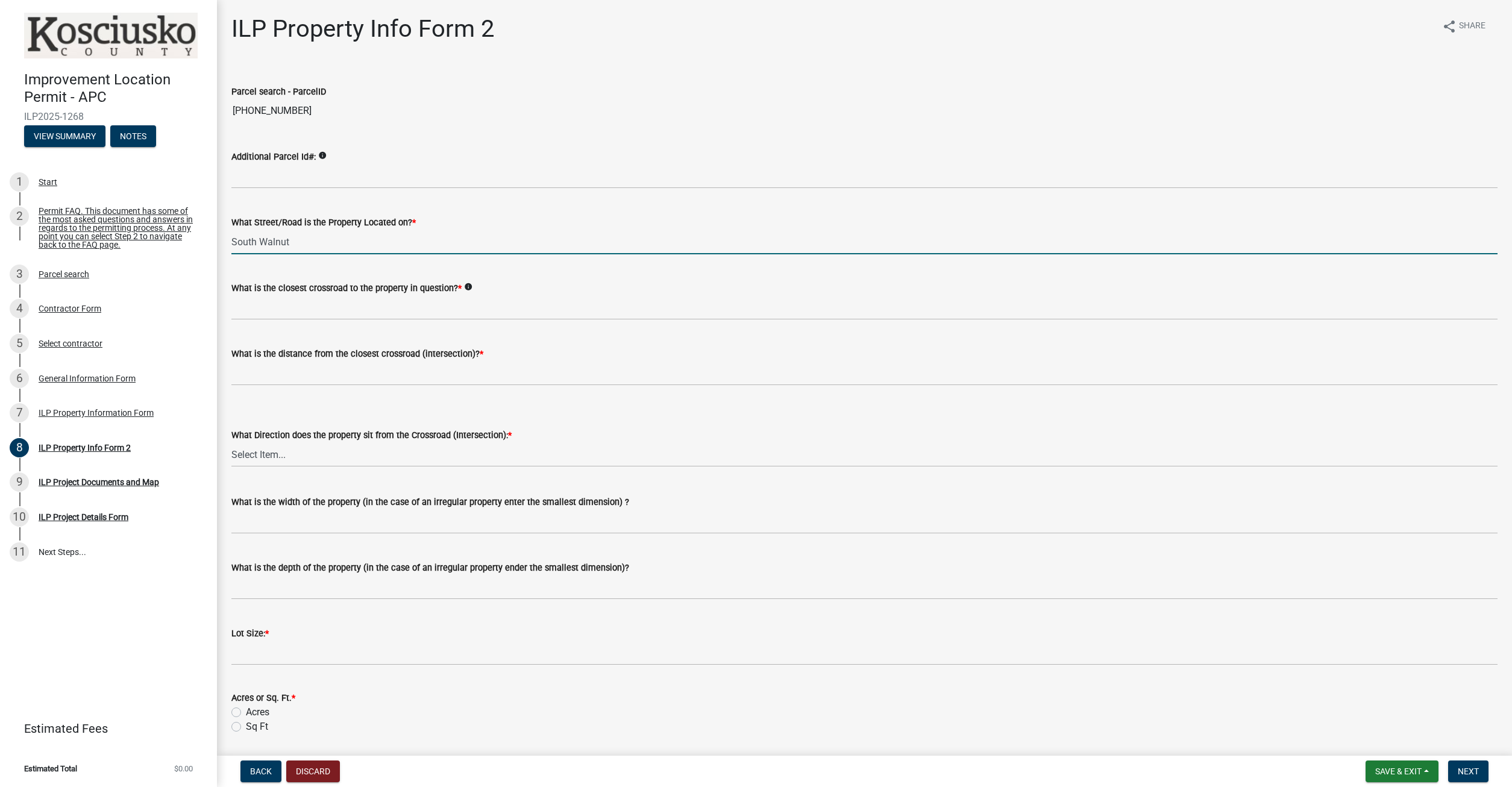
type input "South Walnut"
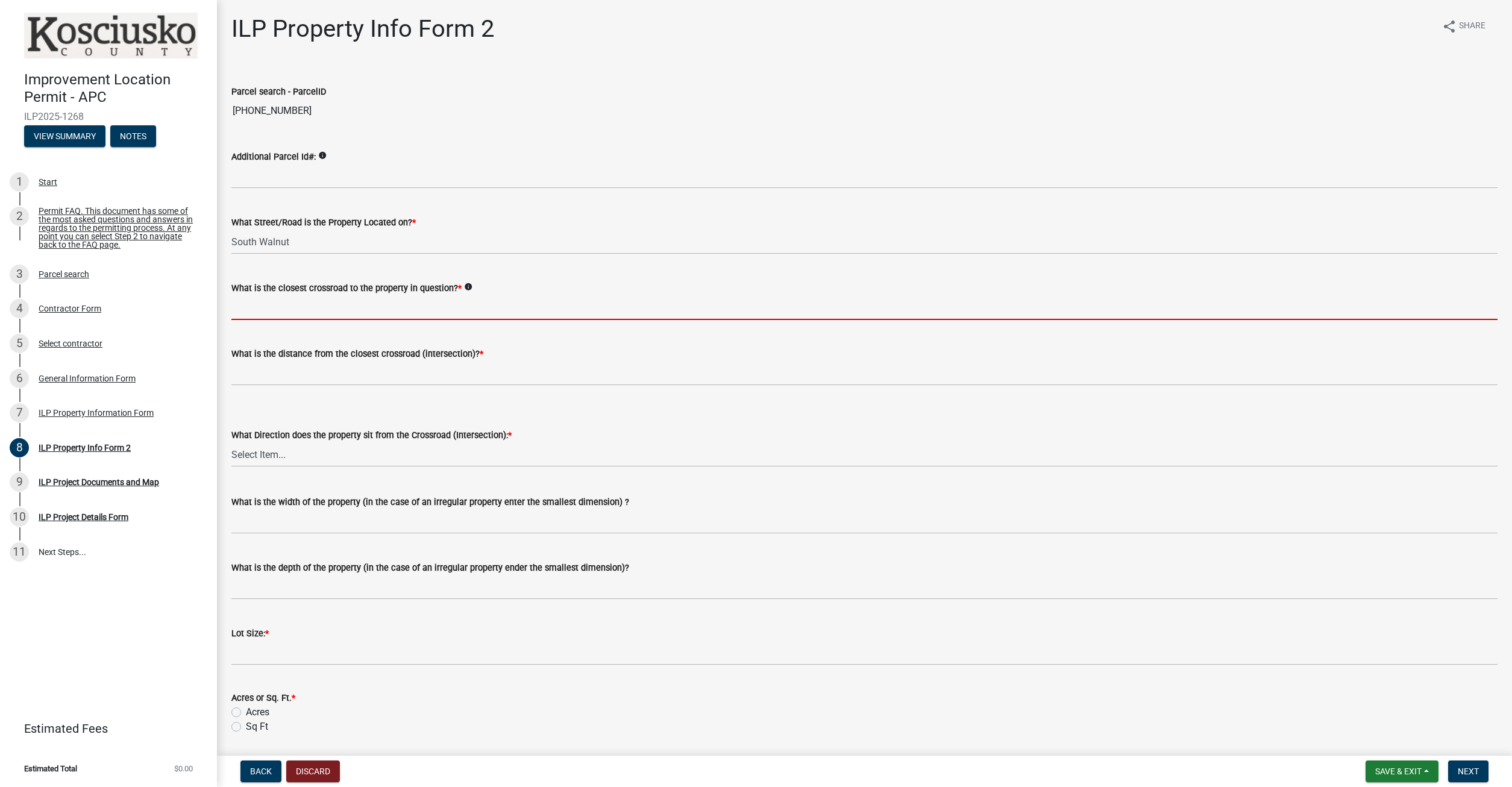
click at [273, 311] on input "What is the closest crossroad to the property in question? *" at bounding box center [864, 307] width 1266 height 25
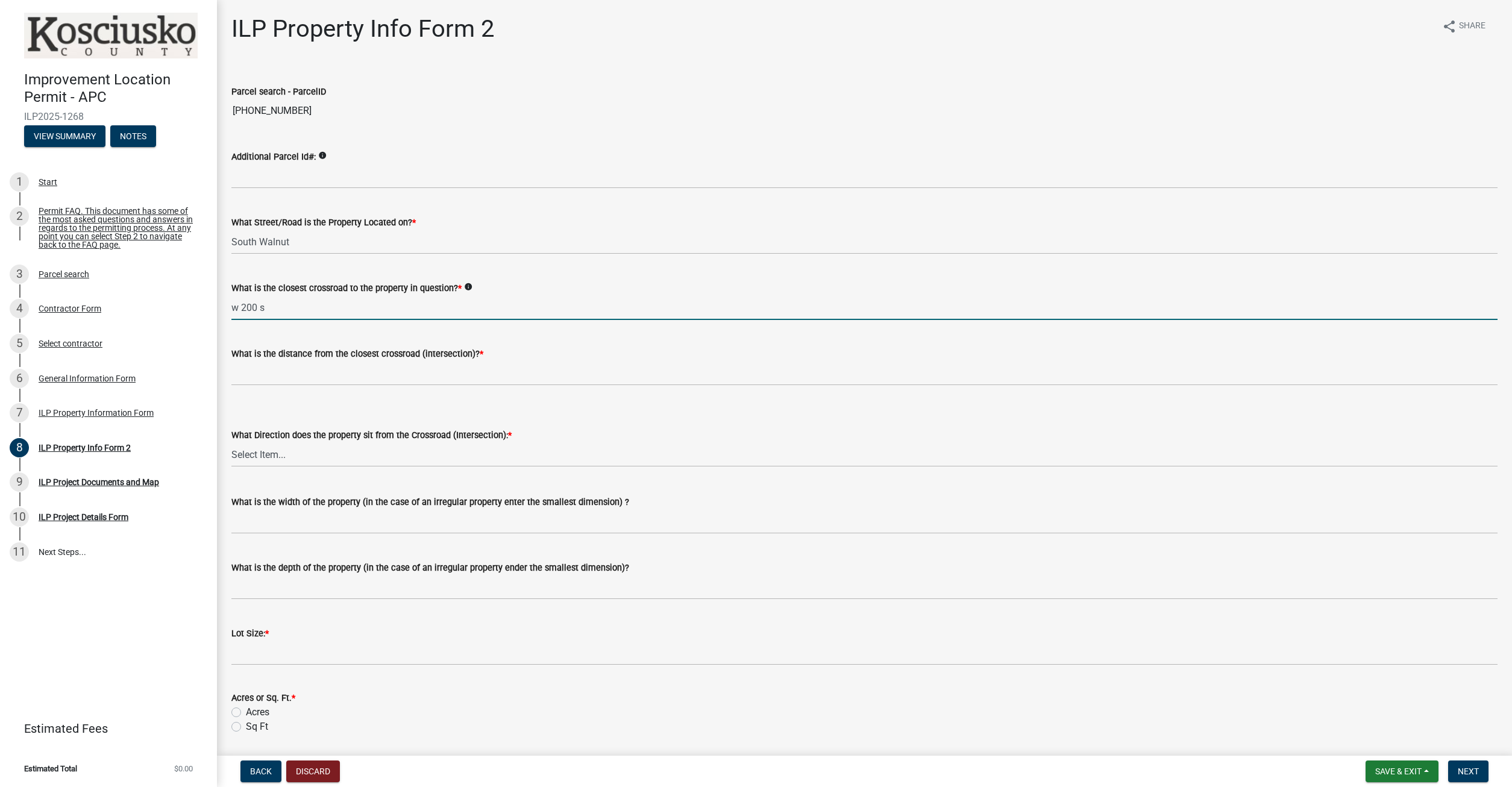
type input "w 200 s"
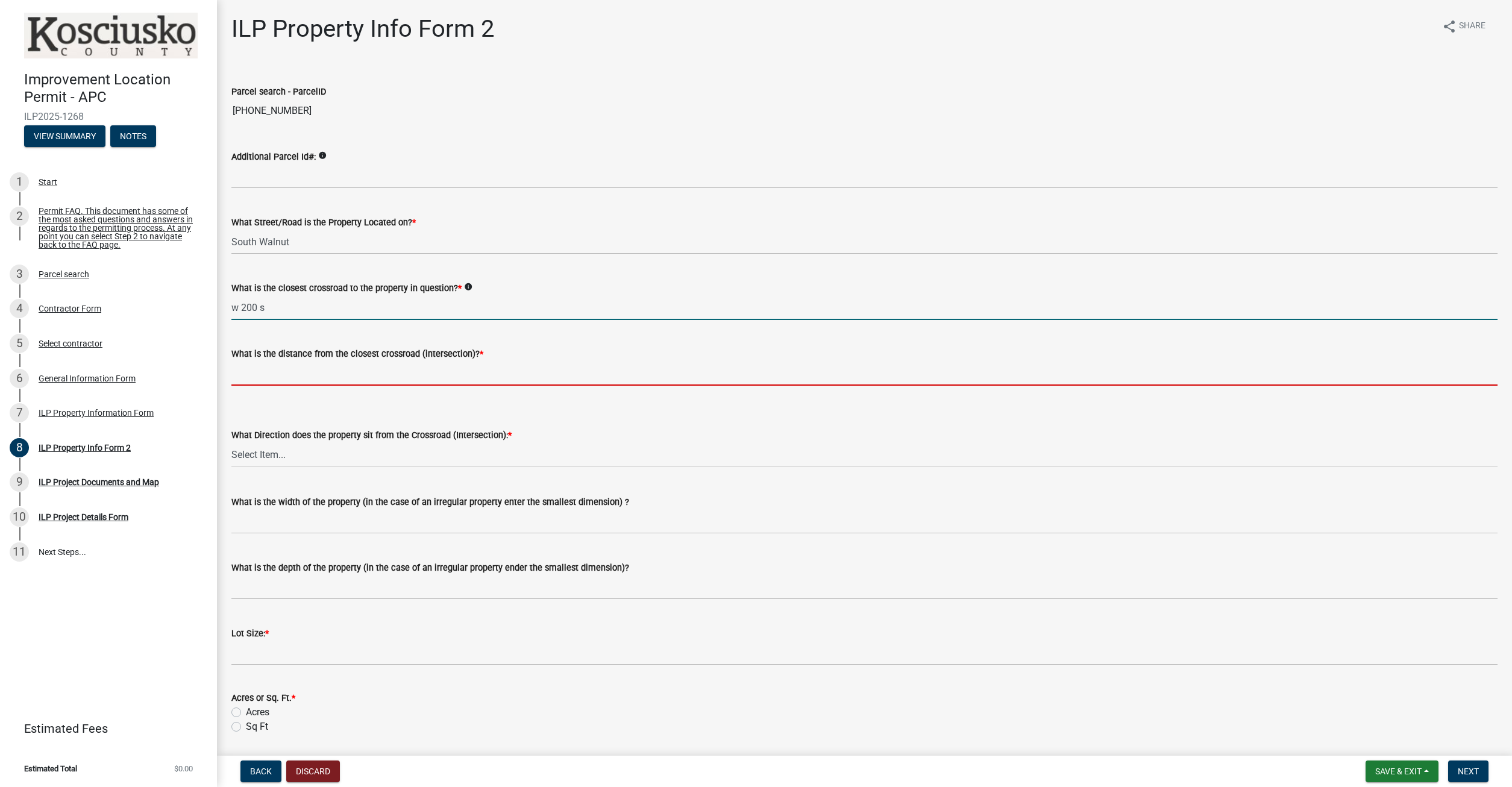
click at [296, 377] on input "text" at bounding box center [864, 373] width 1266 height 25
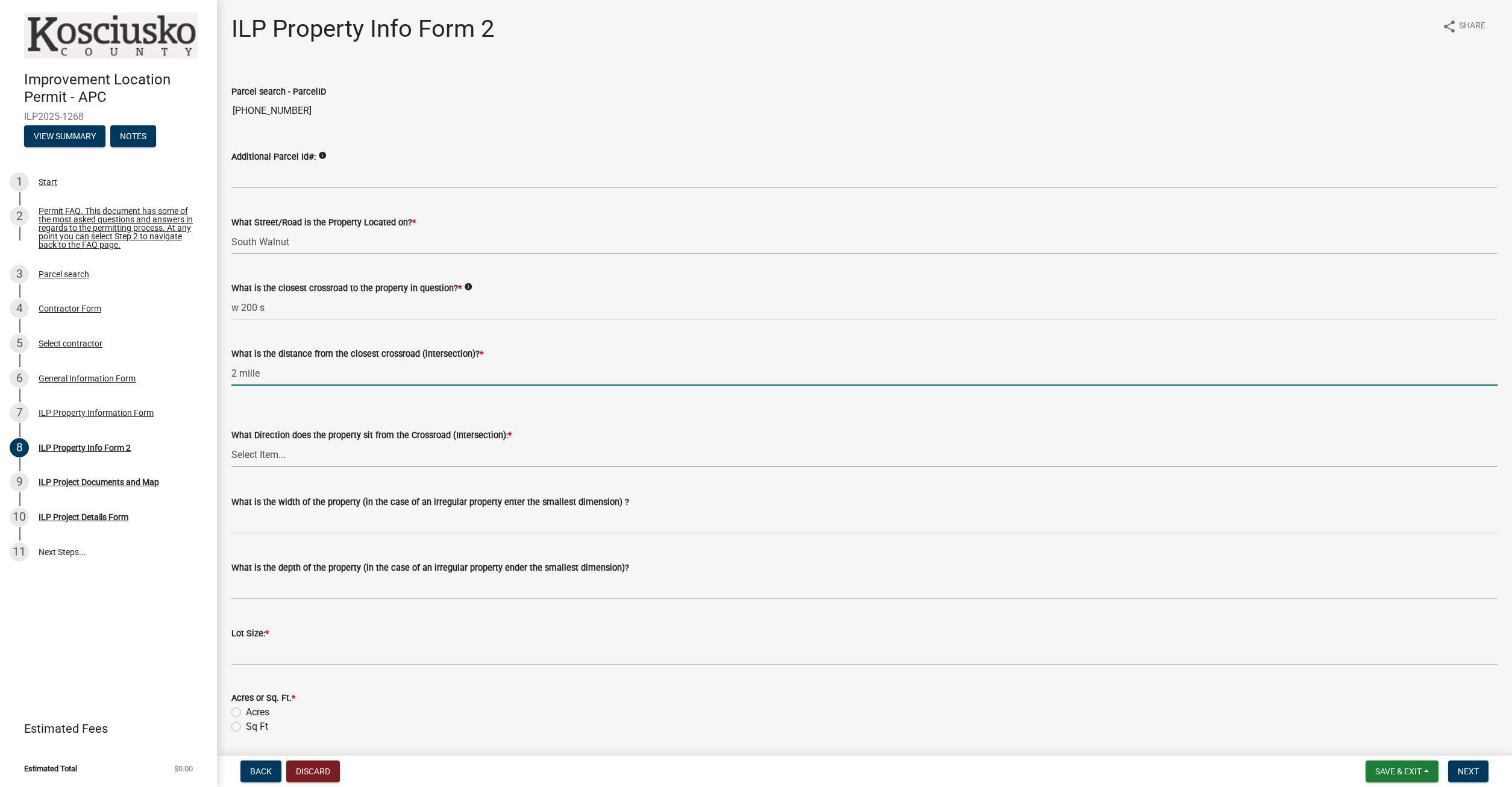
type input "2"
click at [231, 442] on select "Select Item... N NE NW S SE SW E W" at bounding box center [864, 455] width 1266 height 25
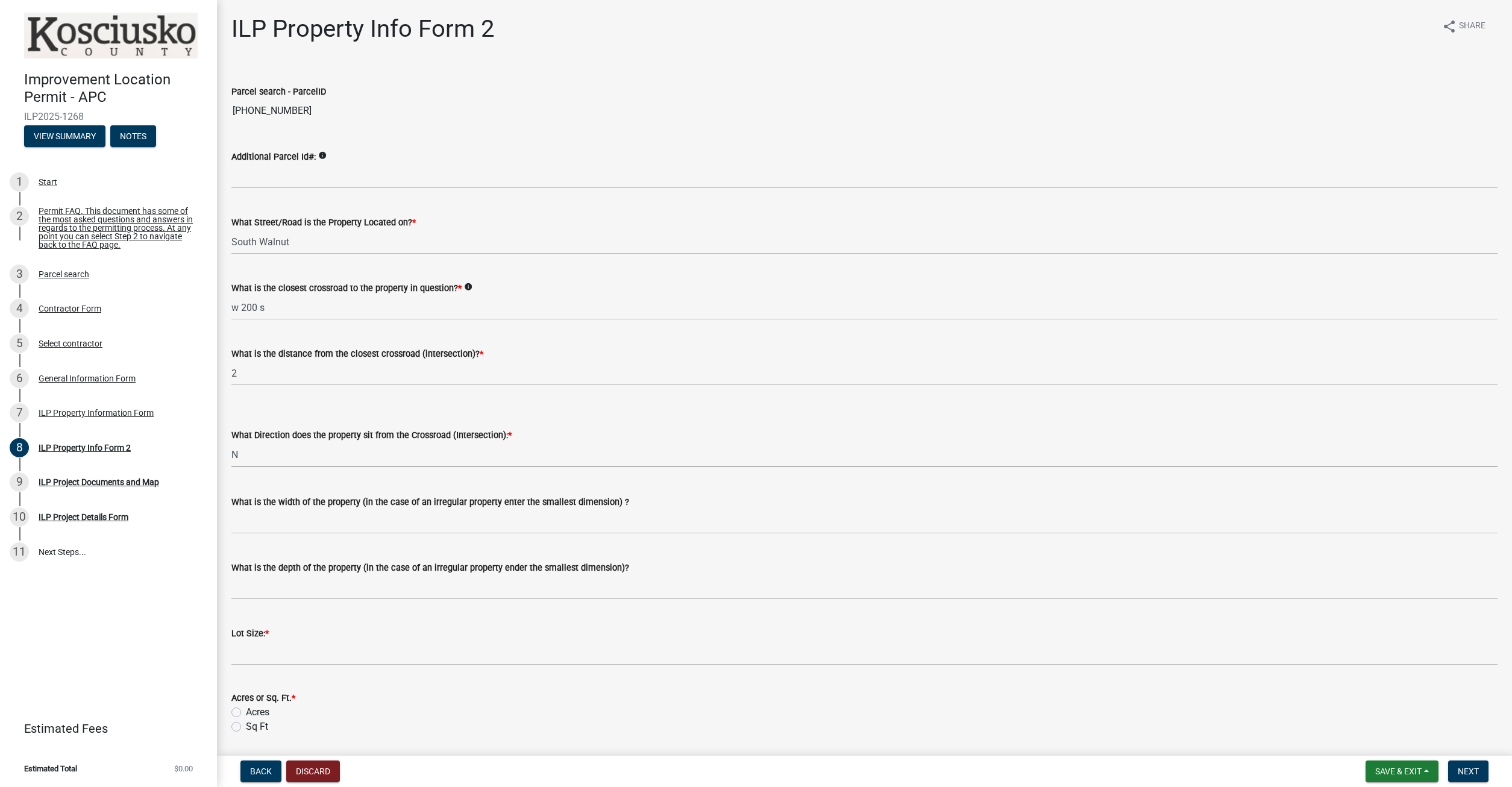
click option "N" at bounding box center [0, 0] width 0 height 0
select select "0609af41-fe40-4fa2-880d-6f54f567ae8e"
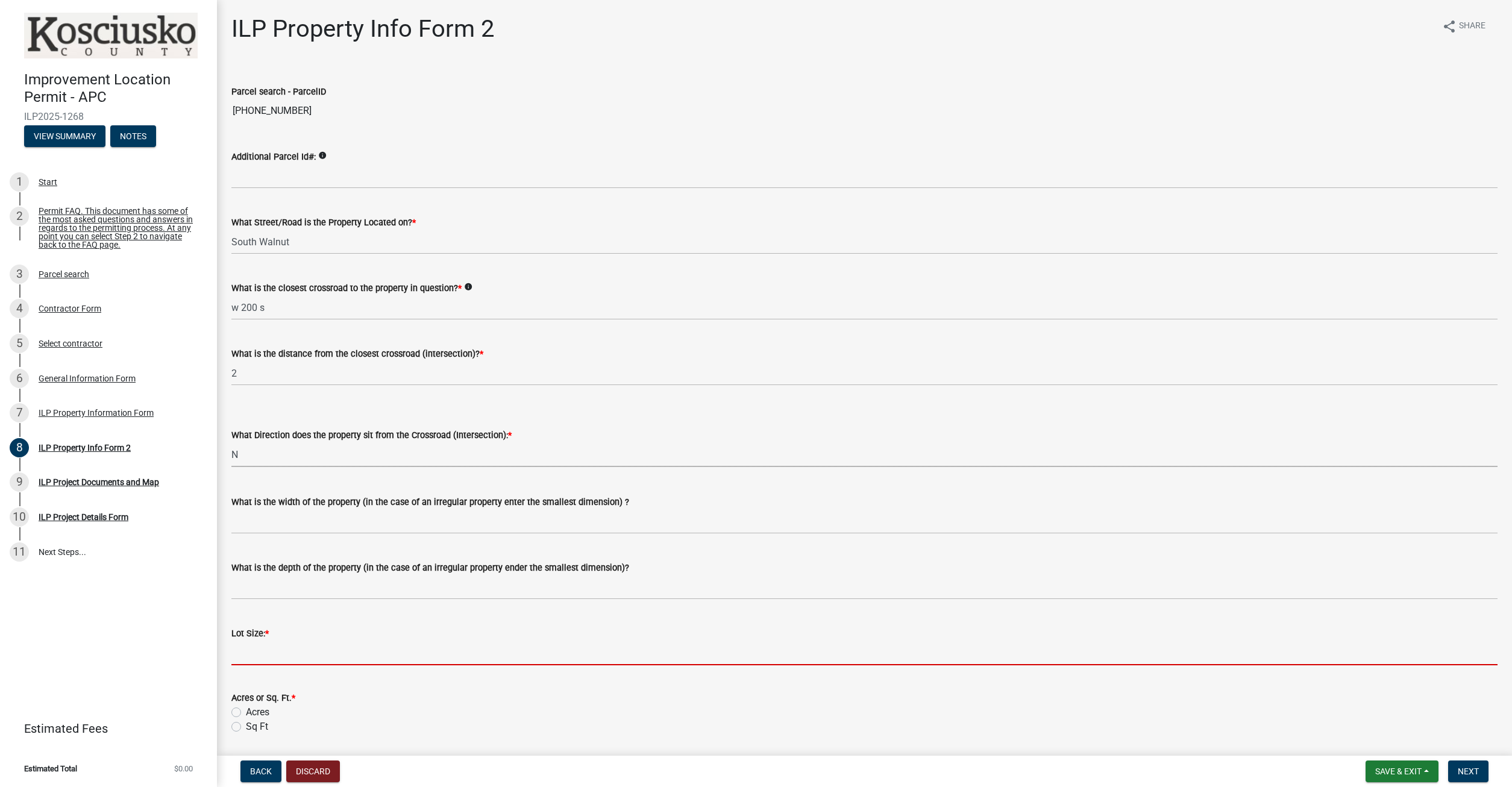
click at [362, 663] on input "text" at bounding box center [864, 653] width 1266 height 25
click at [279, 659] on input "text" at bounding box center [864, 653] width 1266 height 25
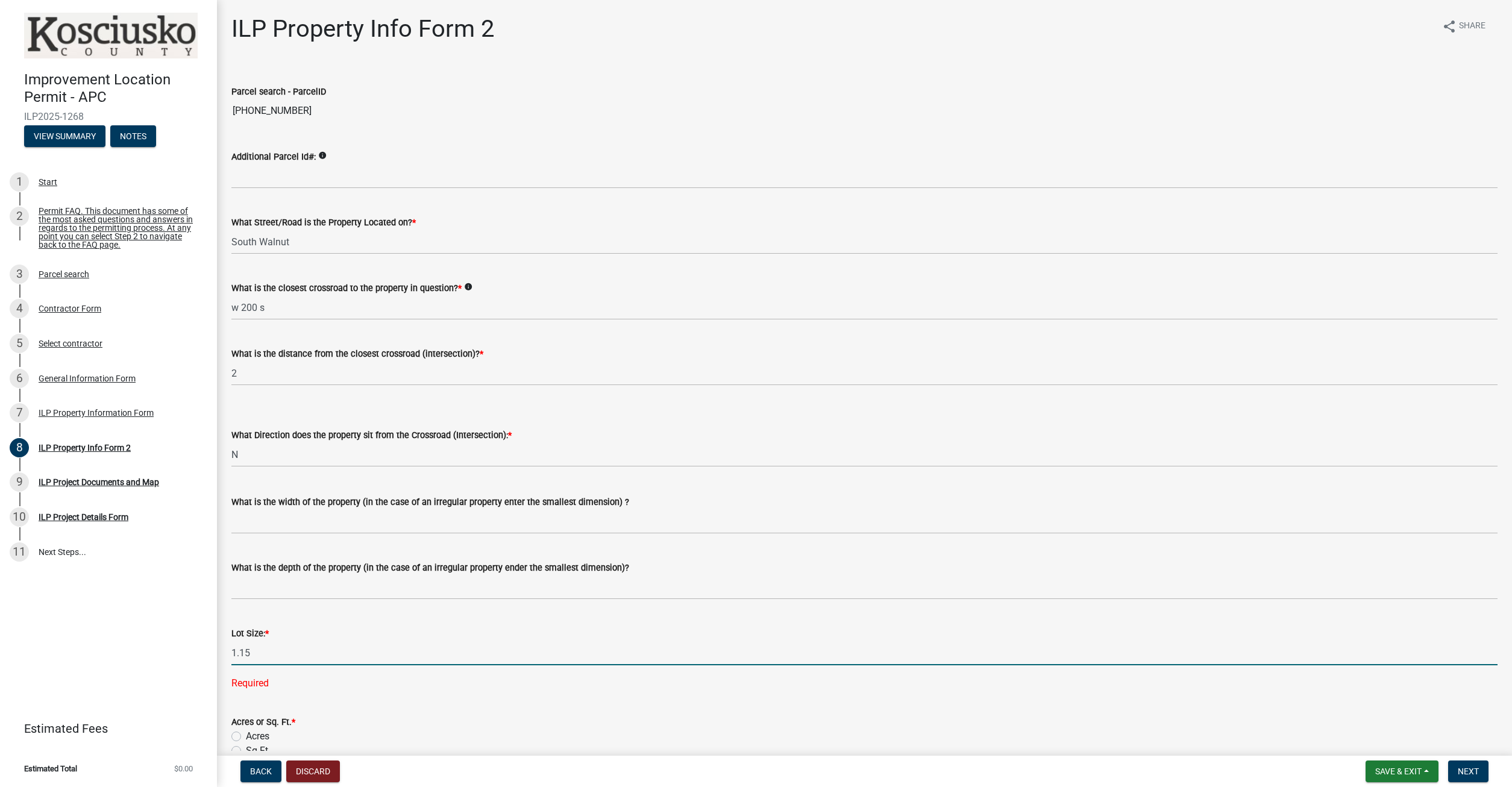
type input "1.15"
click at [233, 731] on div "Acres or Sq. Ft. * Acres Sq Ft" at bounding box center [864, 736] width 1266 height 43
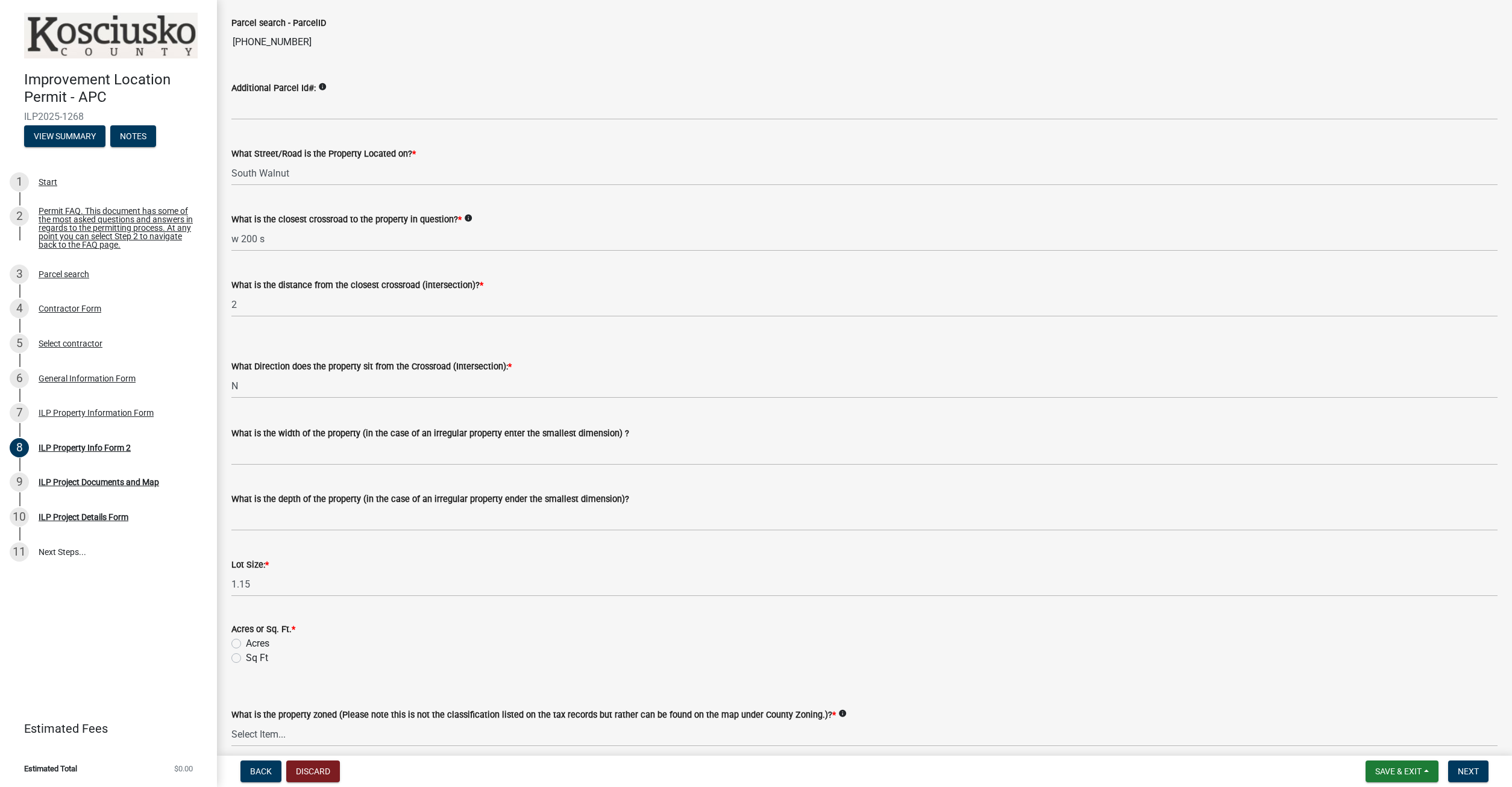
scroll to position [138, 0]
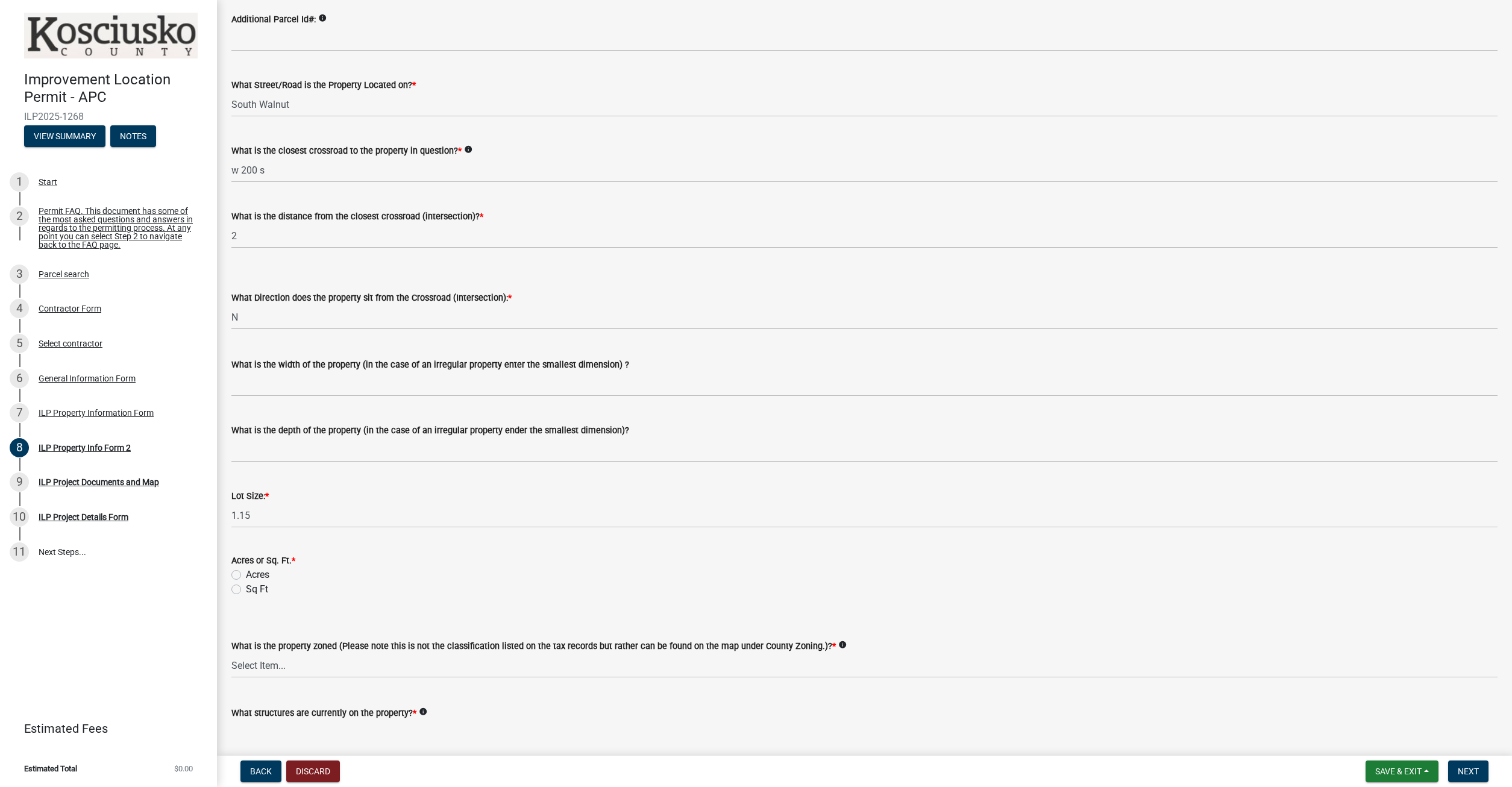
click at [246, 575] on label "Acres" at bounding box center [258, 575] width 23 height 15
click at [246, 575] on input "Acres" at bounding box center [250, 571] width 8 height 8
radio input "true"
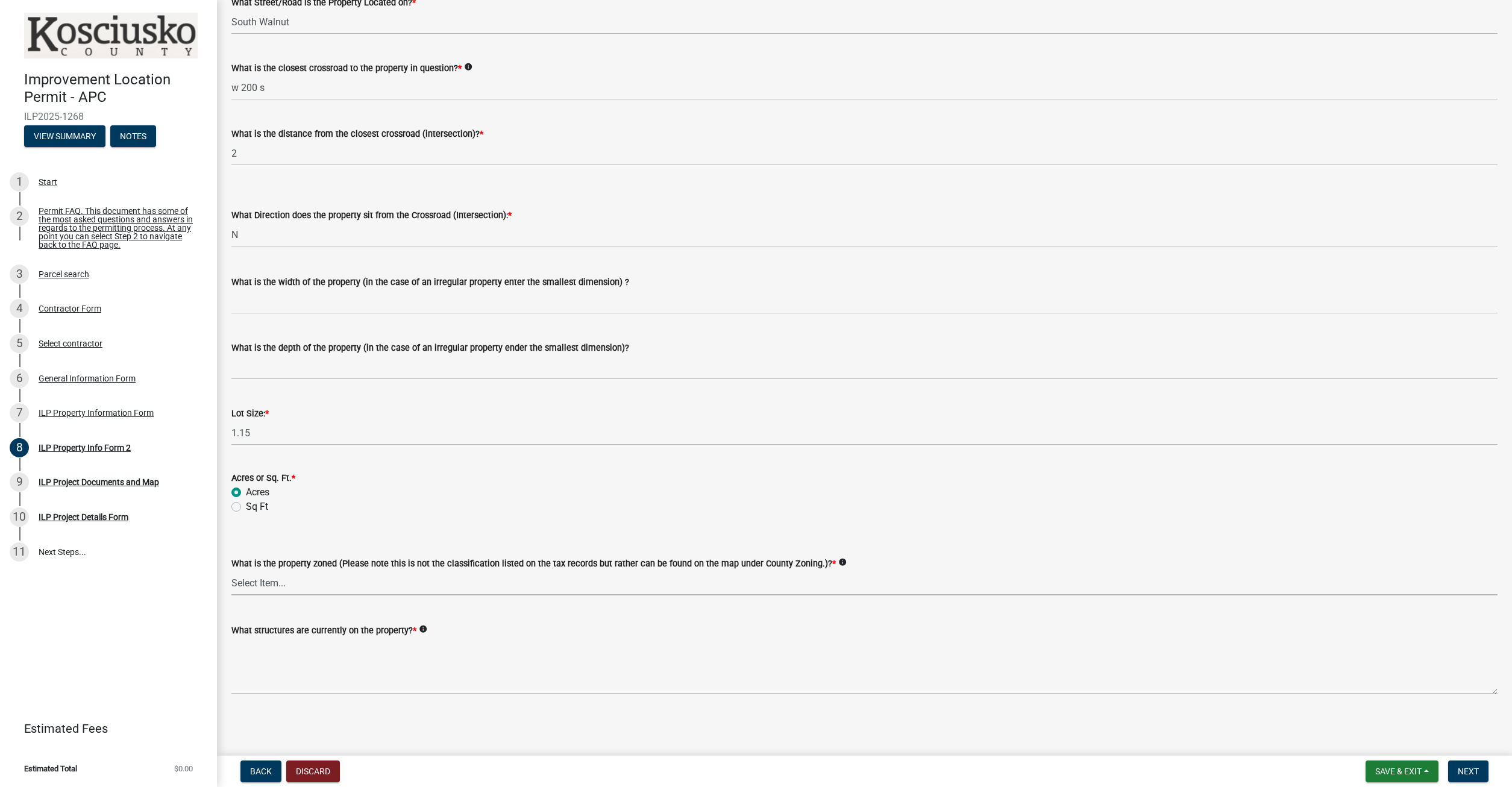
click at [231, 570] on select "Select Item... Agricultural Agricultural 2 Commercial Environmental Industrial …" at bounding box center [864, 583] width 1266 height 25
click option "Residential" at bounding box center [0, 0] width 0 height 0
select select "1146270b-2111-4e23-bf7f-74ce85cf7041"
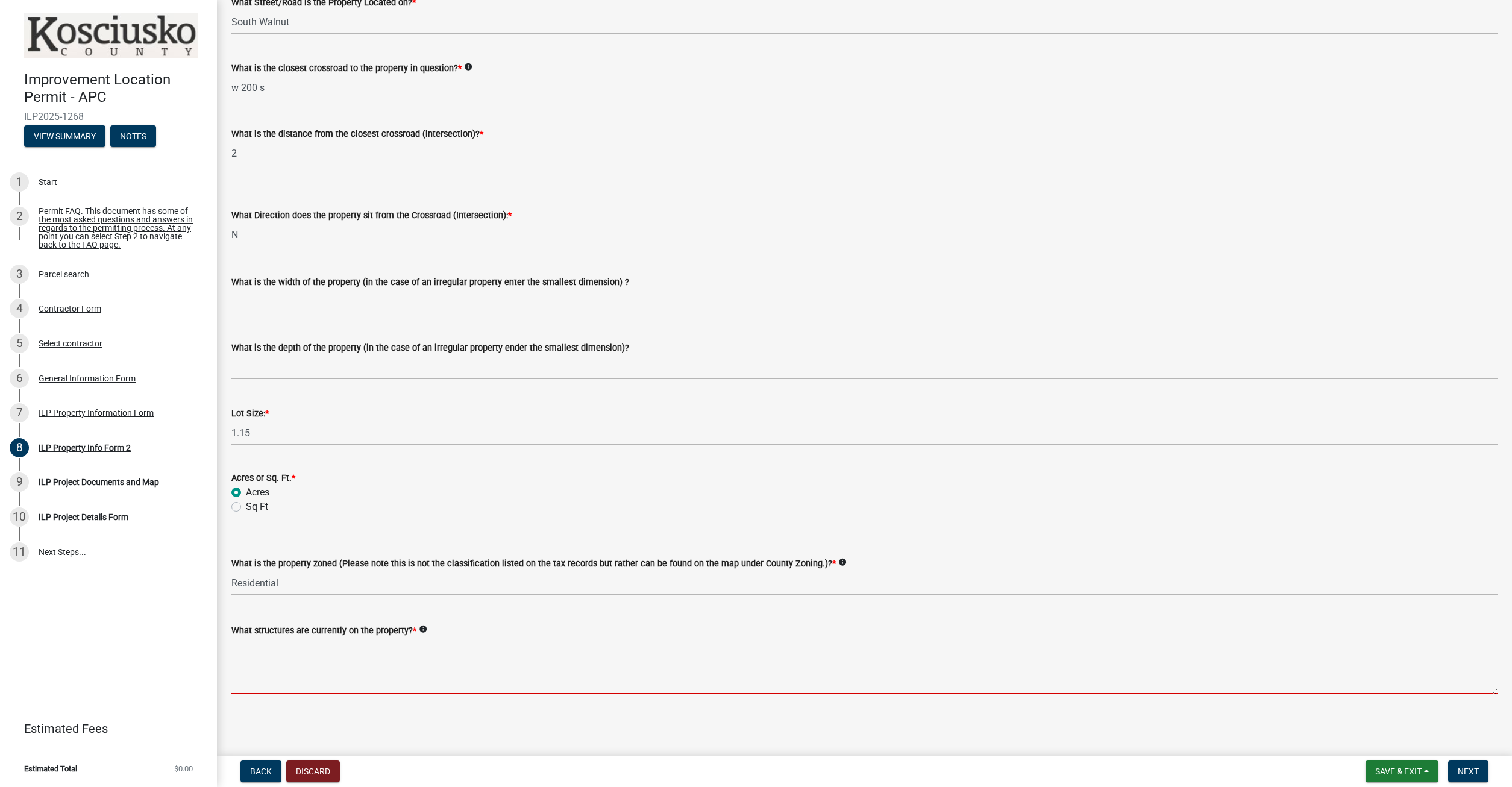
click at [400, 679] on textarea "What structures are currently on the property? *" at bounding box center [864, 665] width 1266 height 56
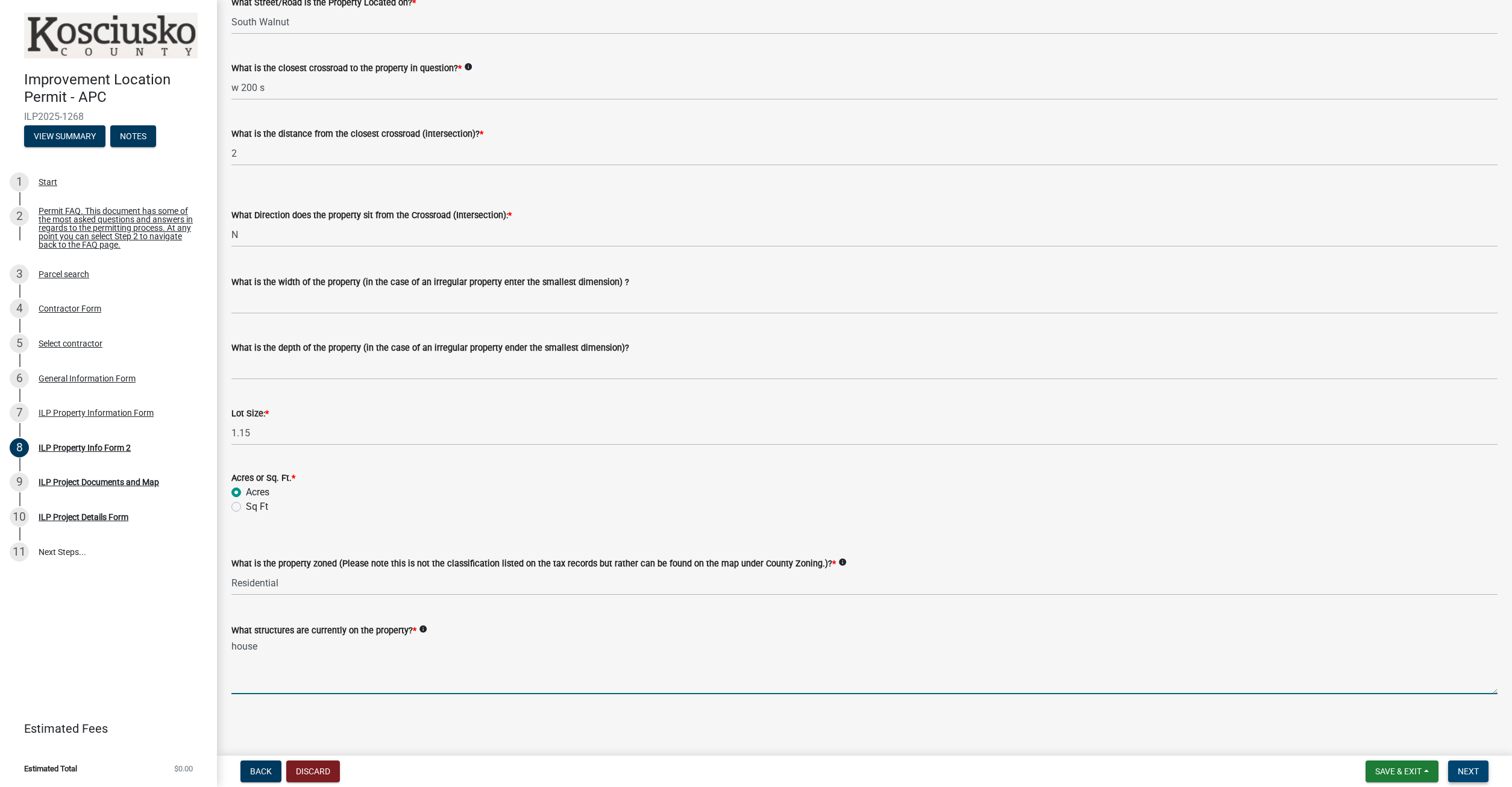
type textarea "house"
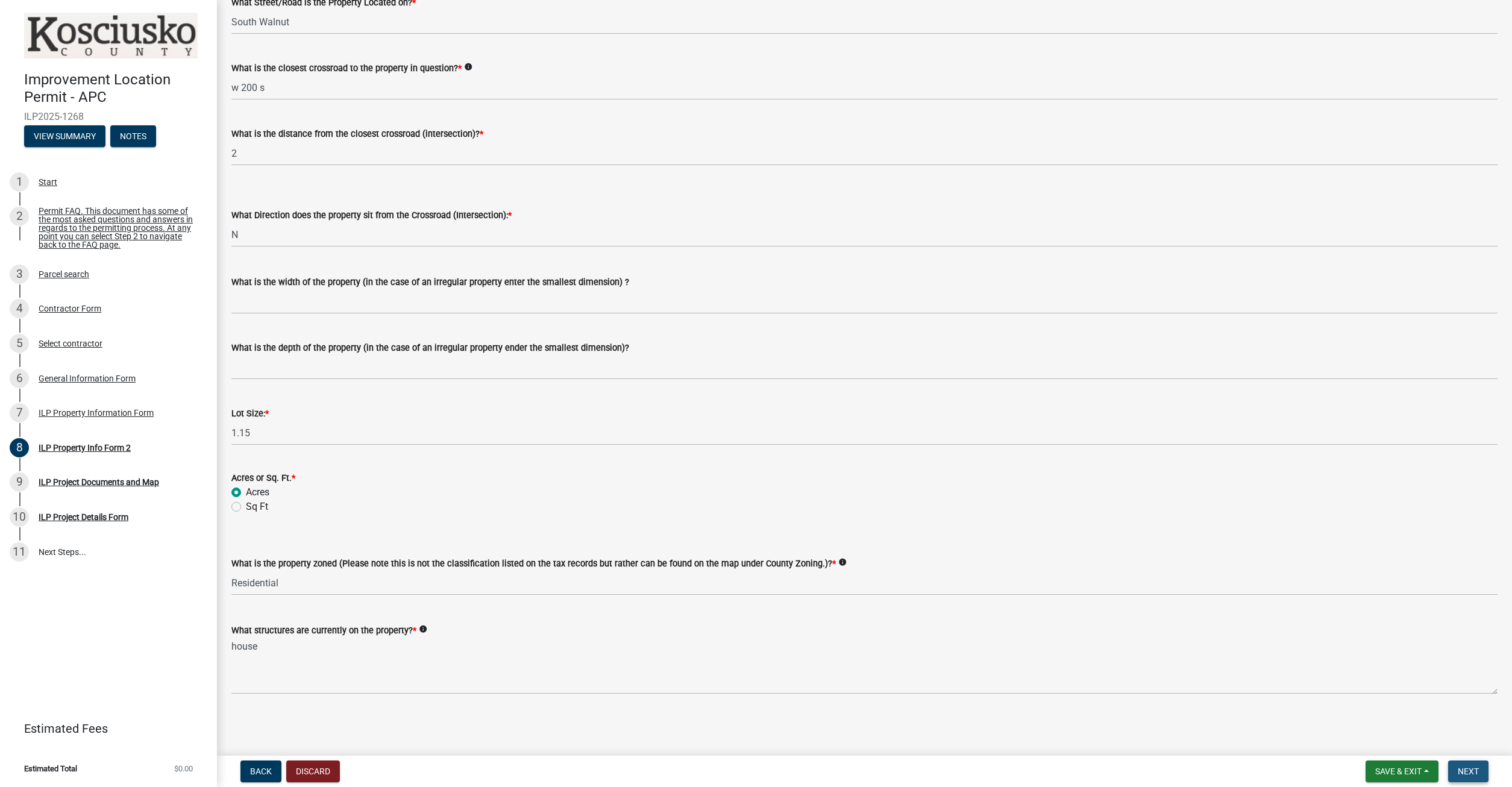
click at [1470, 775] on span "Next" at bounding box center [1468, 771] width 21 height 10
